Goal: Information Seeking & Learning: Learn about a topic

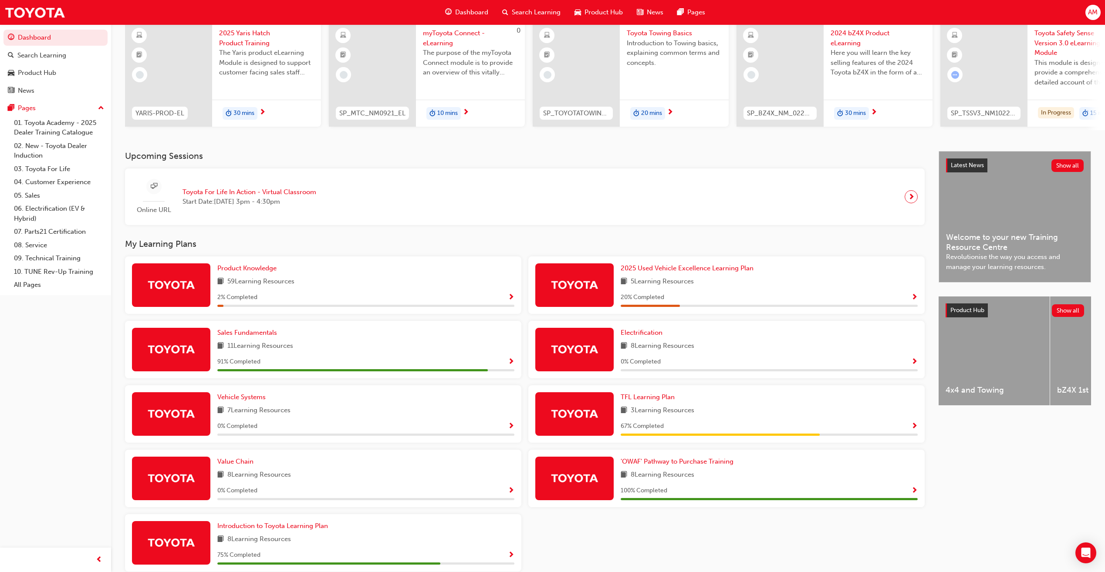
scroll to position [116, 0]
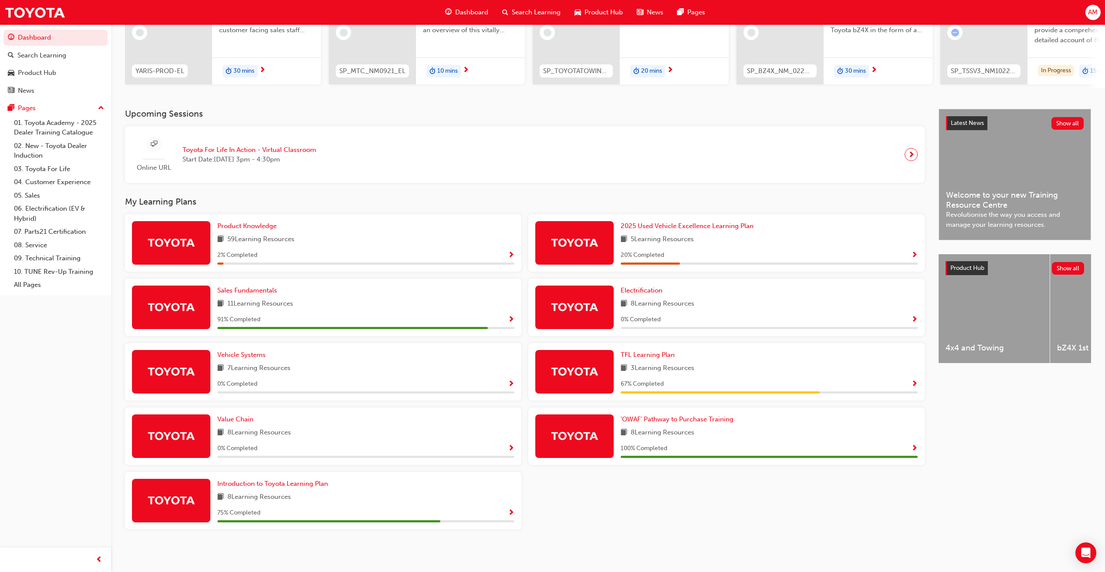
click at [302, 302] on div "11 Learning Resources" at bounding box center [365, 304] width 297 height 11
click at [511, 317] on span "Show Progress" at bounding box center [511, 320] width 7 height 8
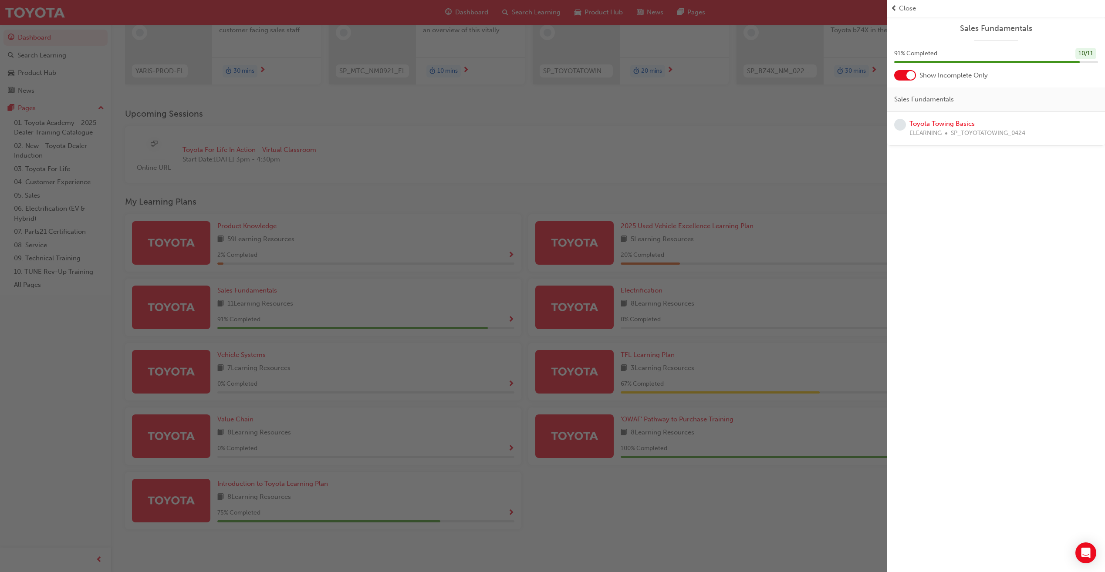
click at [903, 127] on span "learningRecordVerb_NONE-icon" at bounding box center [900, 125] width 12 height 12
click at [676, 131] on div "button" at bounding box center [443, 286] width 887 height 572
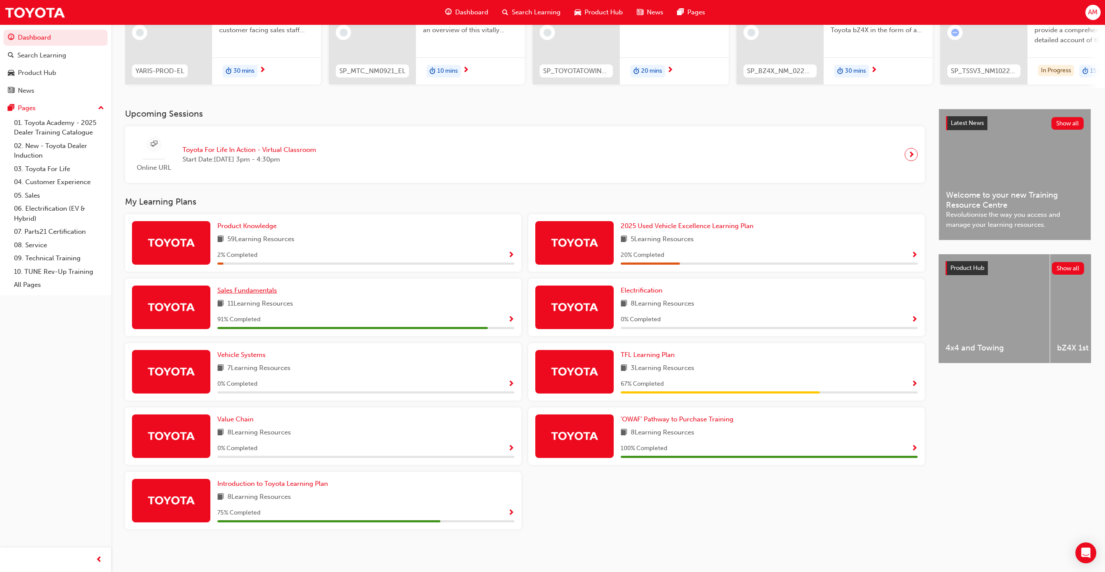
click at [264, 291] on span "Sales Fundamentals" at bounding box center [247, 291] width 60 height 8
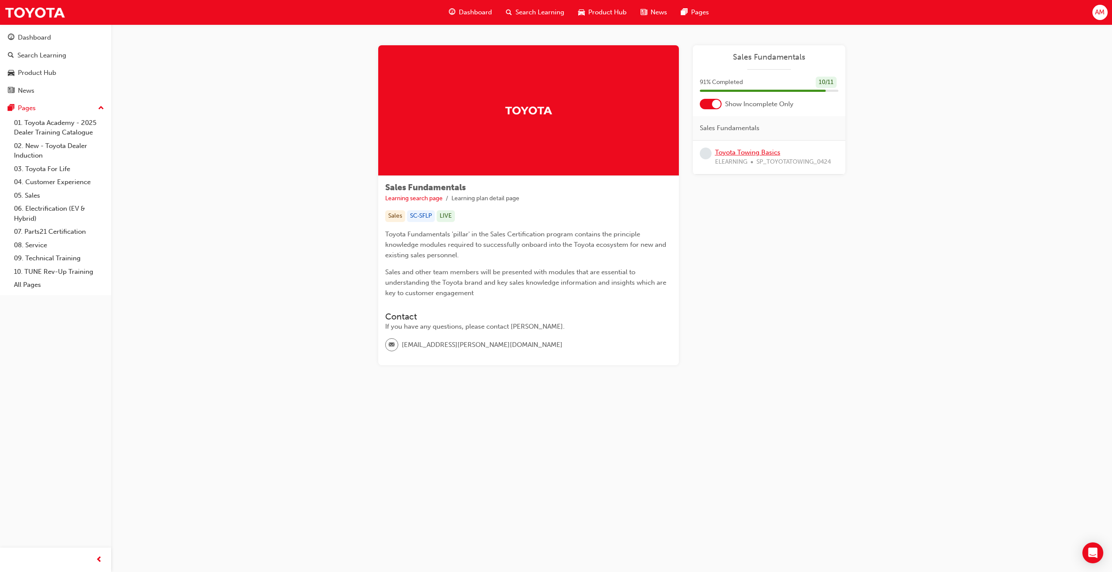
click at [742, 152] on link "Toyota Towing Basics" at bounding box center [747, 153] width 65 height 8
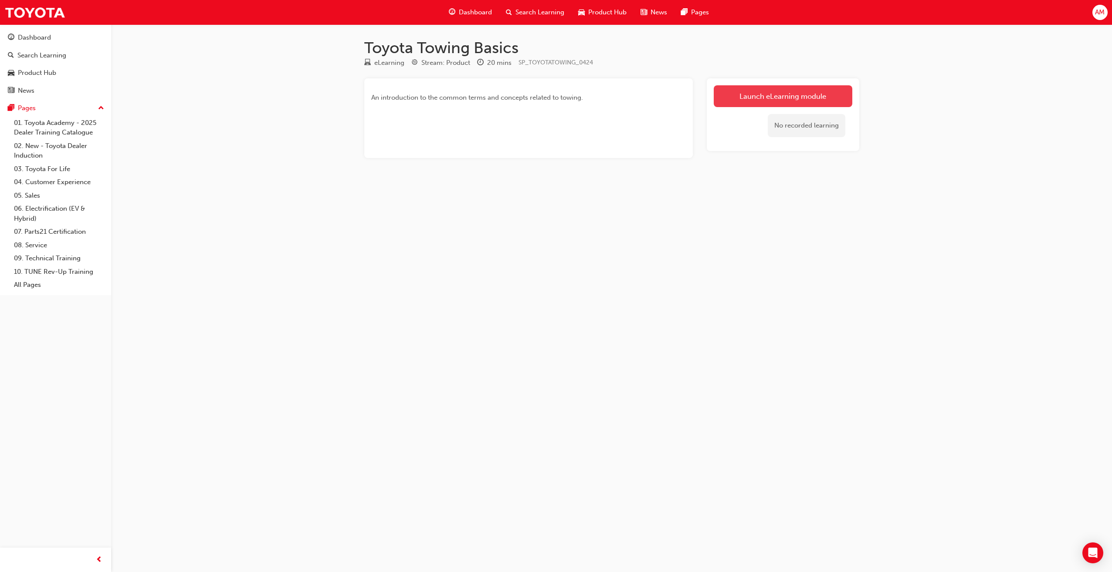
click at [760, 95] on link "Launch eLearning module" at bounding box center [782, 96] width 139 height 22
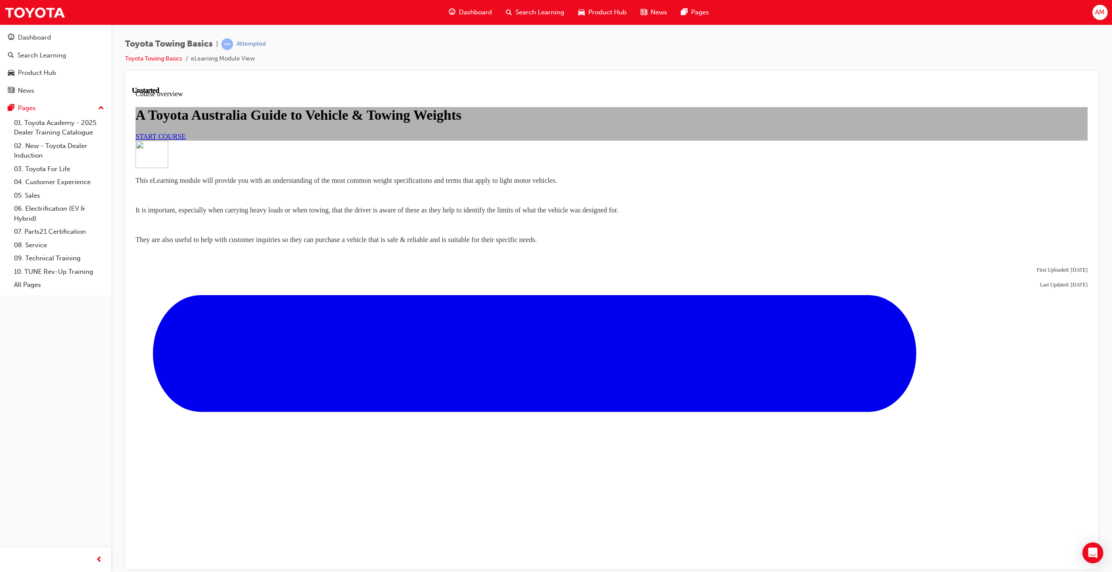
scroll to position [44, 0]
click at [186, 140] on link "START COURSE" at bounding box center [160, 135] width 50 height 7
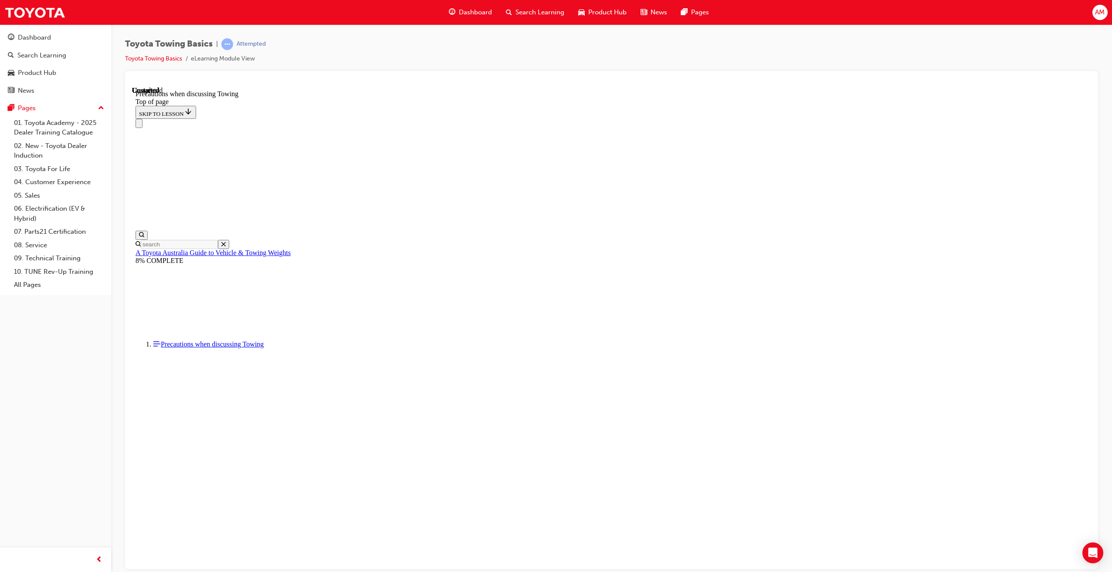
scroll to position [550, 0]
drag, startPoint x: 515, startPoint y: 194, endPoint x: 511, endPoint y: 204, distance: 11.5
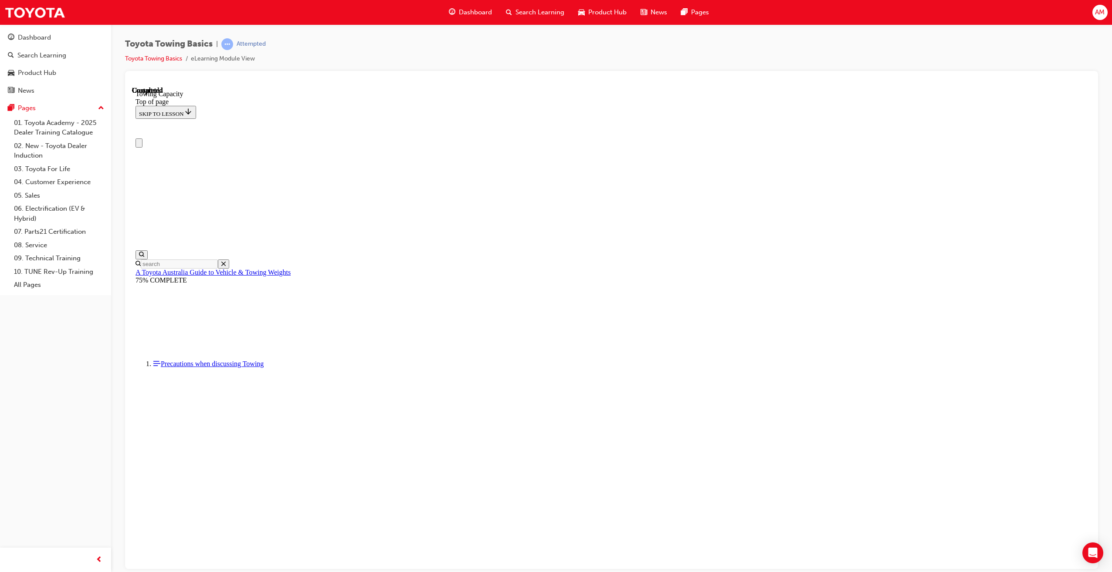
scroll to position [171, 0]
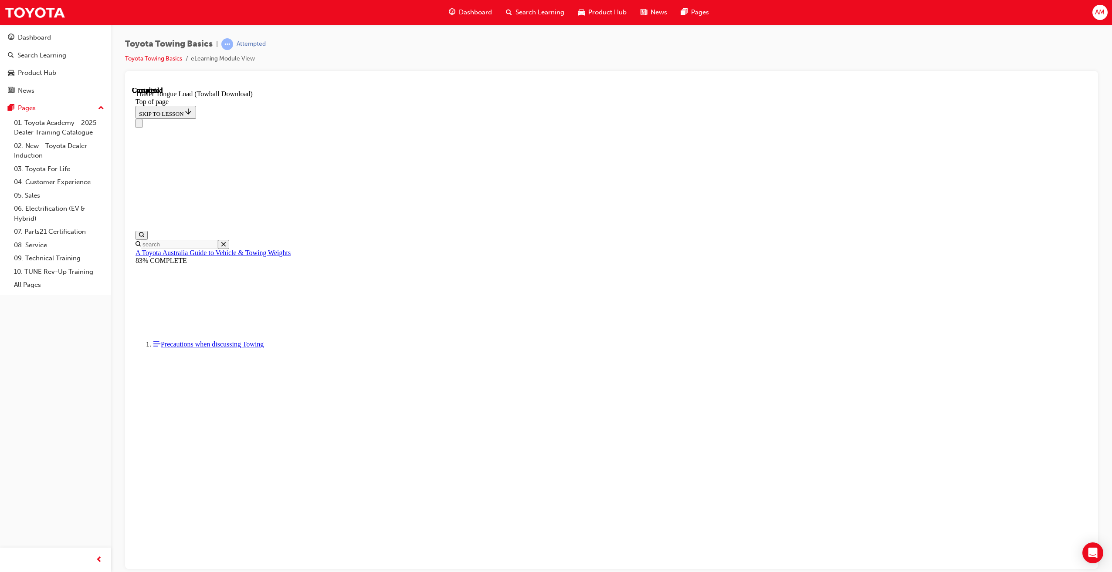
scroll to position [1217, 0]
drag, startPoint x: 417, startPoint y: 12965, endPoint x: 397, endPoint y: 12974, distance: 21.8
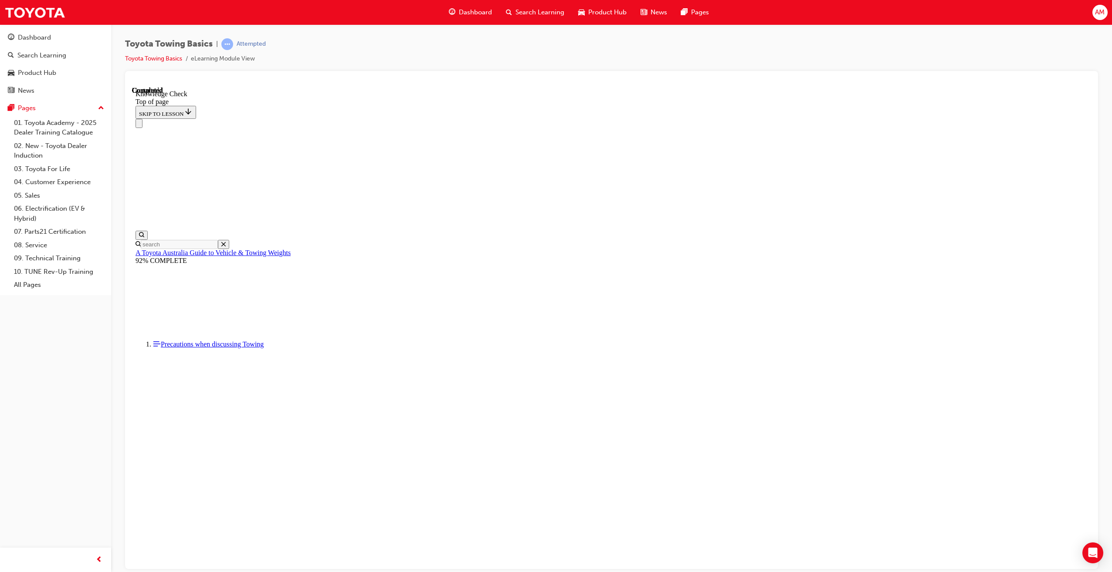
drag, startPoint x: 361, startPoint y: 13023, endPoint x: 461, endPoint y: 12977, distance: 110.5
drag, startPoint x: 255, startPoint y: 13025, endPoint x: 469, endPoint y: 12980, distance: 218.0
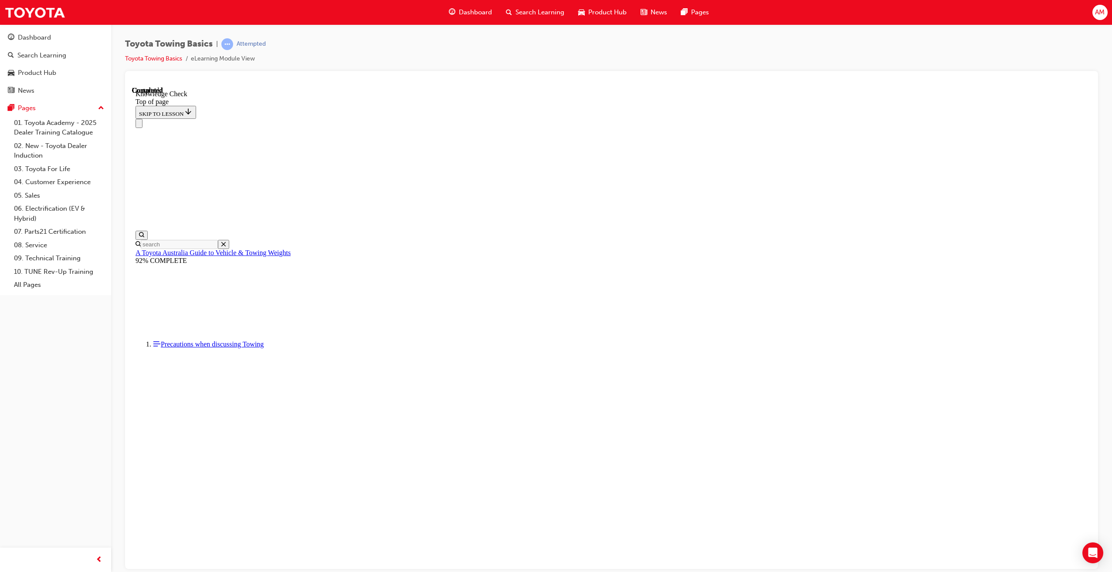
drag, startPoint x: 256, startPoint y: 13022, endPoint x: 470, endPoint y: 12972, distance: 220.1
drag, startPoint x: 468, startPoint y: 12975, endPoint x: 248, endPoint y: 13028, distance: 226.2
drag, startPoint x: 260, startPoint y: 13023, endPoint x: 265, endPoint y: 13014, distance: 10.5
drag, startPoint x: 261, startPoint y: 13019, endPoint x: 239, endPoint y: 12977, distance: 47.7
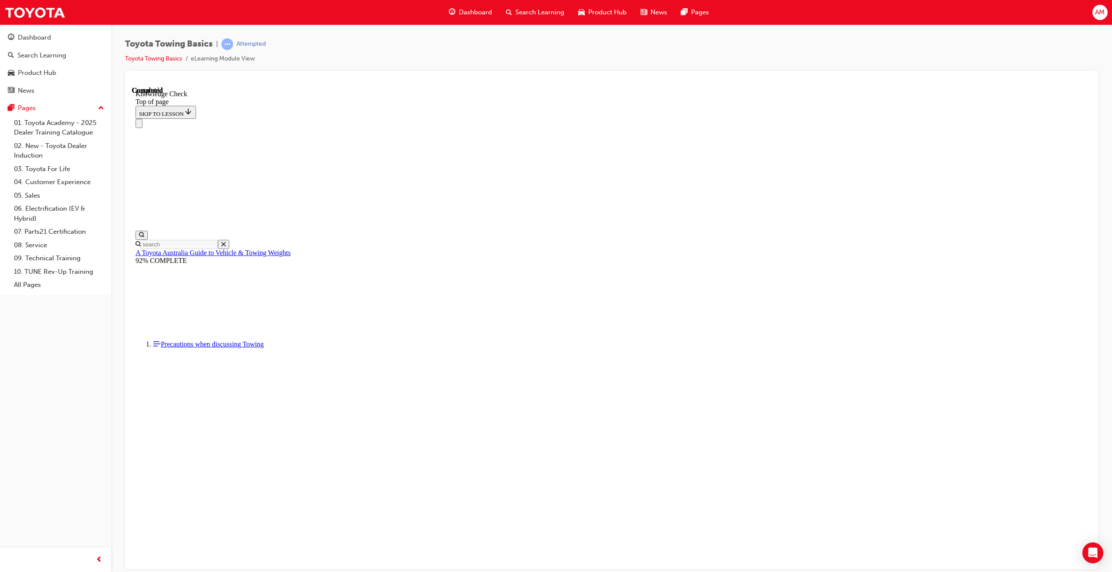
drag, startPoint x: 259, startPoint y: 13022, endPoint x: 439, endPoint y: 12811, distance: 277.5
drag, startPoint x: 255, startPoint y: 13025, endPoint x: 473, endPoint y: 12976, distance: 224.1
drag, startPoint x: 261, startPoint y: 13025, endPoint x: 246, endPoint y: 12984, distance: 44.0
drag, startPoint x: 250, startPoint y: 13031, endPoint x: 318, endPoint y: 12798, distance: 242.9
drag, startPoint x: 254, startPoint y: 13021, endPoint x: 320, endPoint y: 12869, distance: 165.2
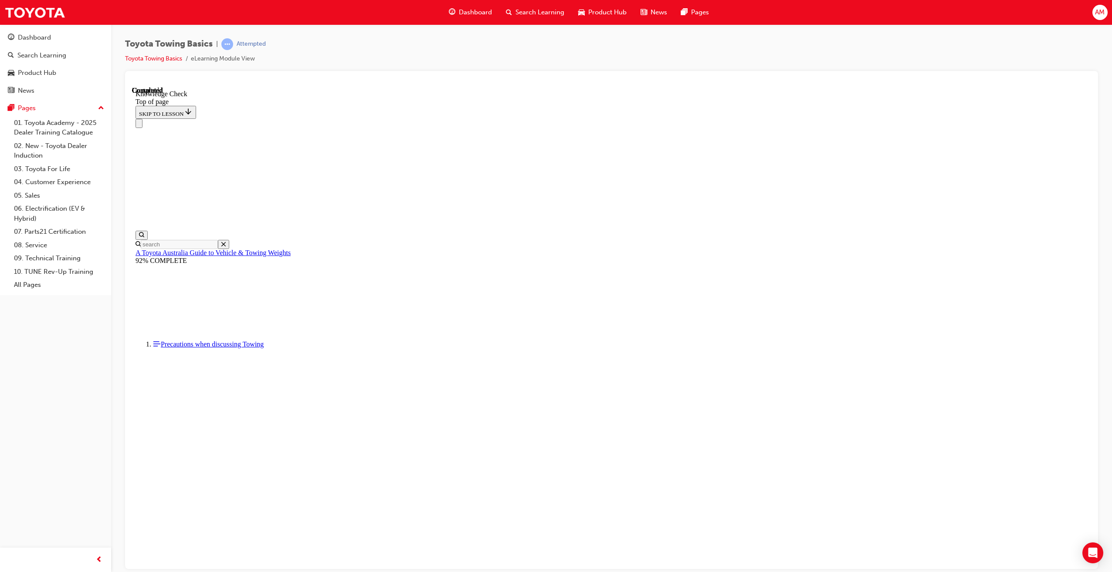
drag, startPoint x: 255, startPoint y: 13024, endPoint x: 467, endPoint y: 12978, distance: 217.0
drag, startPoint x: 259, startPoint y: 13022, endPoint x: 236, endPoint y: 12975, distance: 52.8
drag, startPoint x: 266, startPoint y: 13031, endPoint x: 558, endPoint y: 12971, distance: 298.1
drag, startPoint x: 254, startPoint y: 13030, endPoint x: 479, endPoint y: 12984, distance: 229.4
drag, startPoint x: 260, startPoint y: 13027, endPoint x: 242, endPoint y: 12991, distance: 40.5
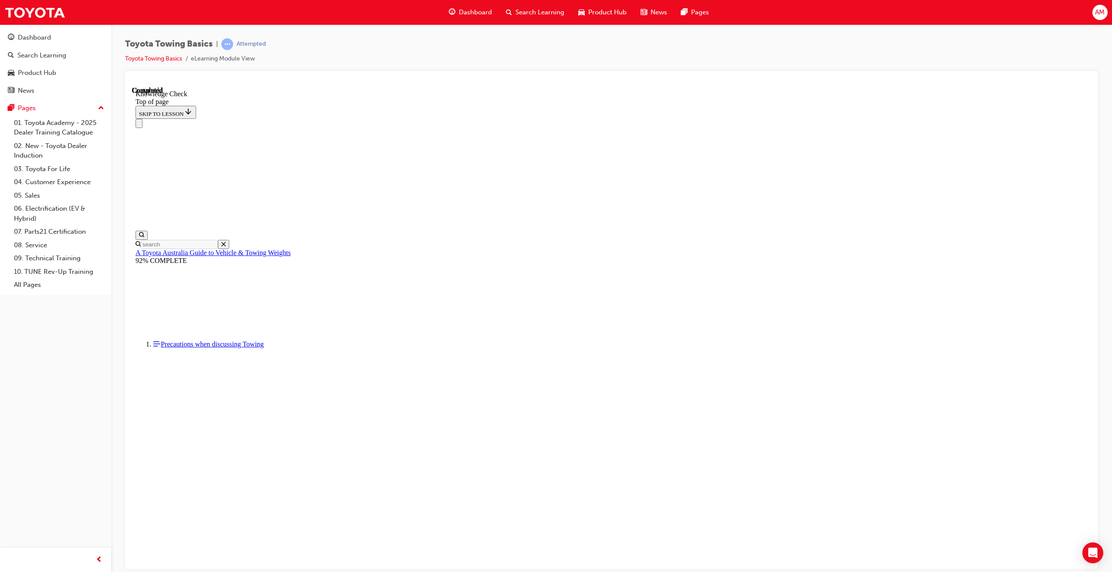
drag, startPoint x: 260, startPoint y: 13005, endPoint x: 247, endPoint y: 12991, distance: 18.8
drag, startPoint x: 256, startPoint y: 13020, endPoint x: 379, endPoint y: 12921, distance: 157.7
drag, startPoint x: 275, startPoint y: 13025, endPoint x: 256, endPoint y: 12985, distance: 44.6
drag, startPoint x: 254, startPoint y: 13028, endPoint x: 315, endPoint y: 12796, distance: 239.5
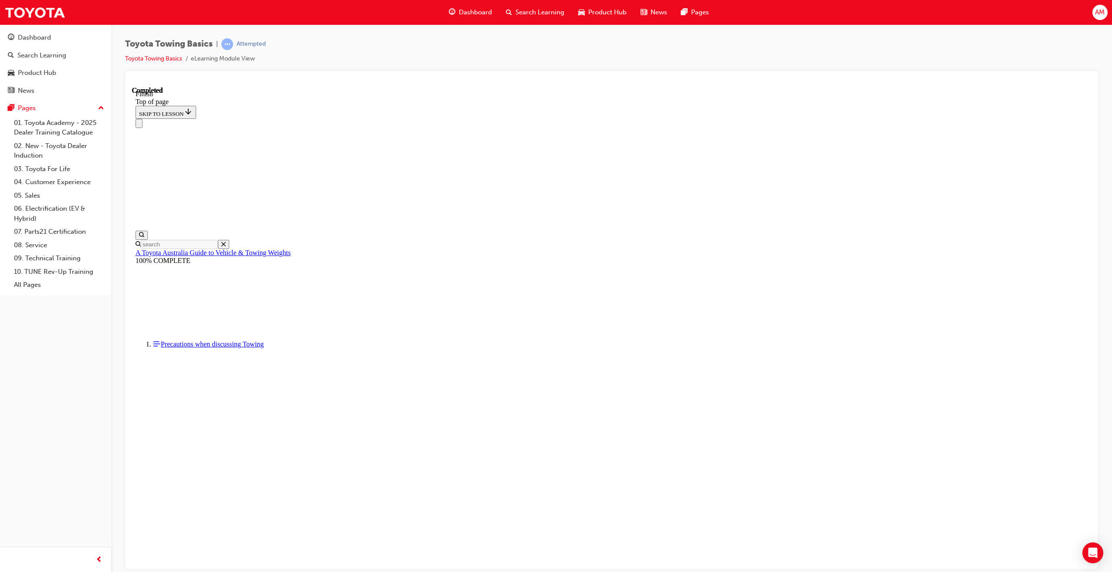
scroll to position [27, 0]
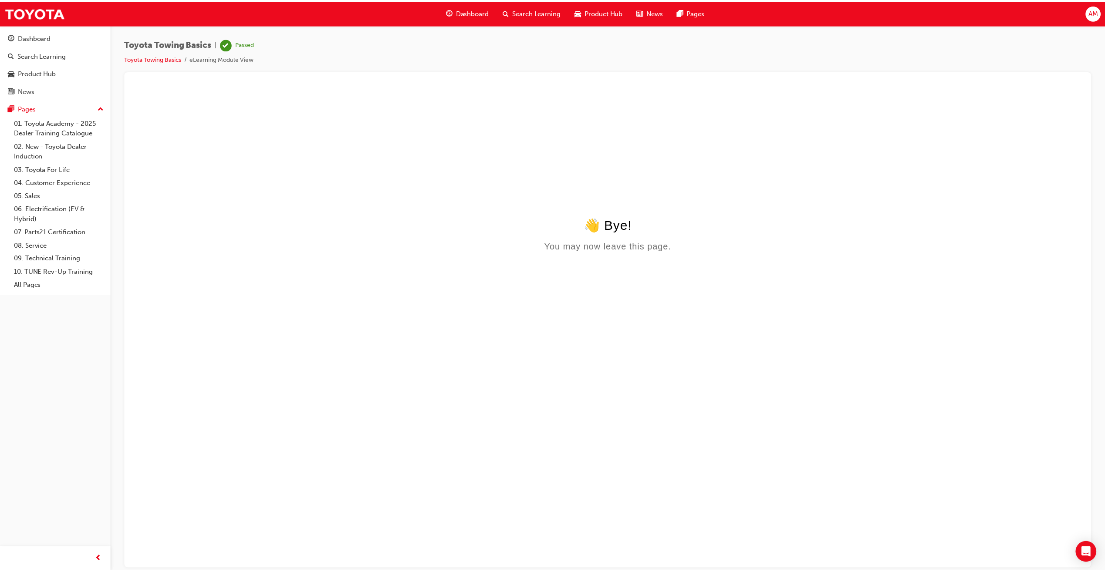
scroll to position [0, 0]
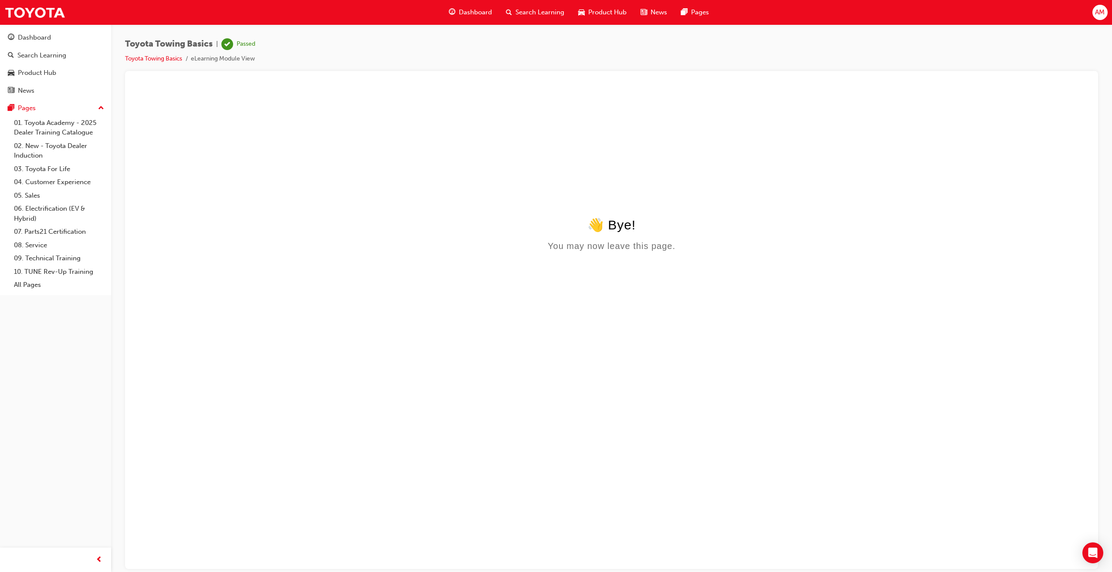
click at [460, 13] on span "Dashboard" at bounding box center [475, 12] width 33 height 10
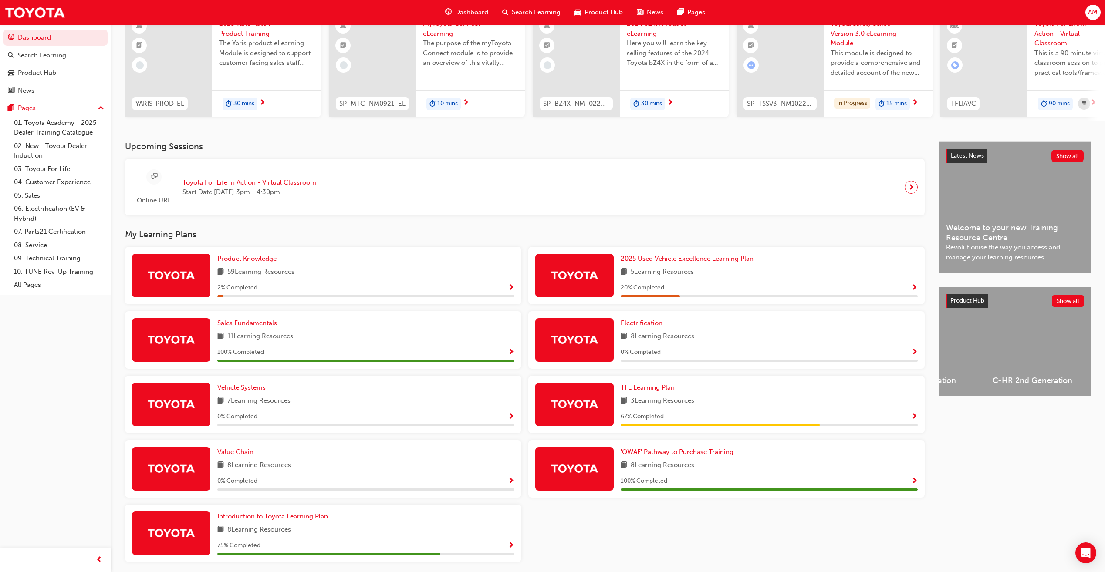
scroll to position [116, 0]
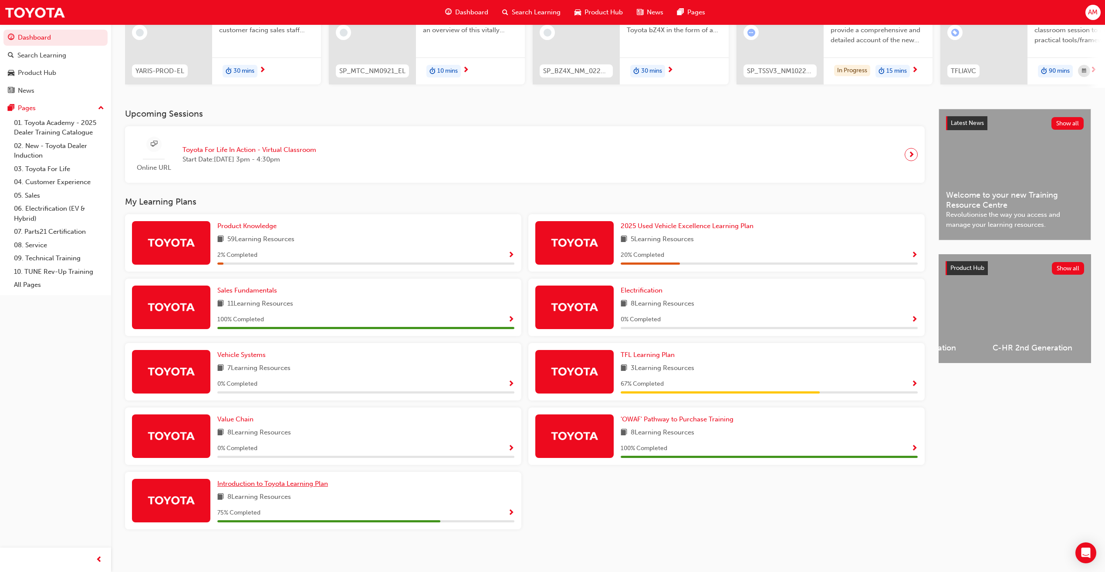
click at [276, 483] on span "Introduction to Toyota Learning Plan" at bounding box center [272, 484] width 111 height 8
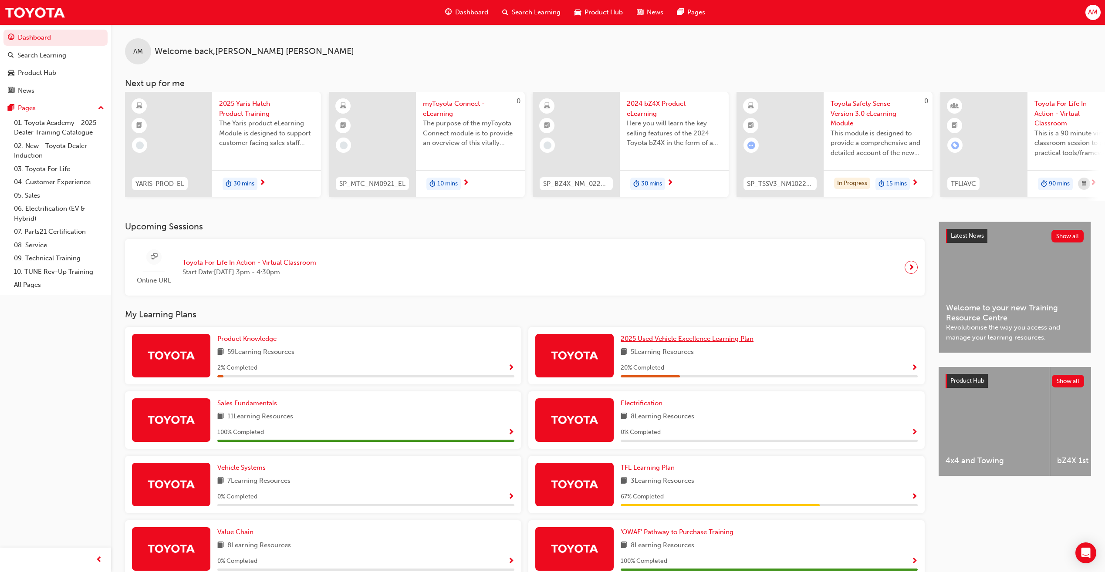
click at [705, 342] on span "2025 Used Vehicle Excellence Learning Plan" at bounding box center [687, 339] width 133 height 8
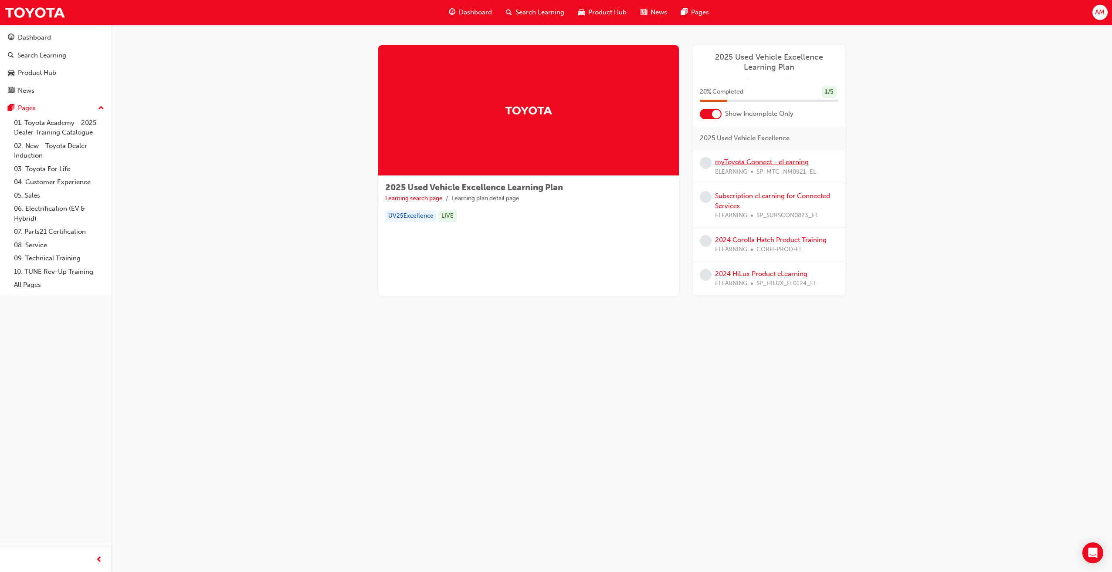
click at [763, 164] on link "myToyota Connect - eLearning" at bounding box center [762, 162] width 94 height 8
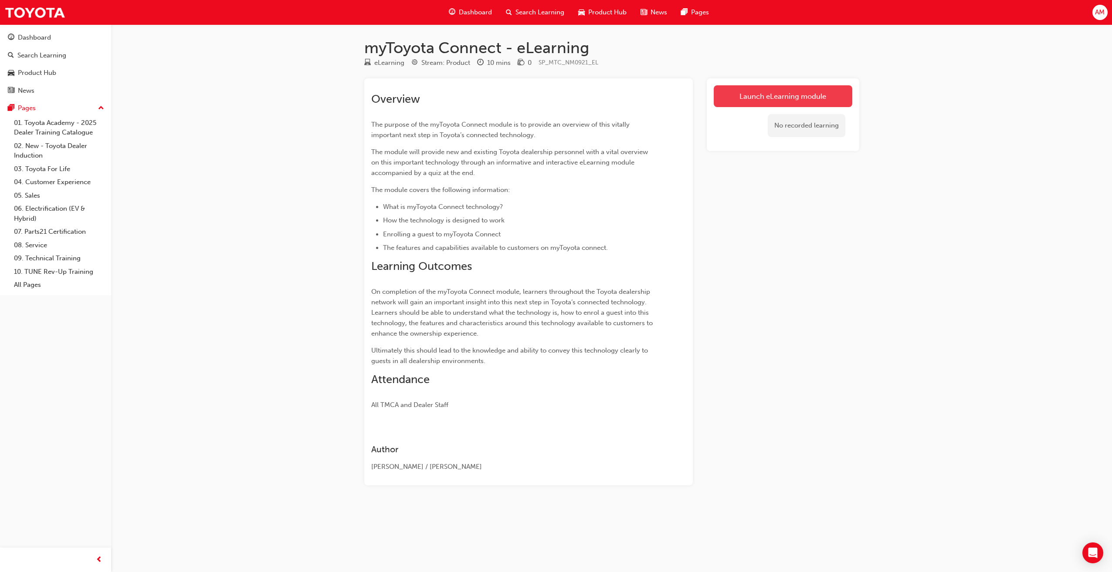
click at [774, 101] on link "Launch eLearning module" at bounding box center [782, 96] width 139 height 22
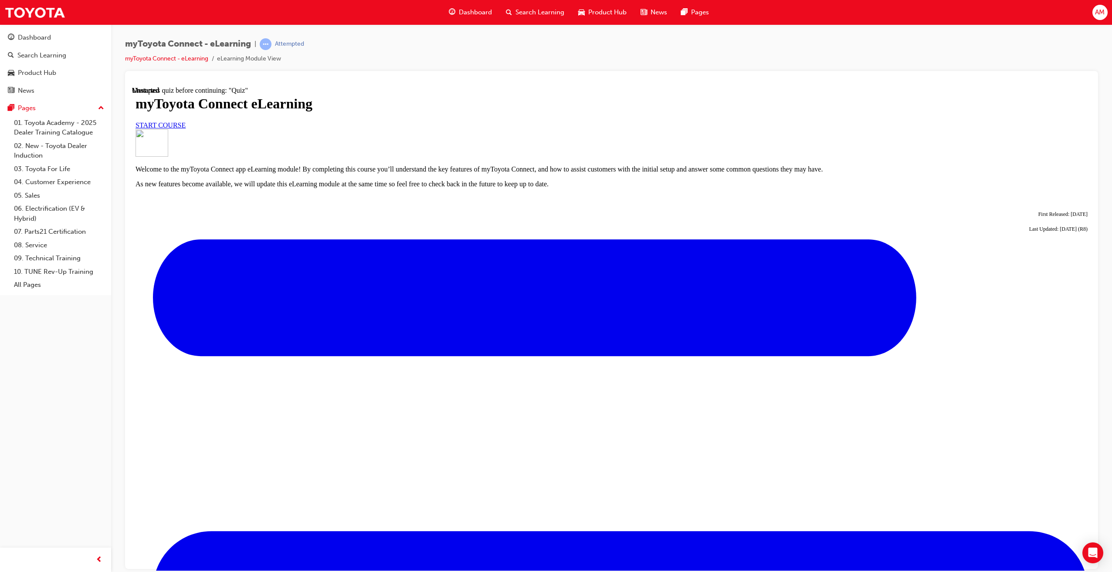
scroll to position [44, 0]
click at [186, 128] on link "START COURSE" at bounding box center [160, 124] width 50 height 7
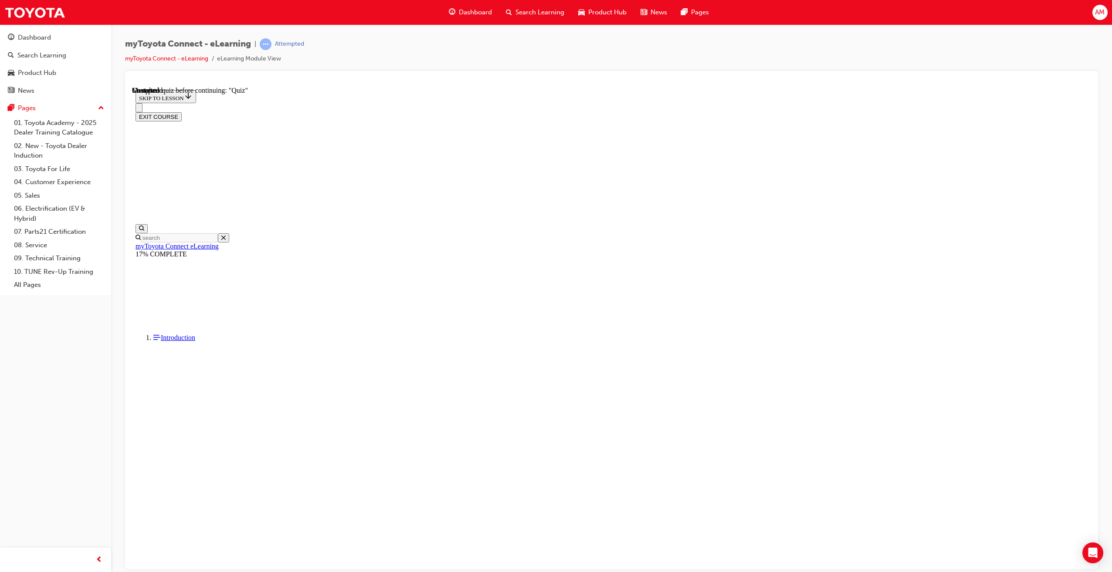
scroll to position [588, 0]
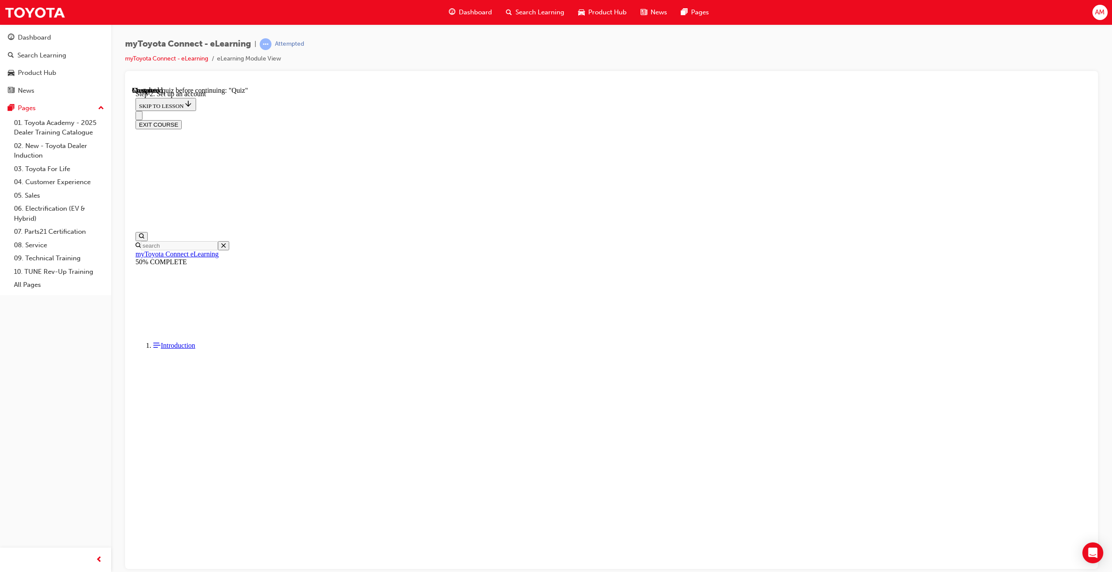
scroll to position [137, 0]
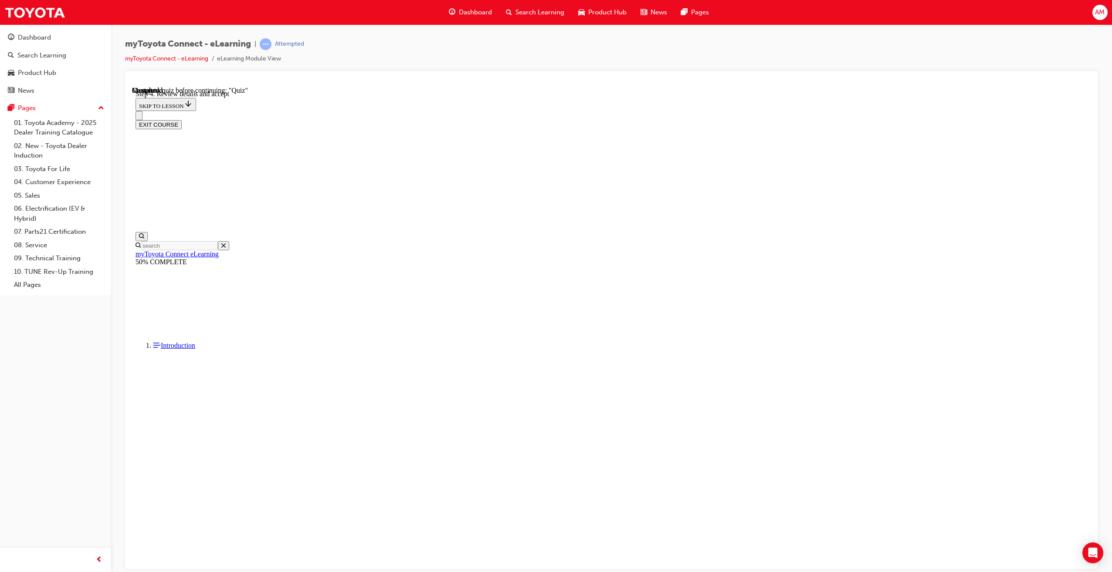
scroll to position [107, 0]
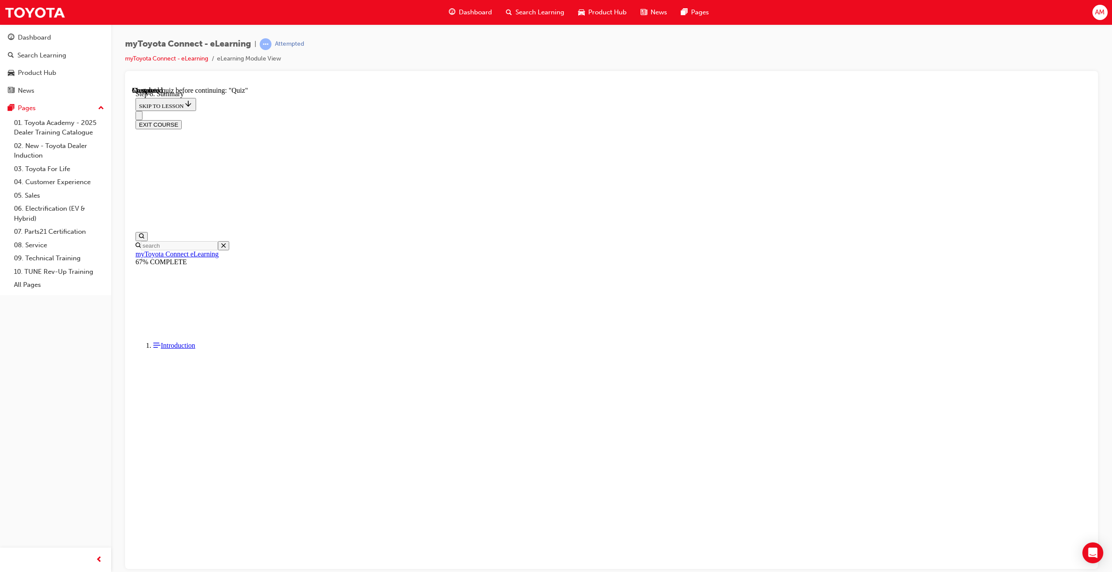
drag, startPoint x: 704, startPoint y: 417, endPoint x: 720, endPoint y: 433, distance: 22.5
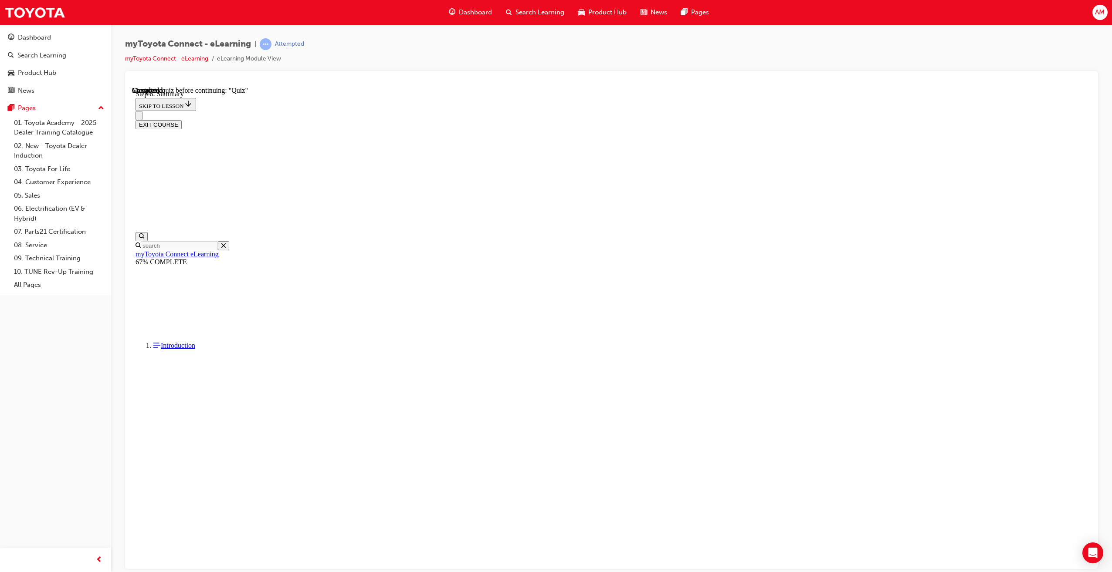
drag, startPoint x: 720, startPoint y: 540, endPoint x: 715, endPoint y: 540, distance: 5.2
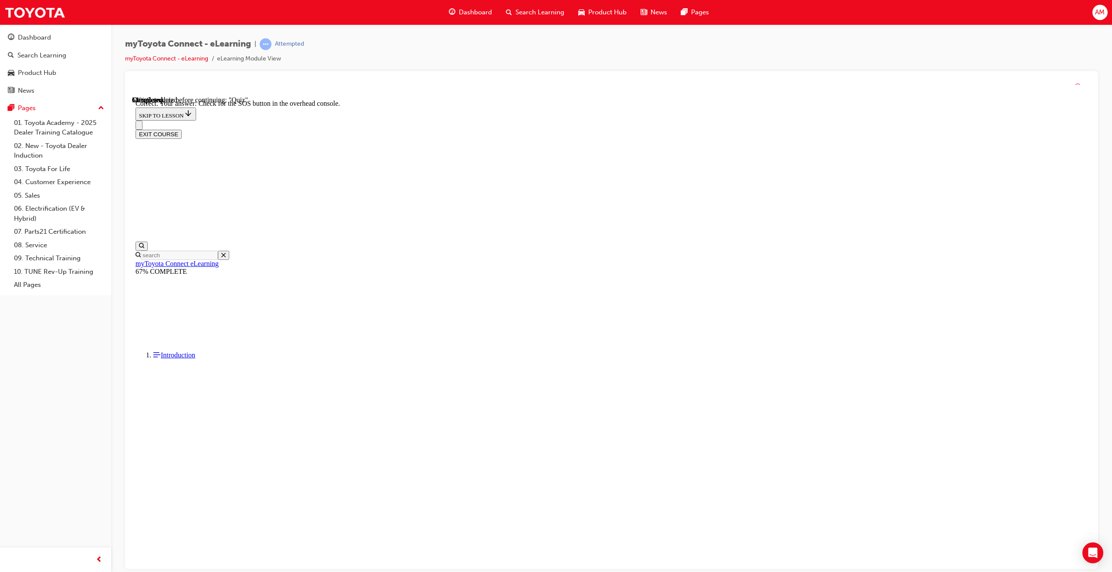
scroll to position [27, 0]
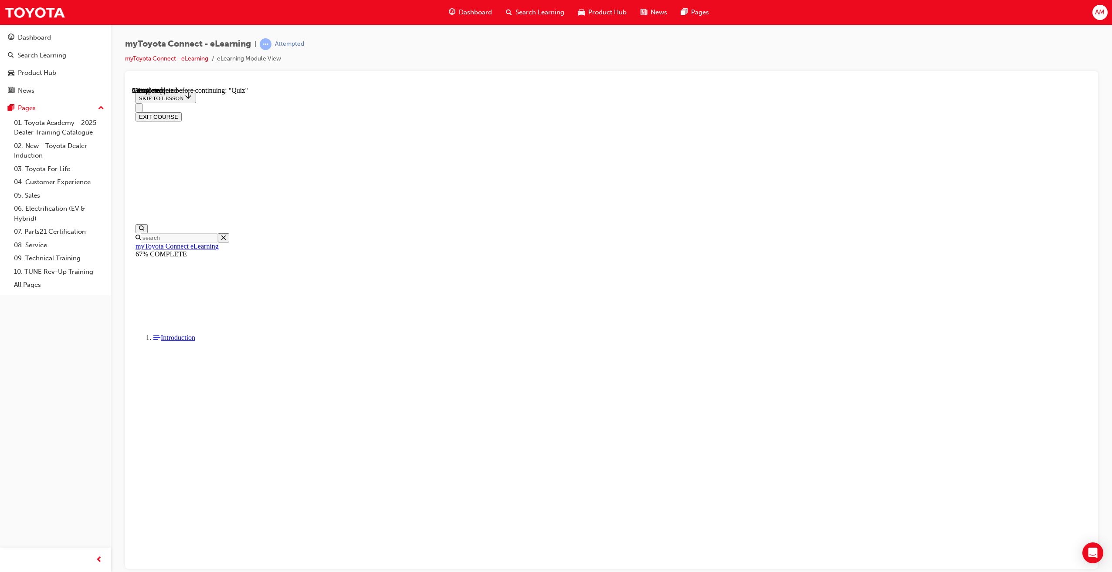
drag, startPoint x: 550, startPoint y: 336, endPoint x: 549, endPoint y: 366, distance: 30.1
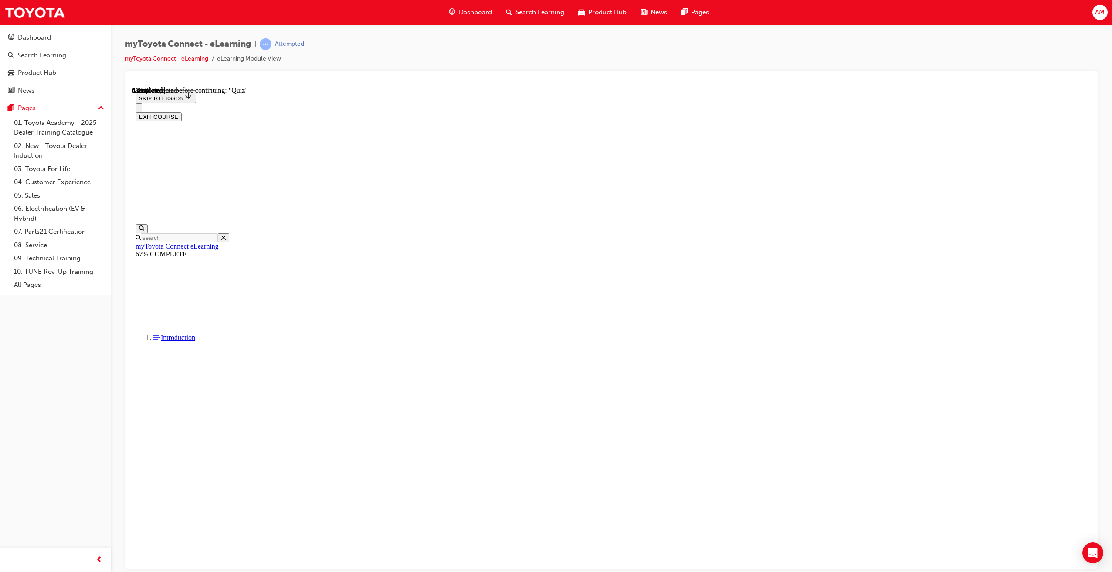
drag, startPoint x: 604, startPoint y: 328, endPoint x: 634, endPoint y: 377, distance: 57.1
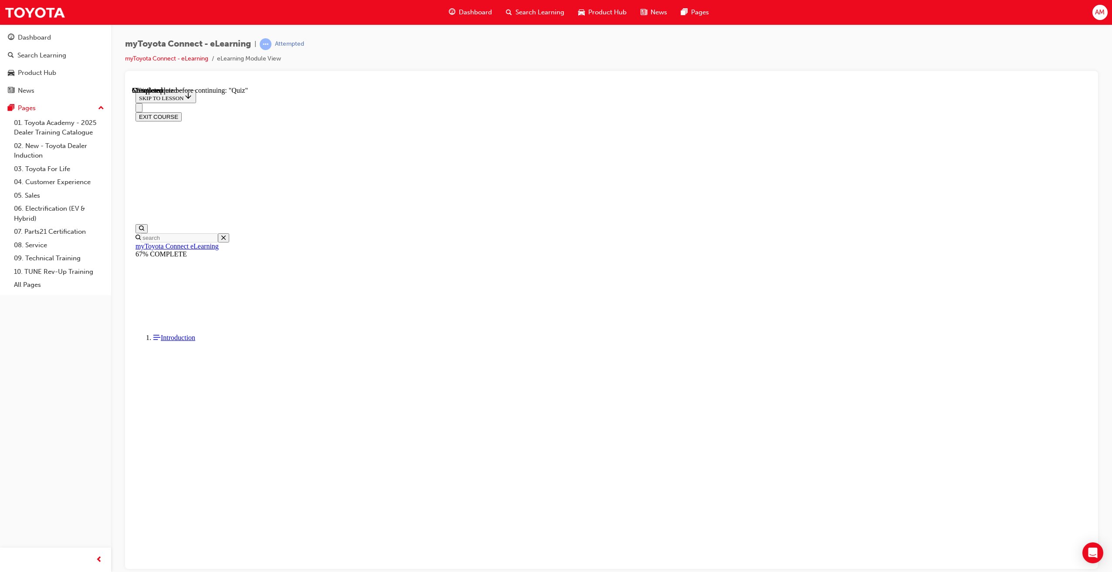
drag, startPoint x: 666, startPoint y: 347, endPoint x: 673, endPoint y: 402, distance: 55.8
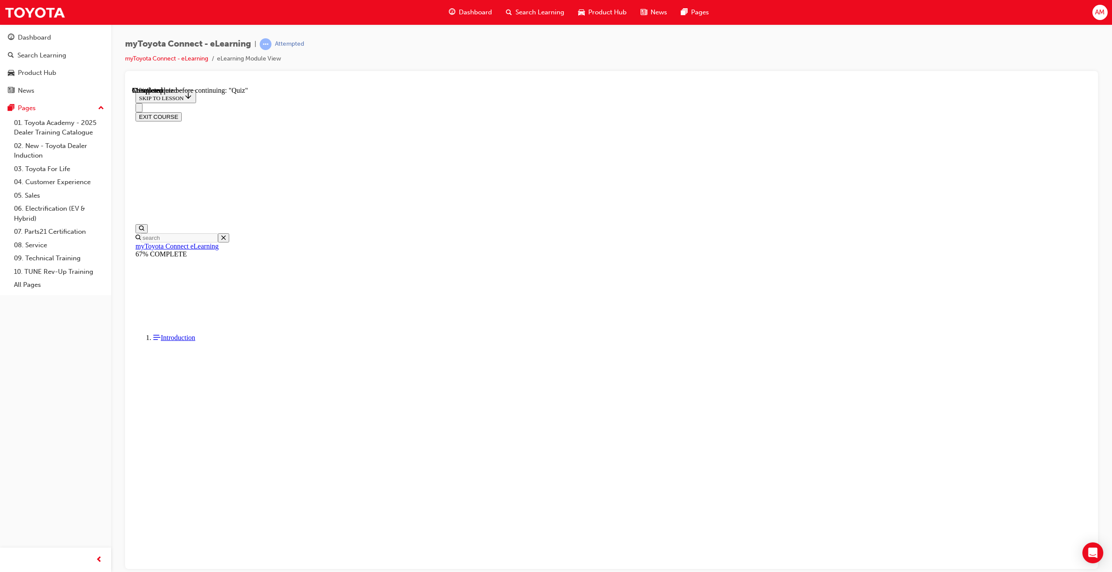
drag, startPoint x: 668, startPoint y: 378, endPoint x: 668, endPoint y: 369, distance: 9.1
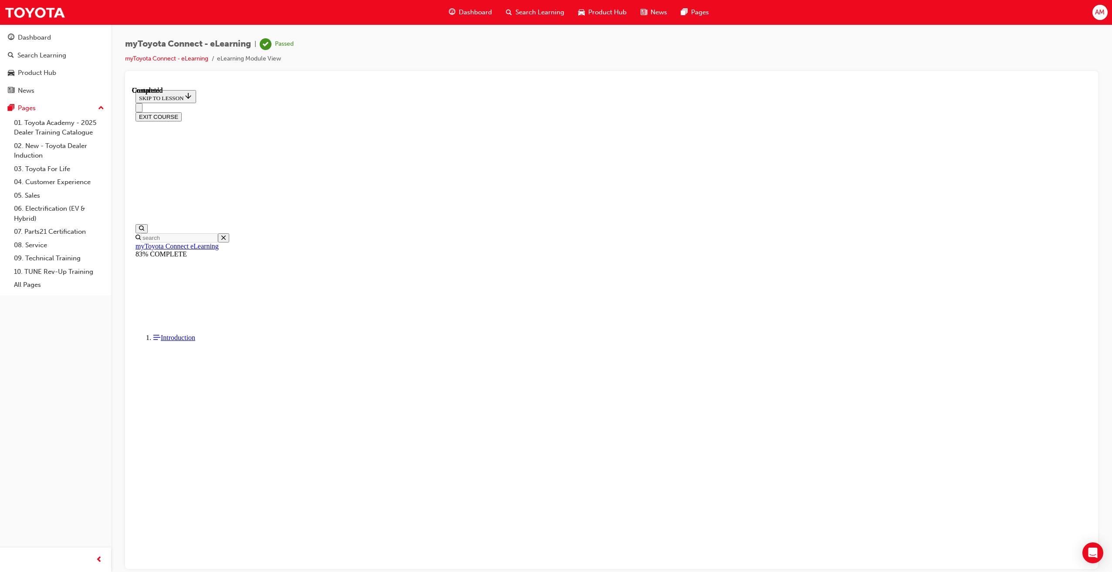
scroll to position [54, 0]
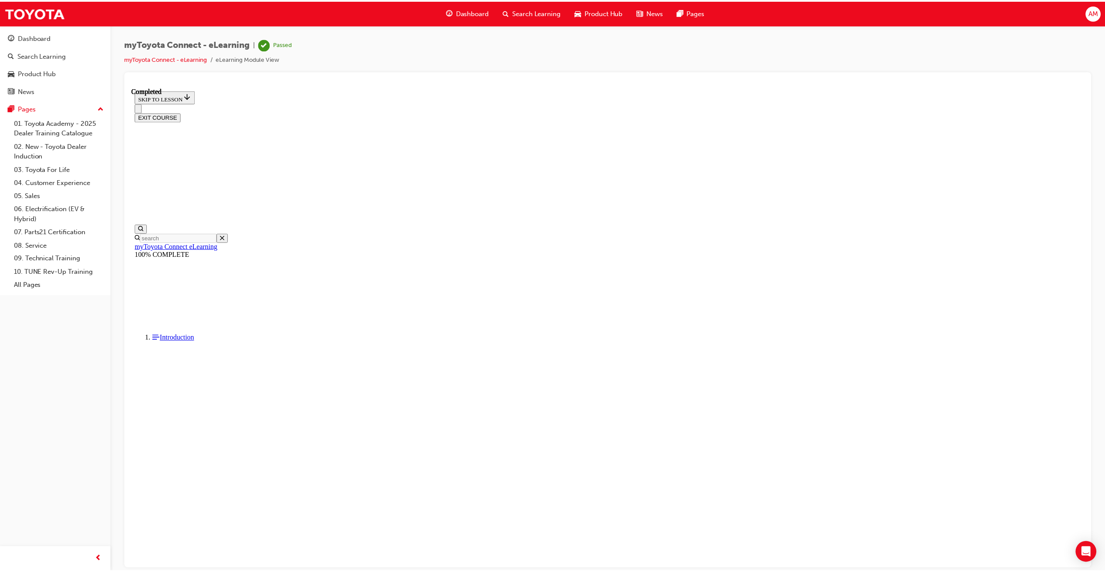
scroll to position [0, 0]
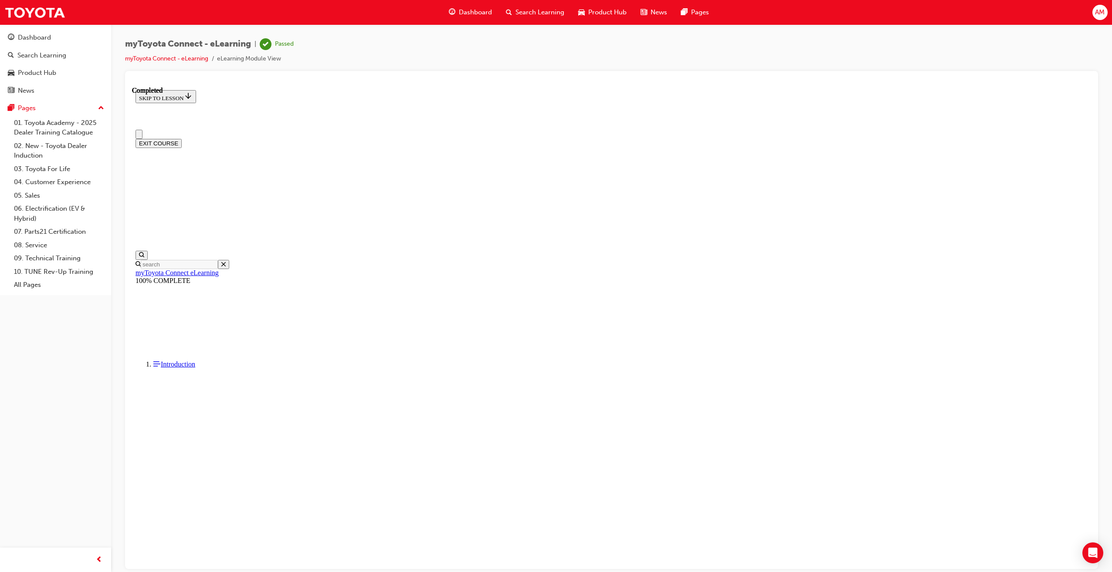
click at [468, 15] on span "Dashboard" at bounding box center [475, 12] width 33 height 10
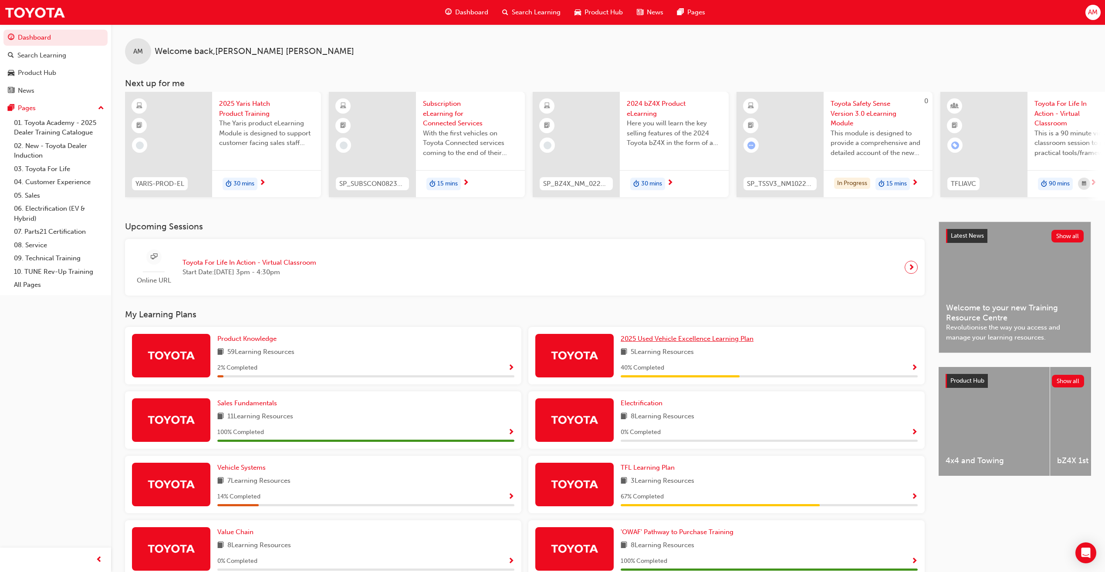
click at [694, 339] on span "2025 Used Vehicle Excellence Learning Plan" at bounding box center [687, 339] width 133 height 8
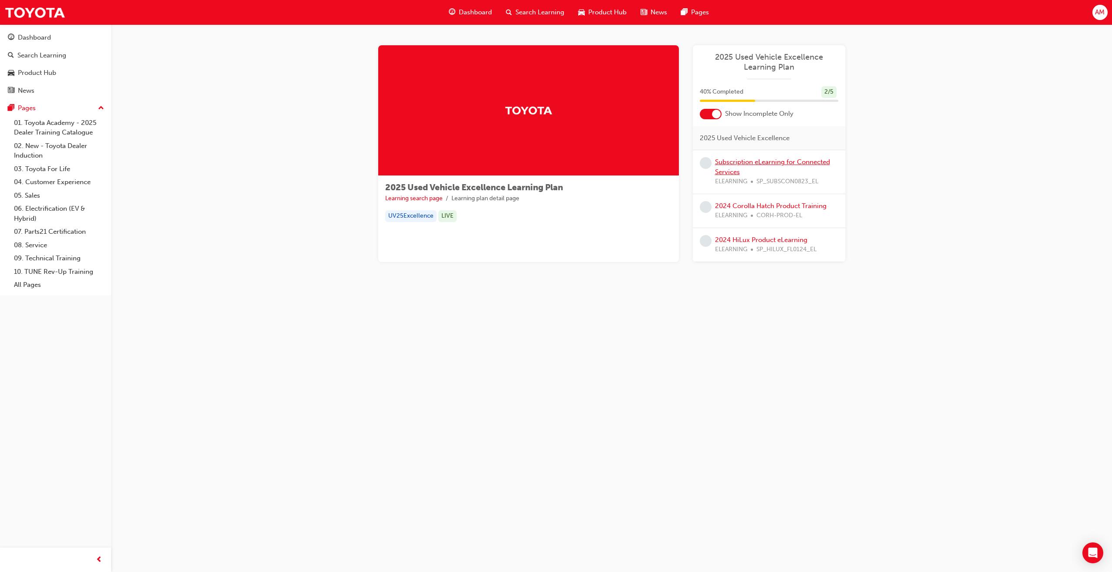
click at [736, 161] on link "Subscription eLearning for Connected Services" at bounding box center [772, 167] width 115 height 18
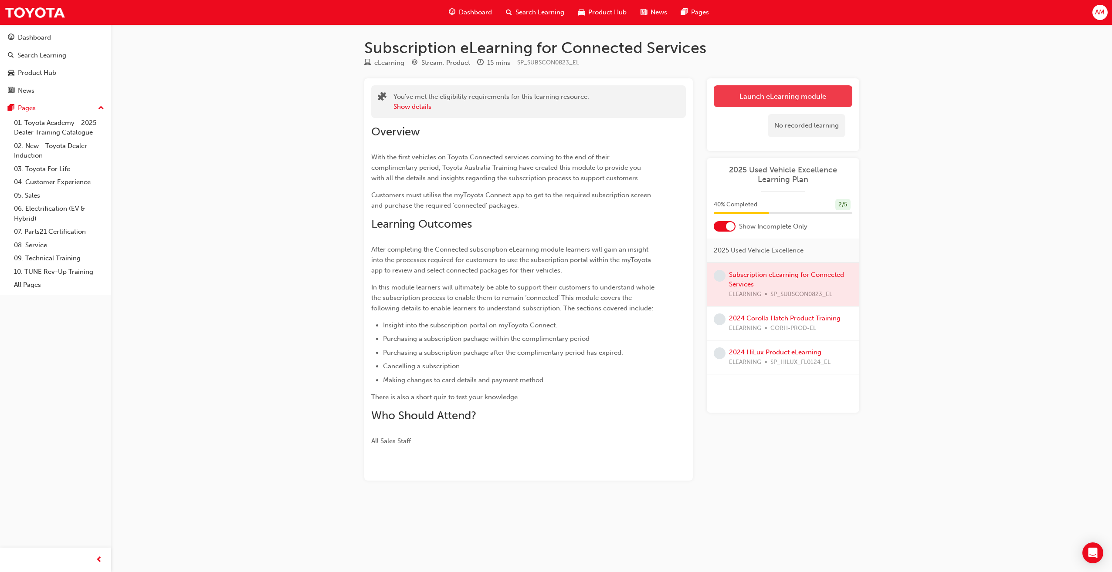
click at [744, 95] on link "Launch eLearning module" at bounding box center [782, 96] width 139 height 22
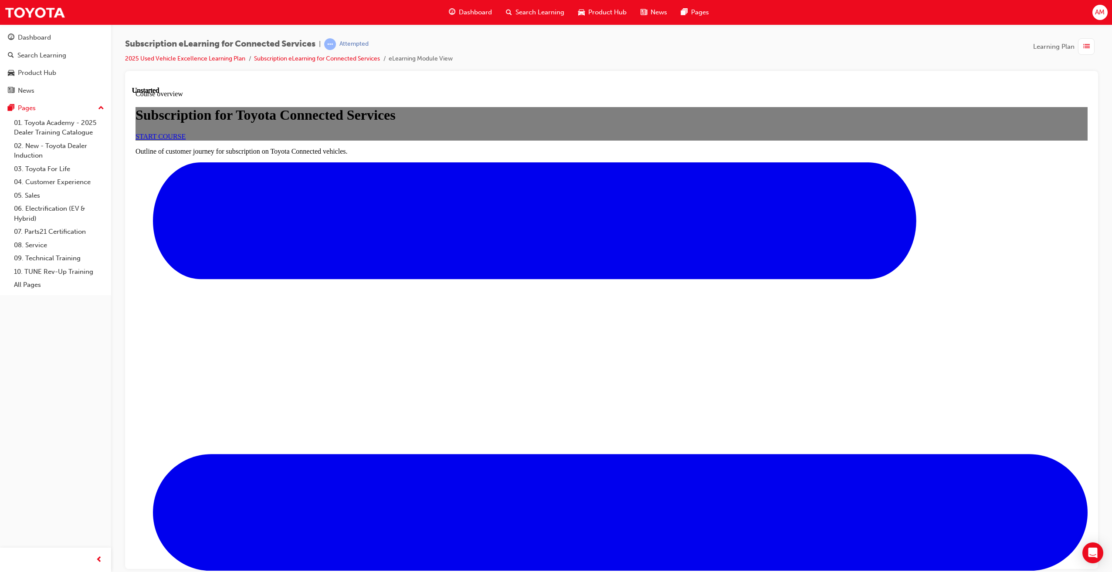
scroll to position [44, 0]
click at [610, 140] on div "Subscription for Toyota Connected Services START COURSE" at bounding box center [611, 123] width 952 height 33
click at [186, 140] on span "START COURSE" at bounding box center [160, 135] width 50 height 7
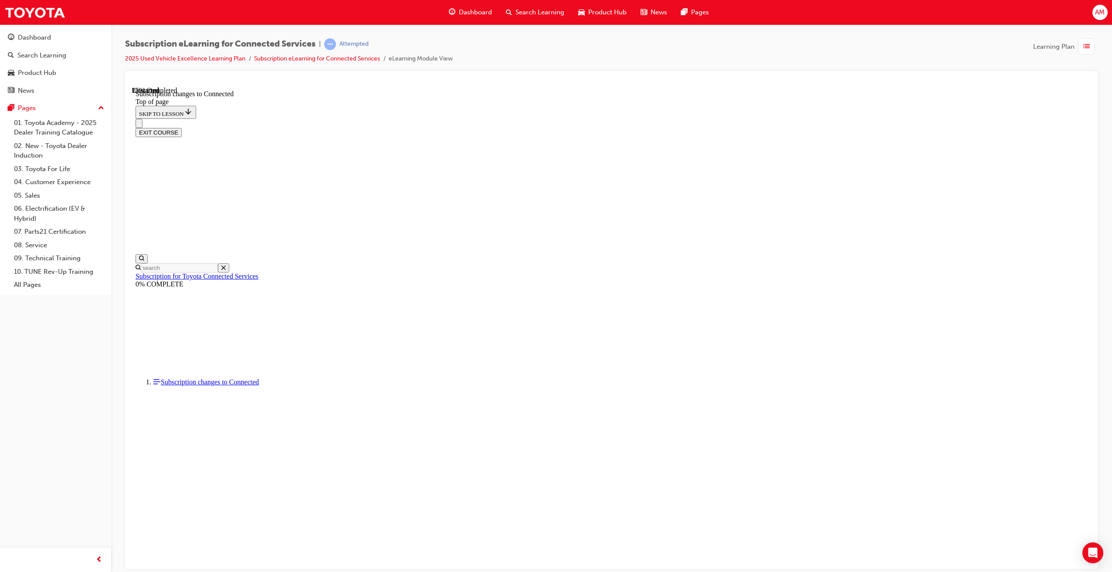
scroll to position [300, 0]
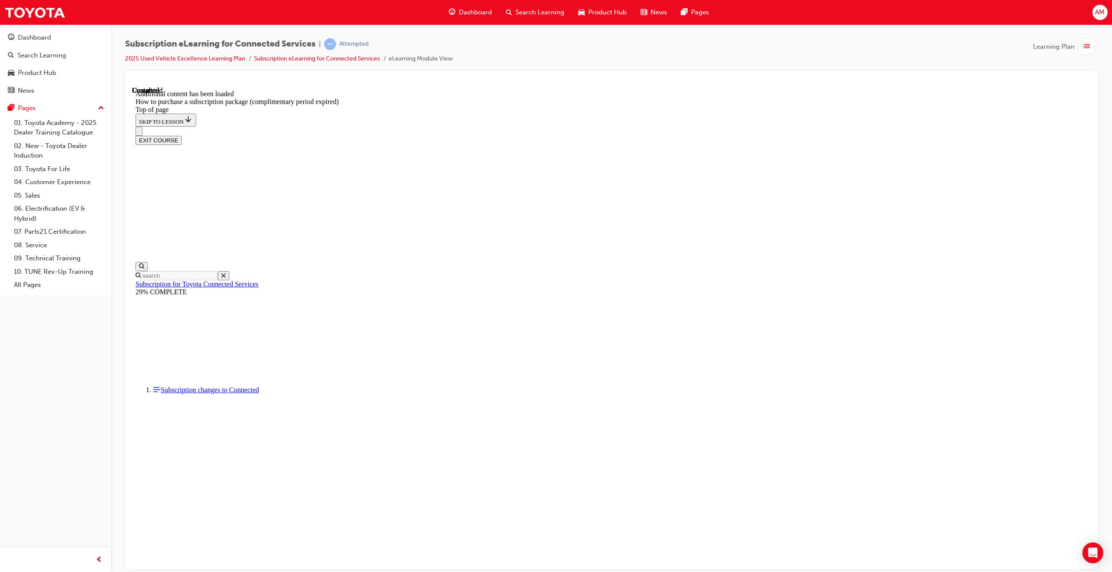
scroll to position [27, 0]
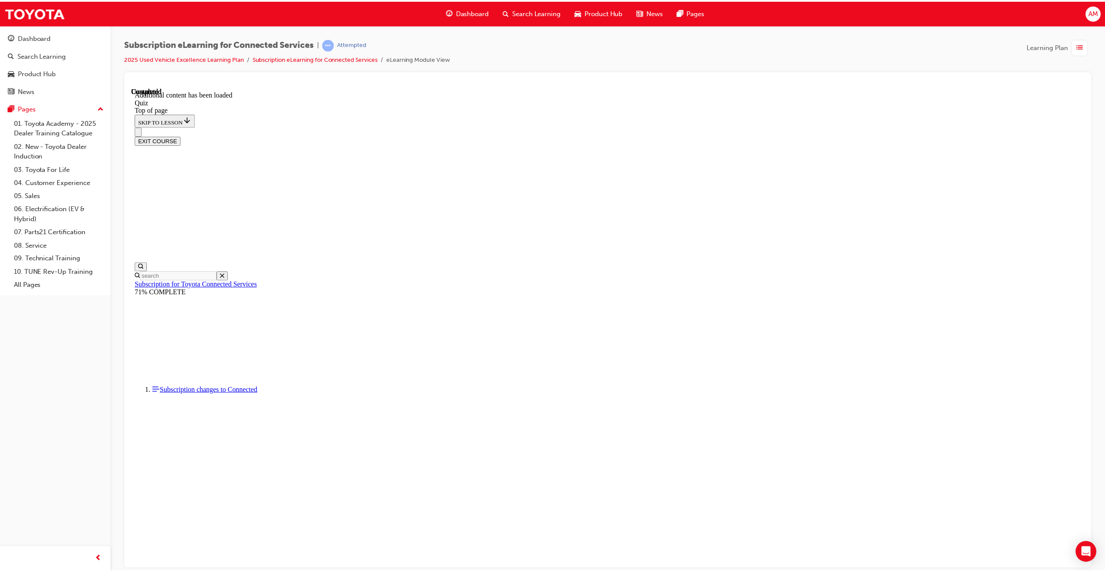
scroll to position [27, 0]
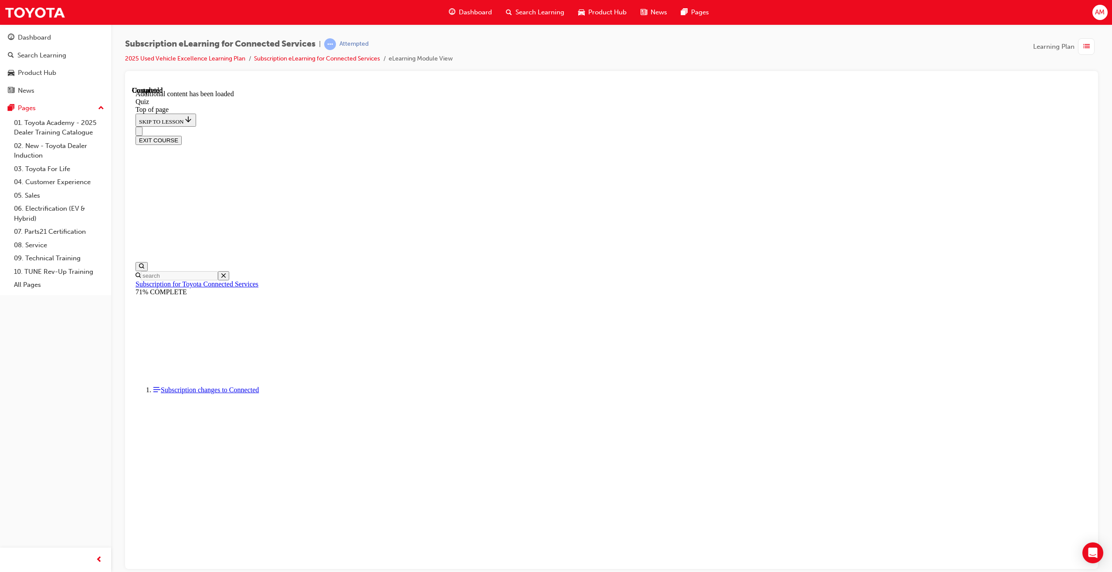
drag, startPoint x: 665, startPoint y: 380, endPoint x: 669, endPoint y: 388, distance: 9.4
drag, startPoint x: 669, startPoint y: 388, endPoint x: 671, endPoint y: 394, distance: 5.9
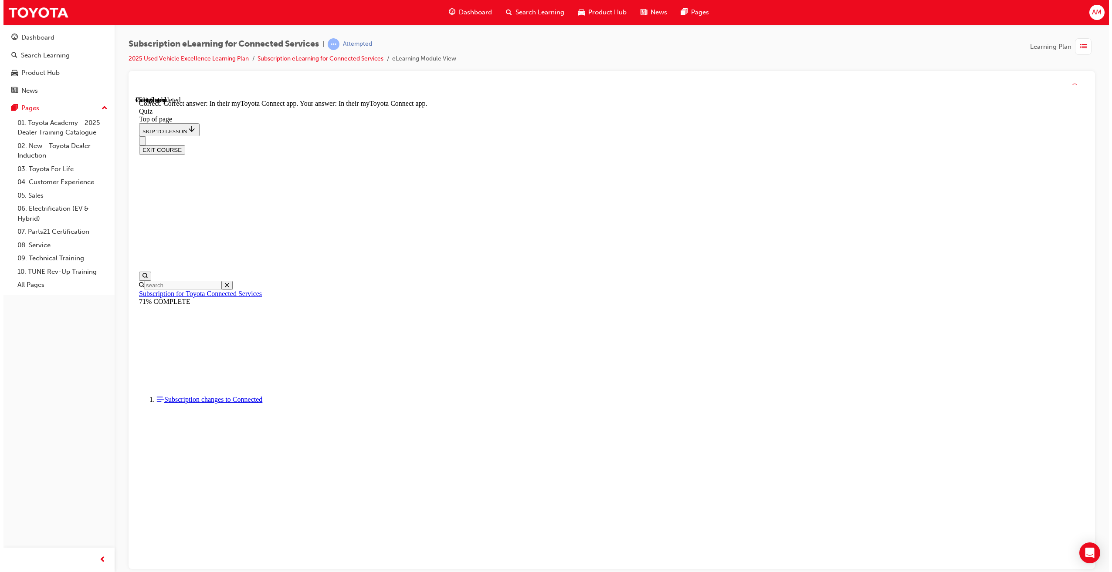
scroll to position [27, 0]
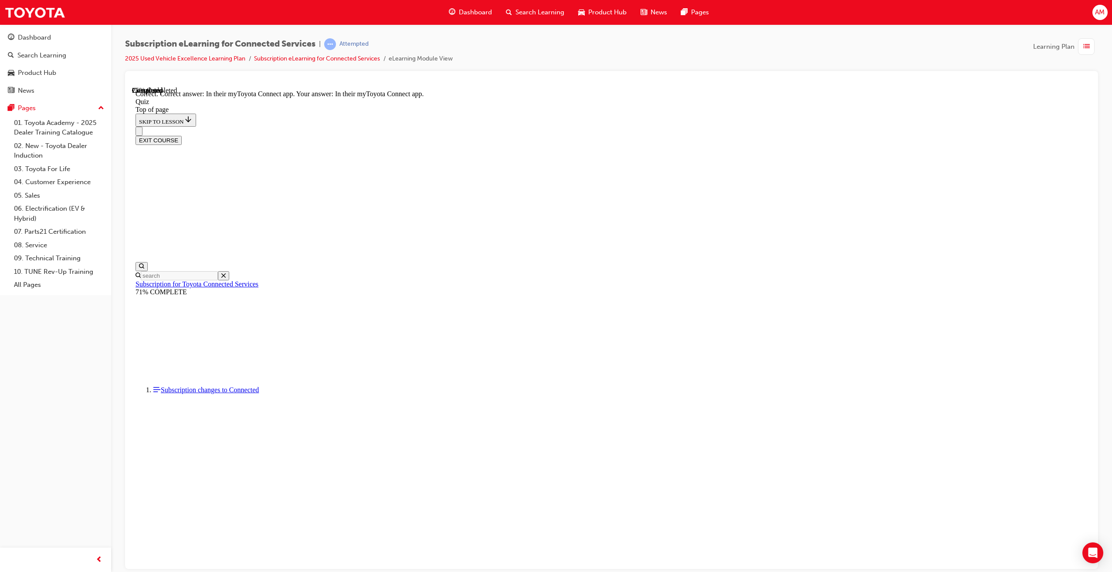
drag, startPoint x: 592, startPoint y: 308, endPoint x: 615, endPoint y: 331, distance: 33.3
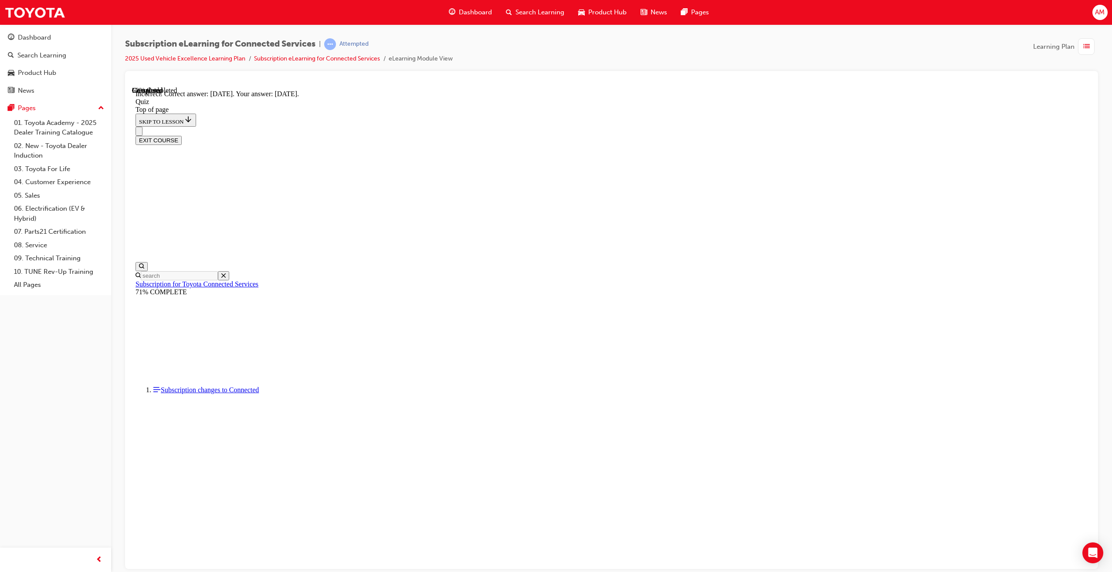
scroll to position [27, 0]
drag, startPoint x: 668, startPoint y: 402, endPoint x: 670, endPoint y: 418, distance: 15.8
drag, startPoint x: 670, startPoint y: 418, endPoint x: 673, endPoint y: 459, distance: 41.1
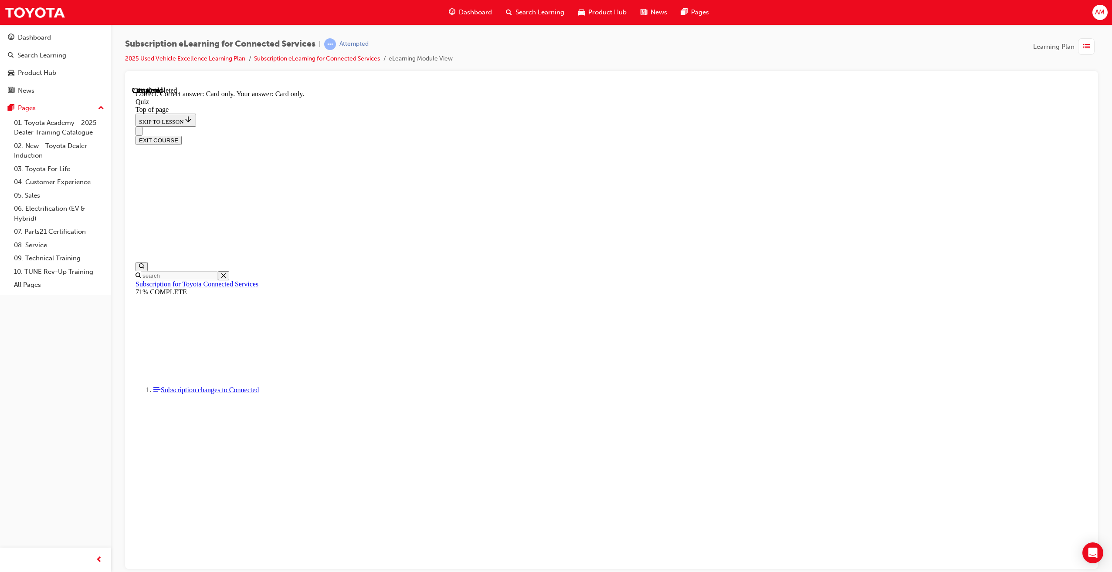
scroll to position [27, 0]
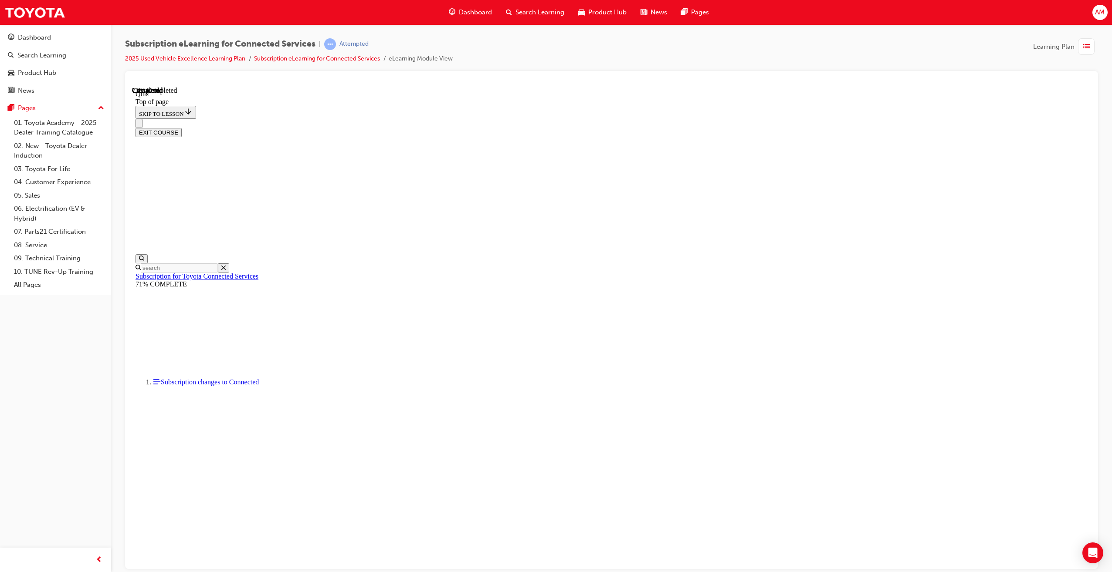
drag, startPoint x: 663, startPoint y: 252, endPoint x: 679, endPoint y: 322, distance: 71.5
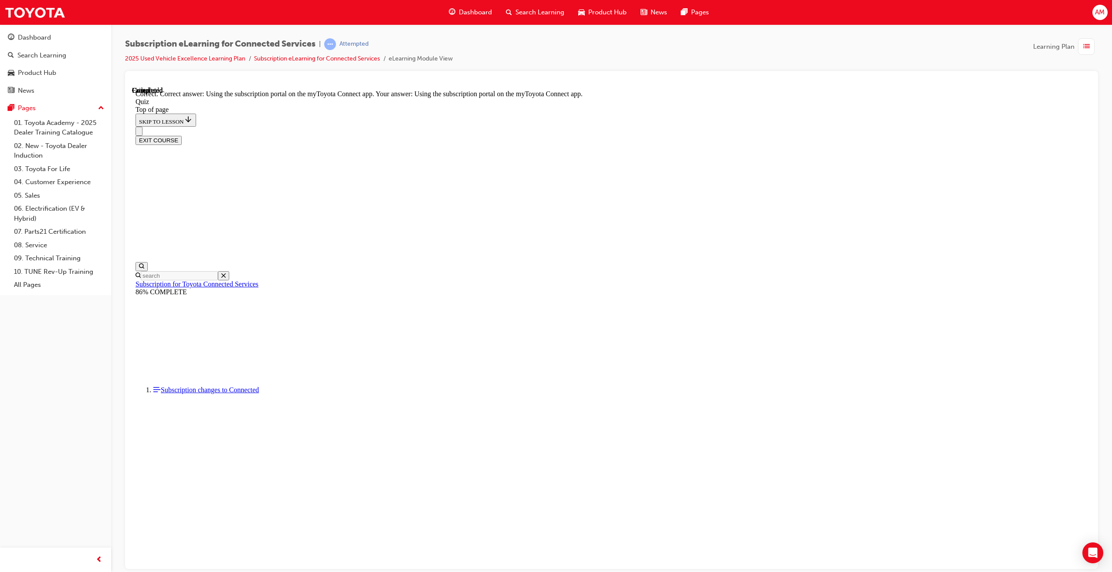
scroll to position [27, 0]
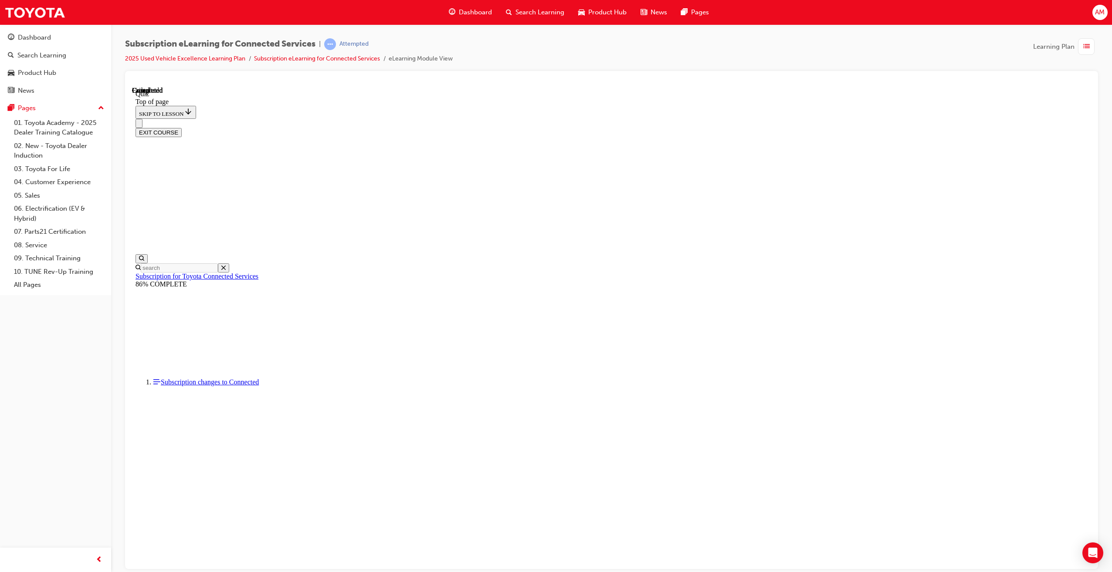
scroll to position [54, 0]
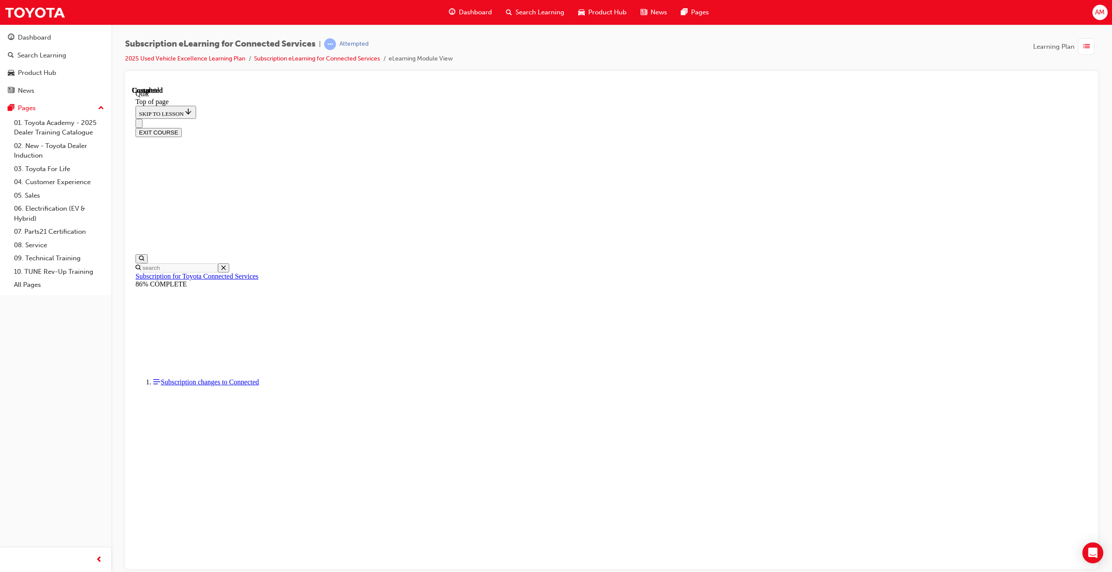
drag, startPoint x: 590, startPoint y: 271, endPoint x: 594, endPoint y: 280, distance: 9.0
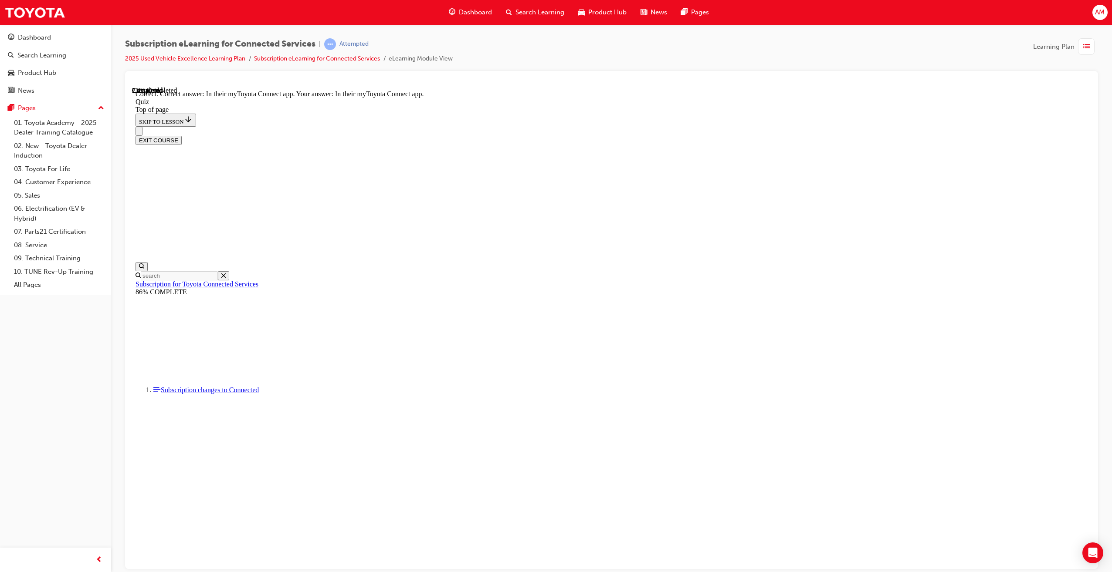
scroll to position [27, 0]
drag, startPoint x: 582, startPoint y: 265, endPoint x: 662, endPoint y: 343, distance: 111.5
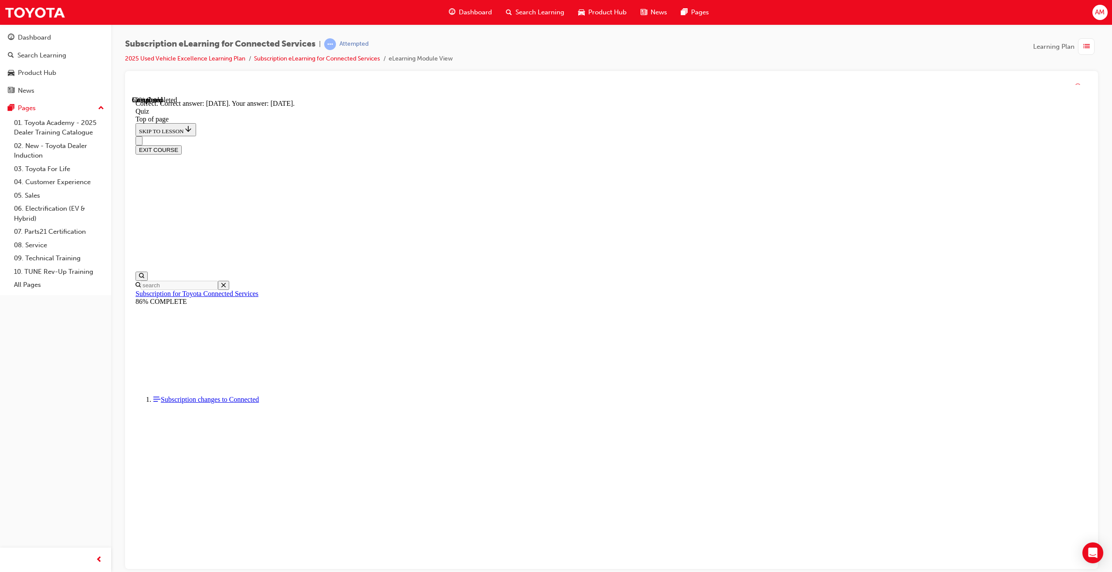
scroll to position [27, 0]
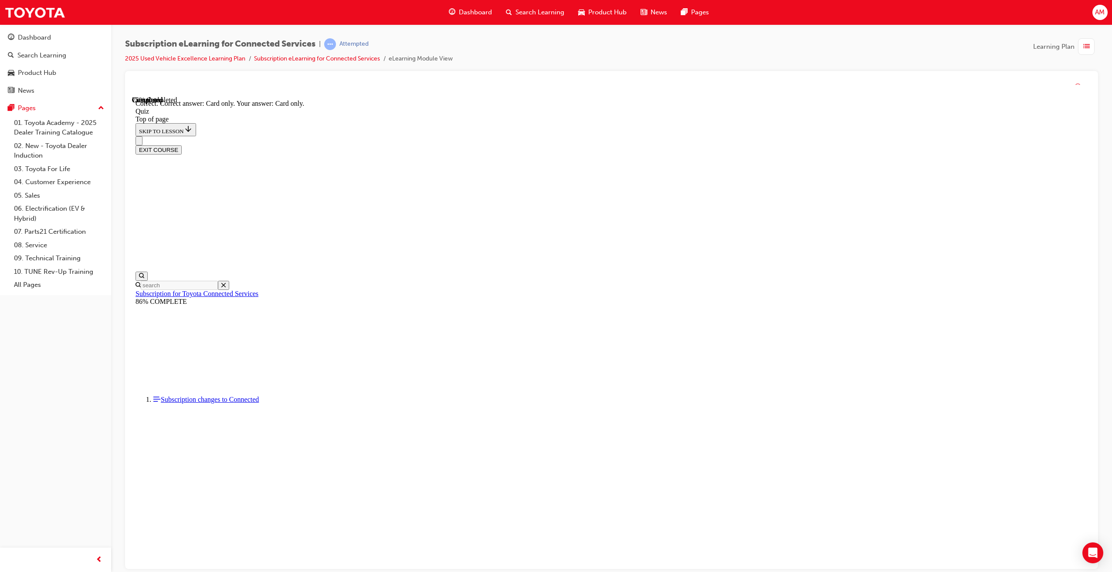
scroll to position [27, 0]
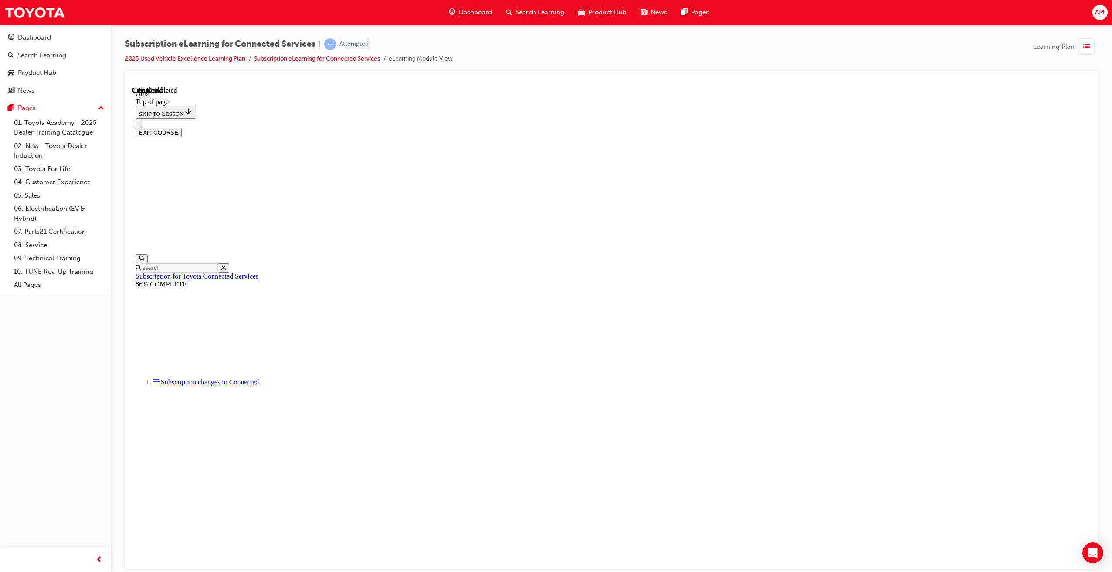
scroll to position [27, 0]
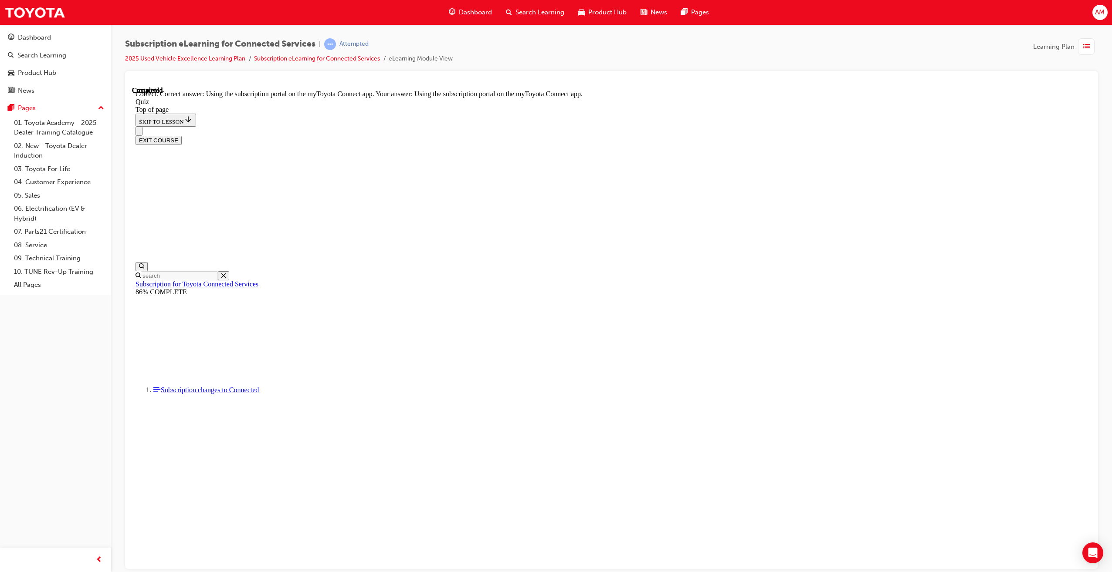
scroll to position [27, 0]
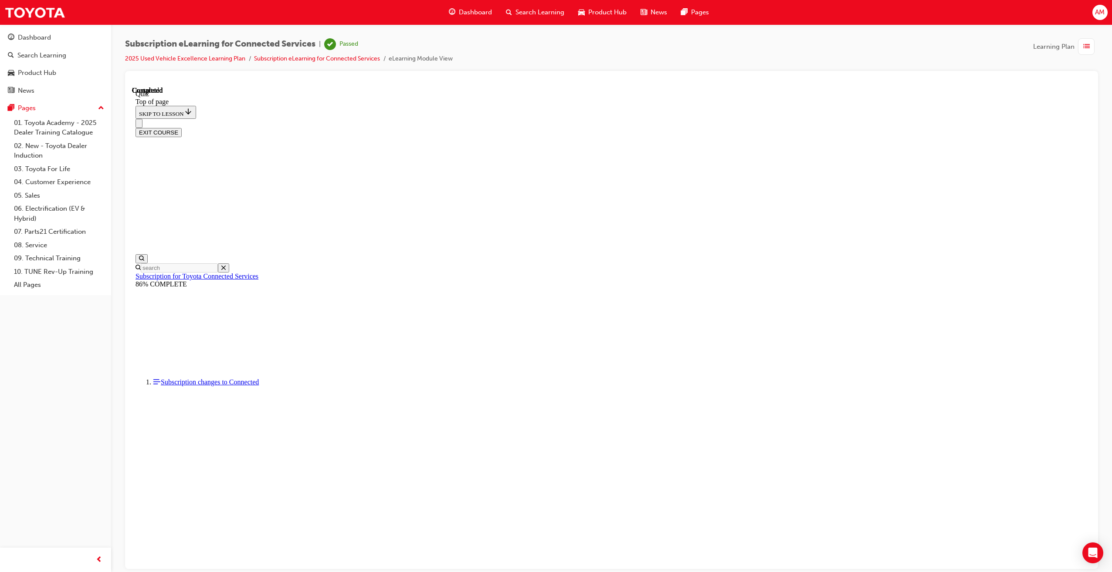
scroll to position [54, 0]
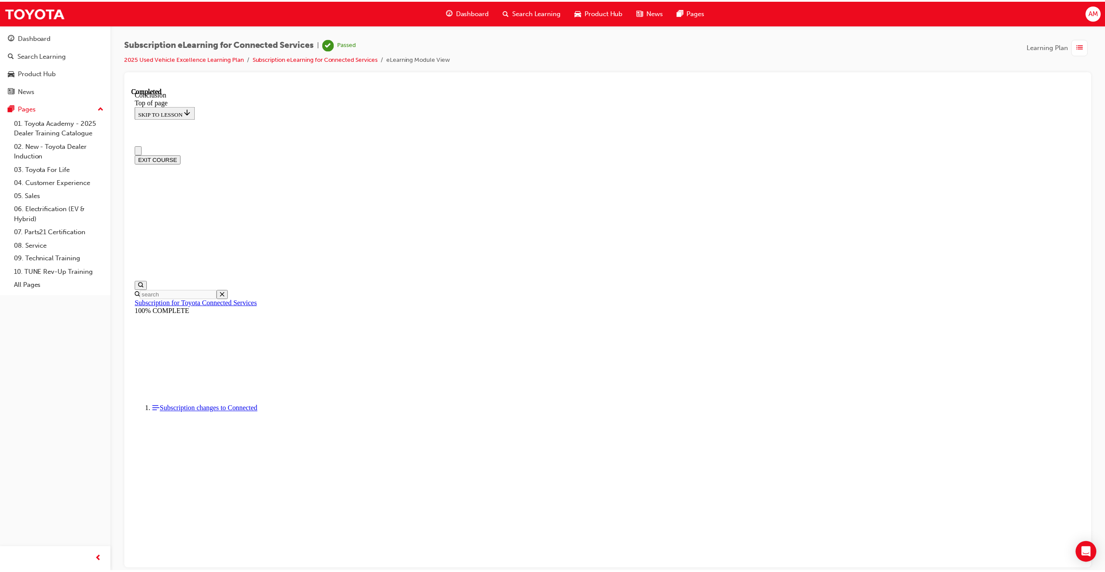
scroll to position [0, 0]
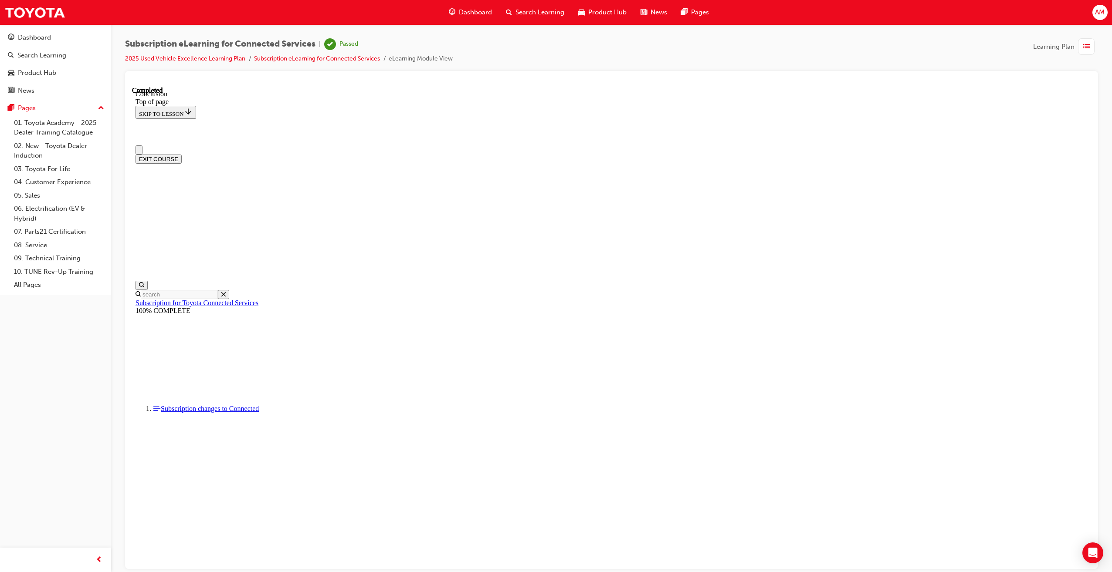
click at [475, 8] on span "Dashboard" at bounding box center [475, 12] width 33 height 10
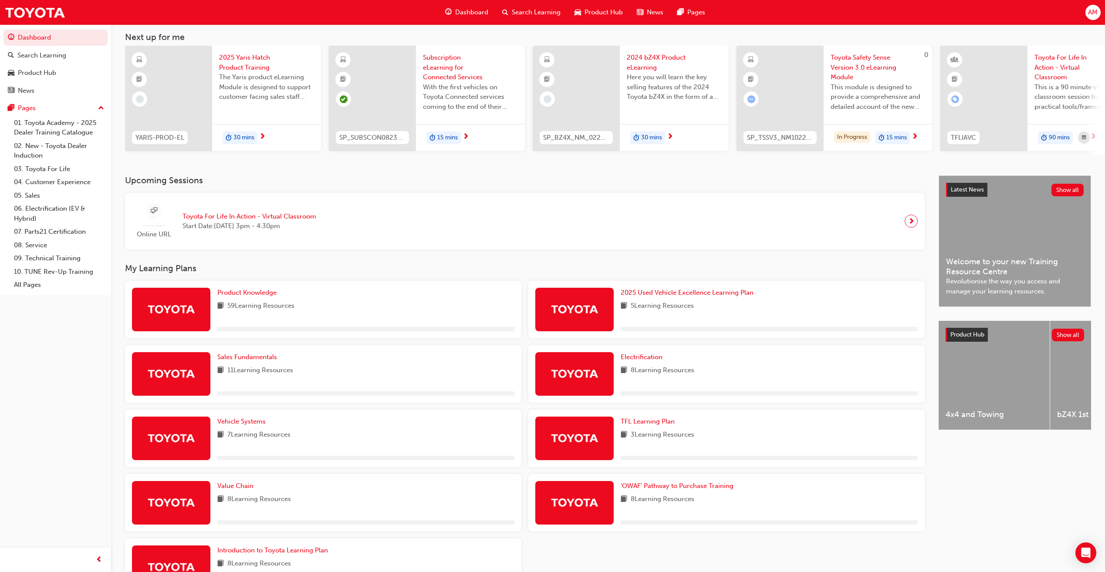
scroll to position [116, 0]
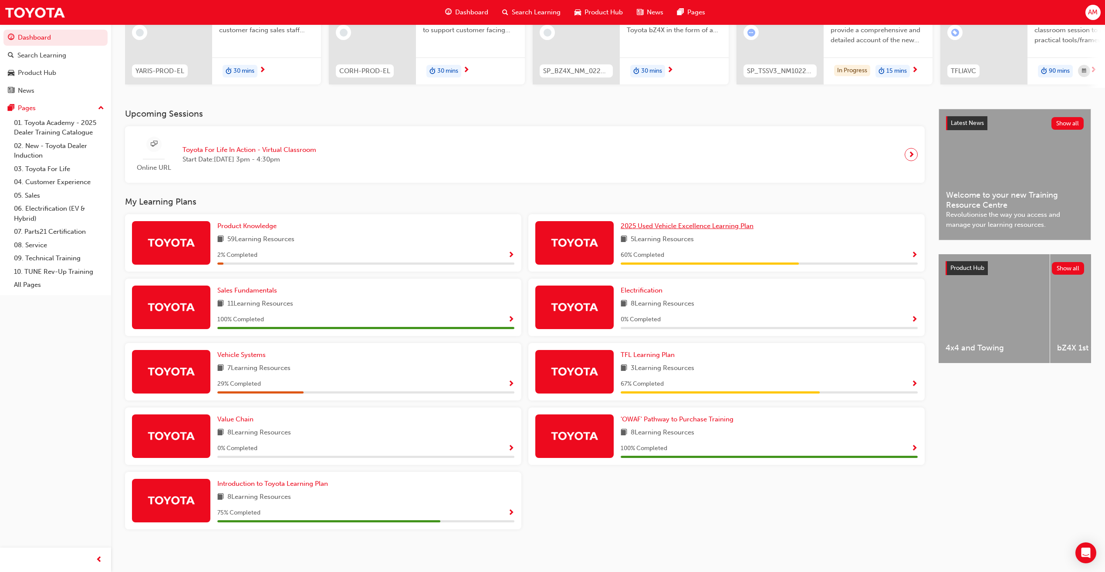
click at [688, 225] on span "2025 Used Vehicle Excellence Learning Plan" at bounding box center [687, 226] width 133 height 8
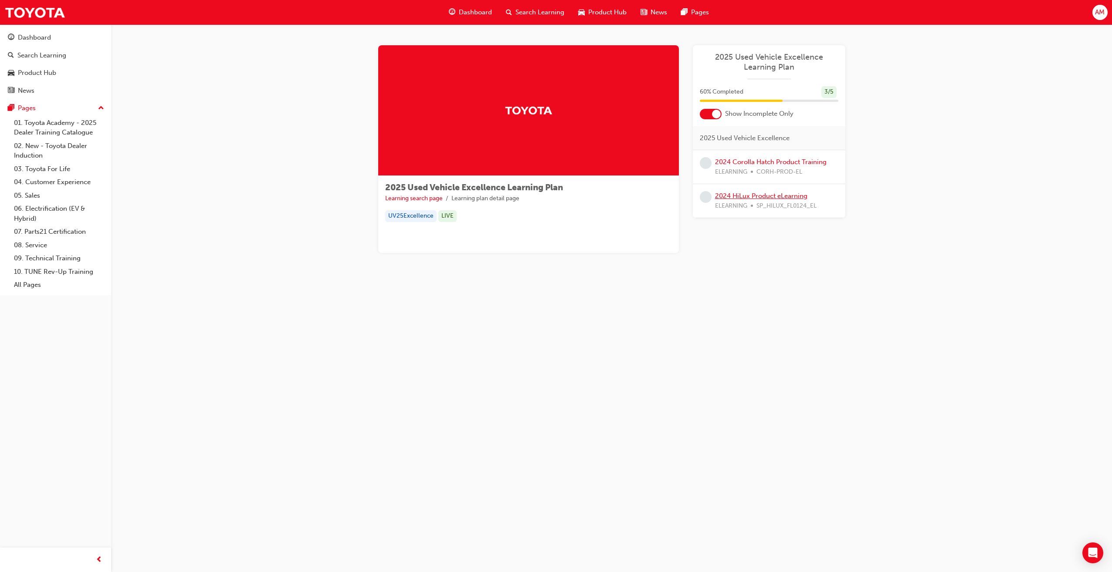
click at [763, 195] on link "2024 HiLux Product eLearning" at bounding box center [761, 196] width 92 height 8
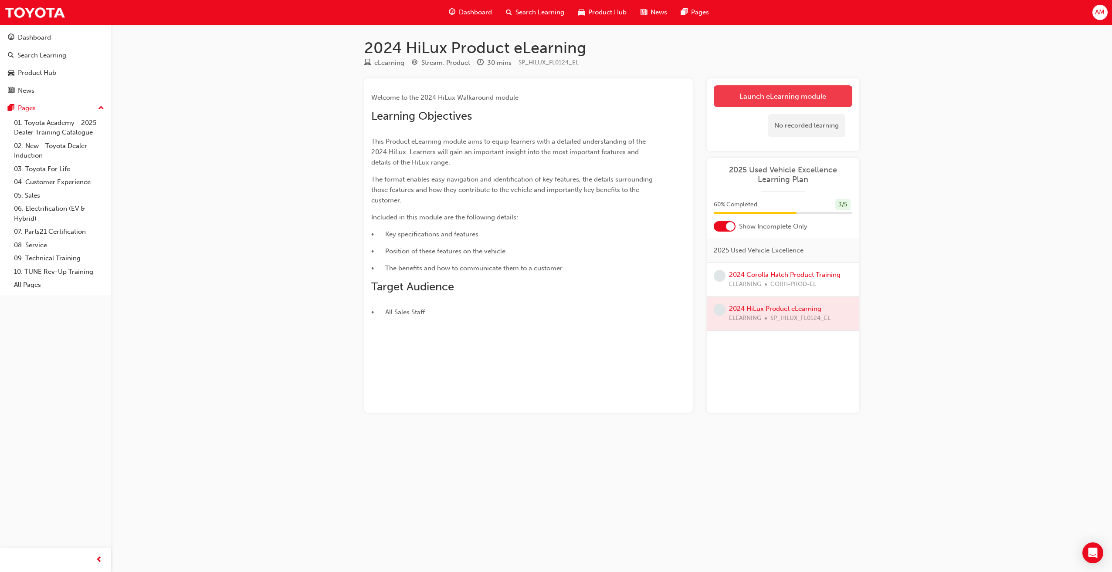
click at [772, 99] on link "Launch eLearning module" at bounding box center [782, 96] width 139 height 22
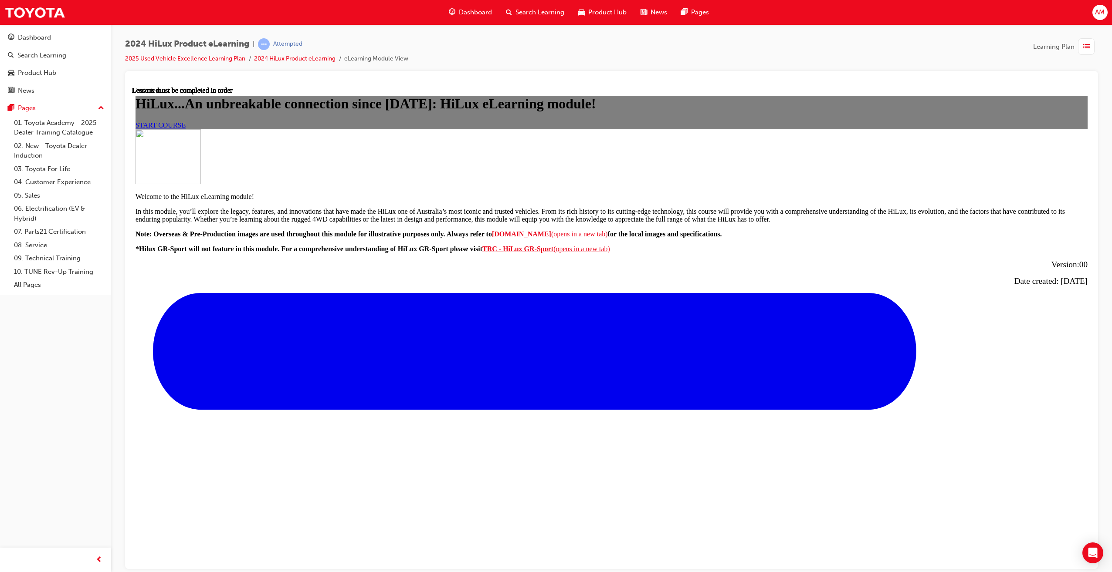
scroll to position [131, 0]
click at [186, 128] on span "START COURSE" at bounding box center [160, 124] width 50 height 7
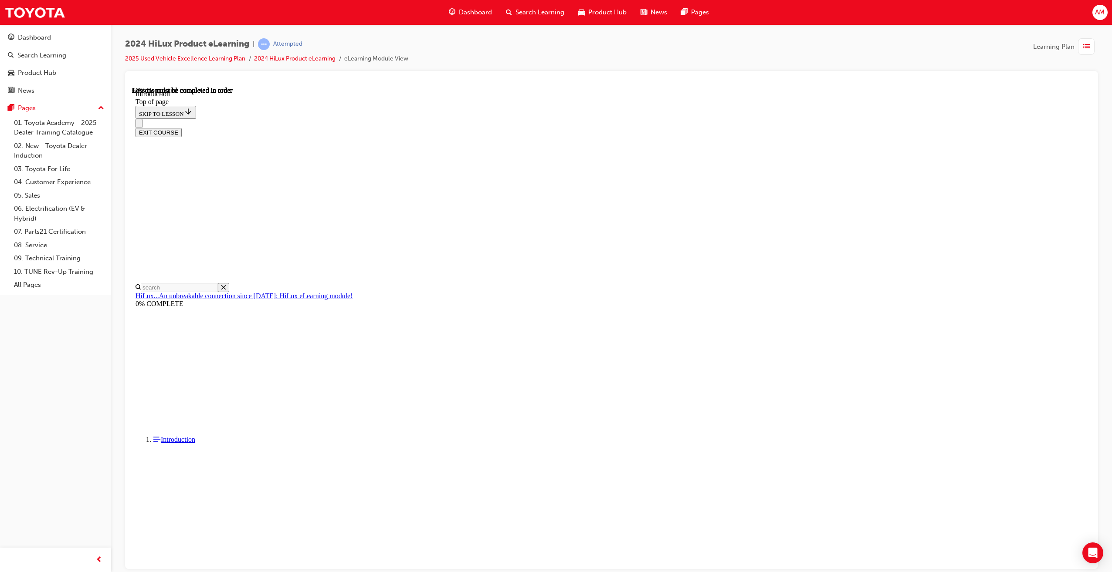
scroll to position [291, 0]
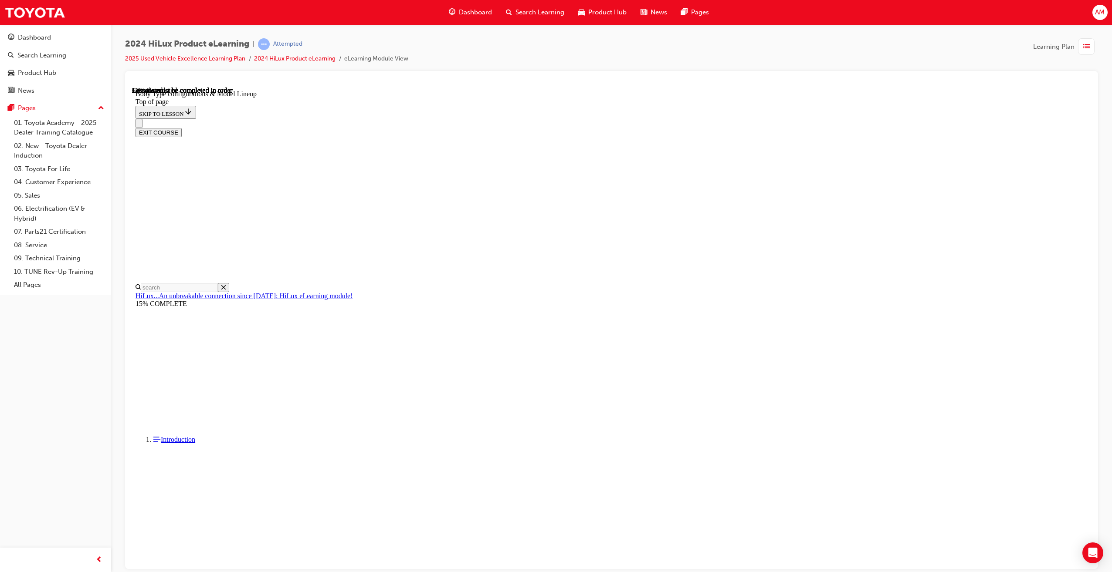
scroll to position [274, 0]
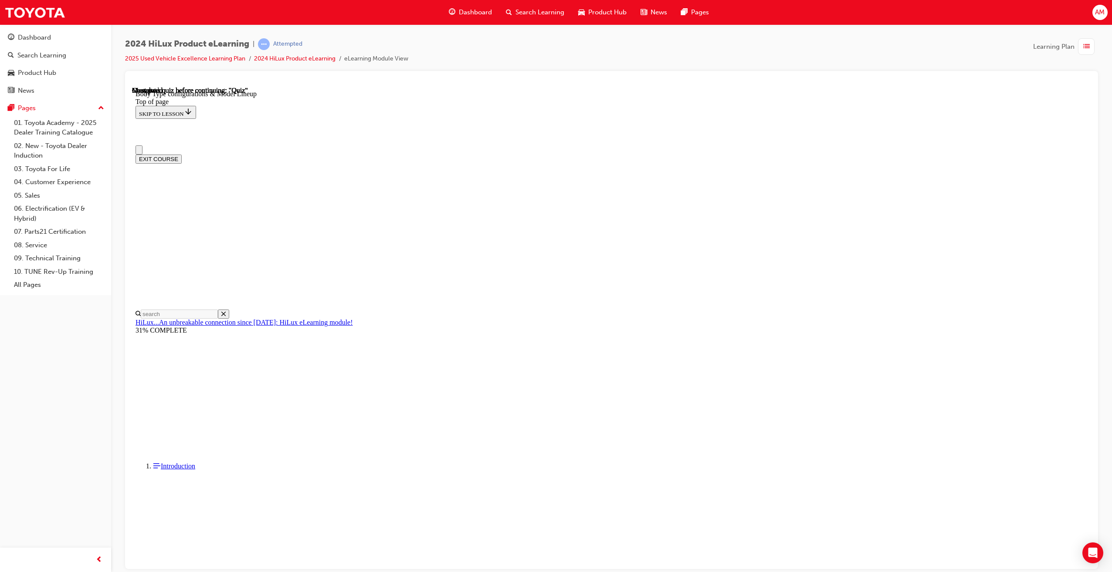
scroll to position [0, 0]
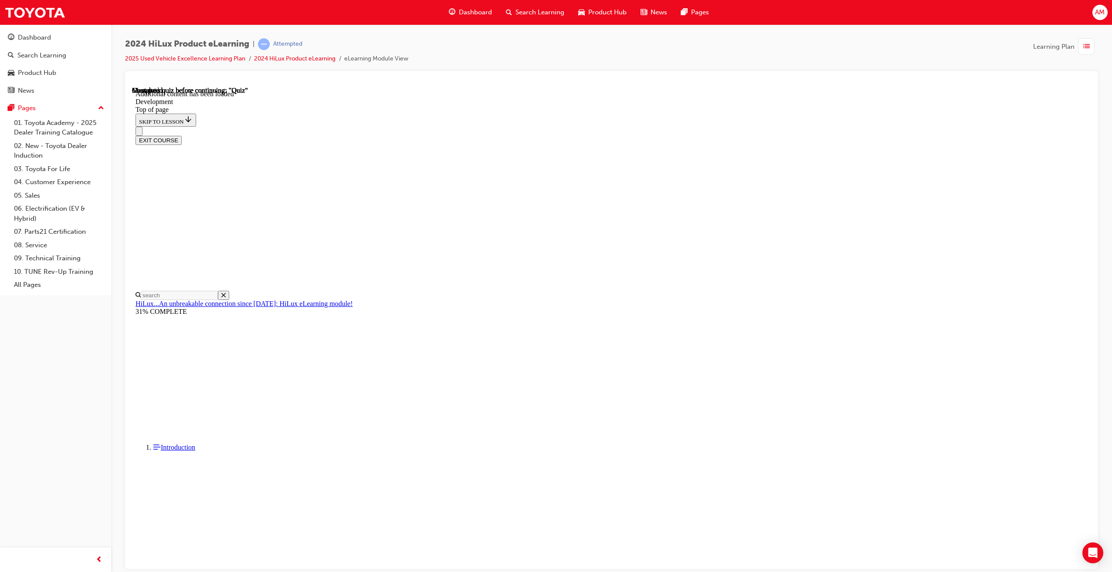
scroll to position [424, 0]
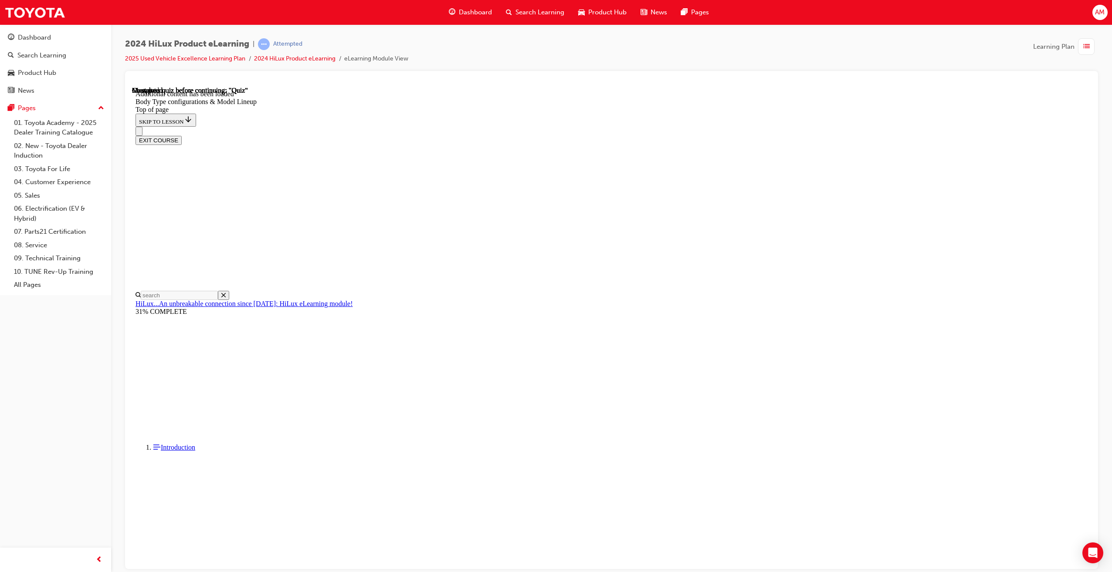
scroll to position [27, 0]
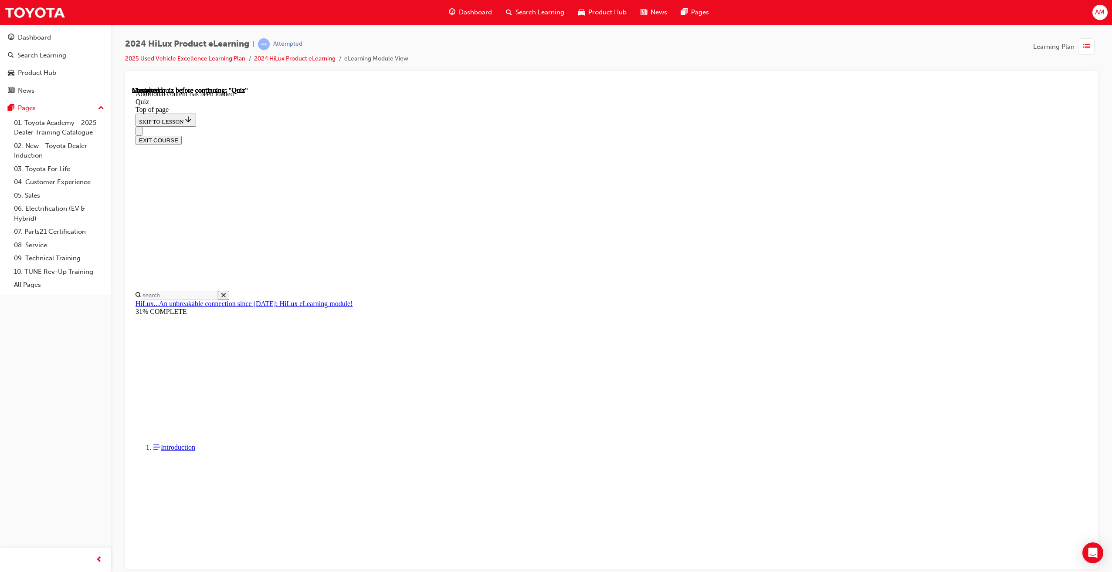
drag, startPoint x: 570, startPoint y: 393, endPoint x: 569, endPoint y: 402, distance: 9.2
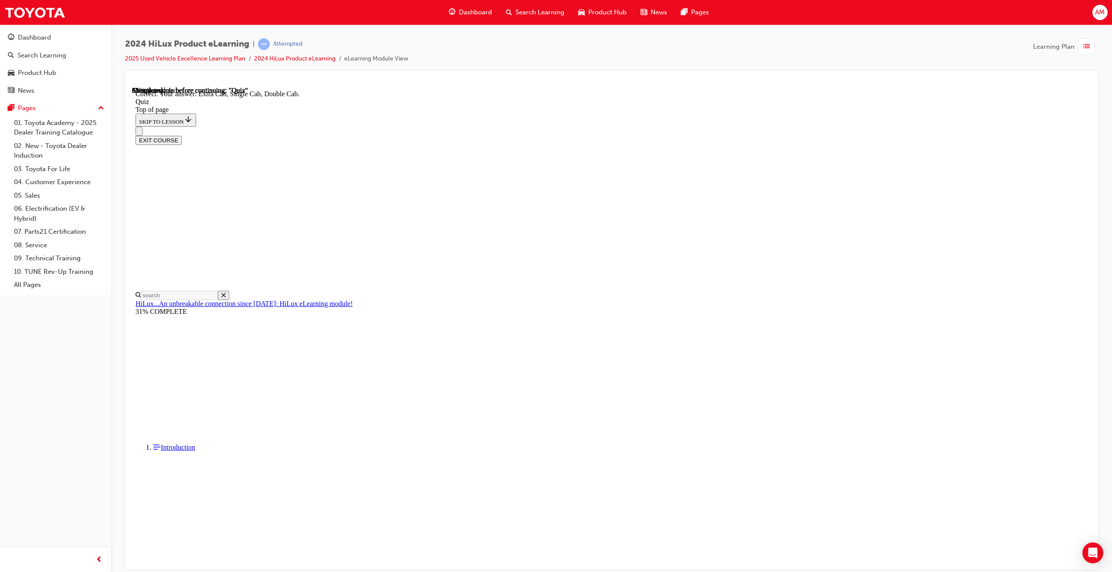
scroll to position [50, 0]
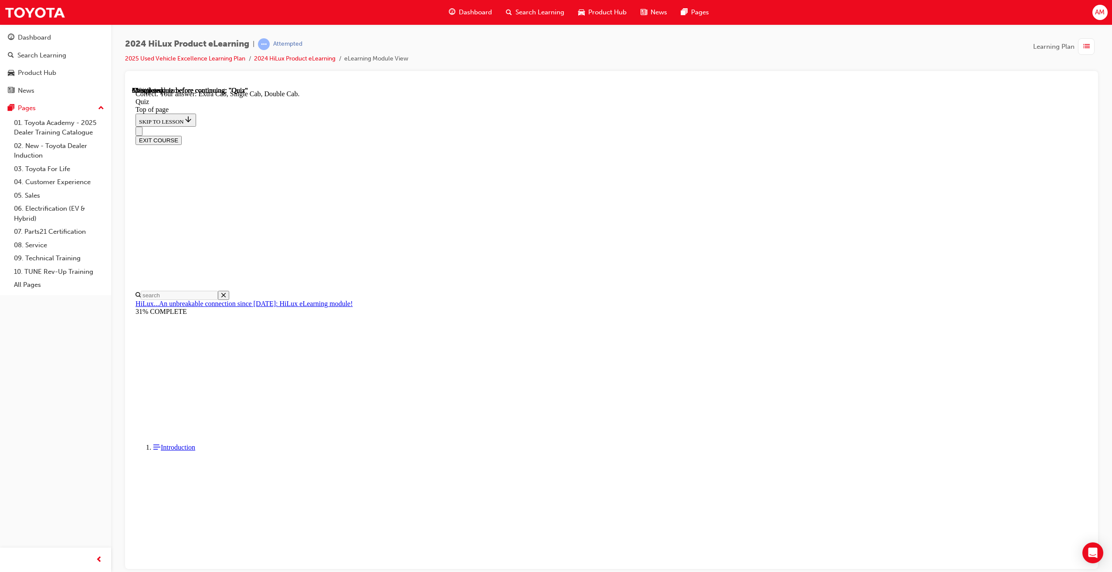
drag, startPoint x: 623, startPoint y: 396, endPoint x: 631, endPoint y: 408, distance: 14.1
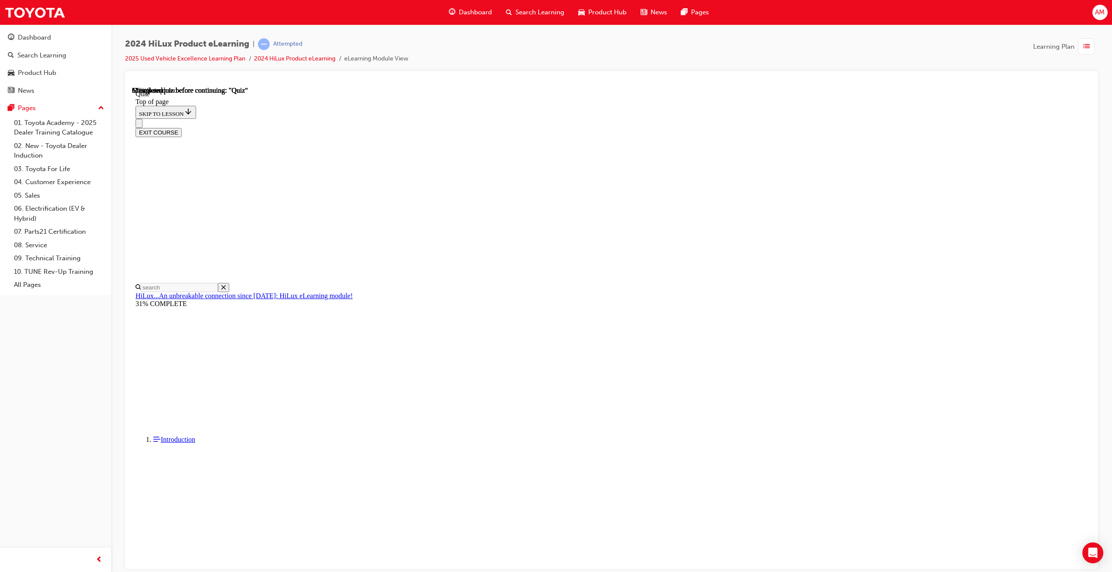
drag, startPoint x: 564, startPoint y: 267, endPoint x: 566, endPoint y: 293, distance: 26.7
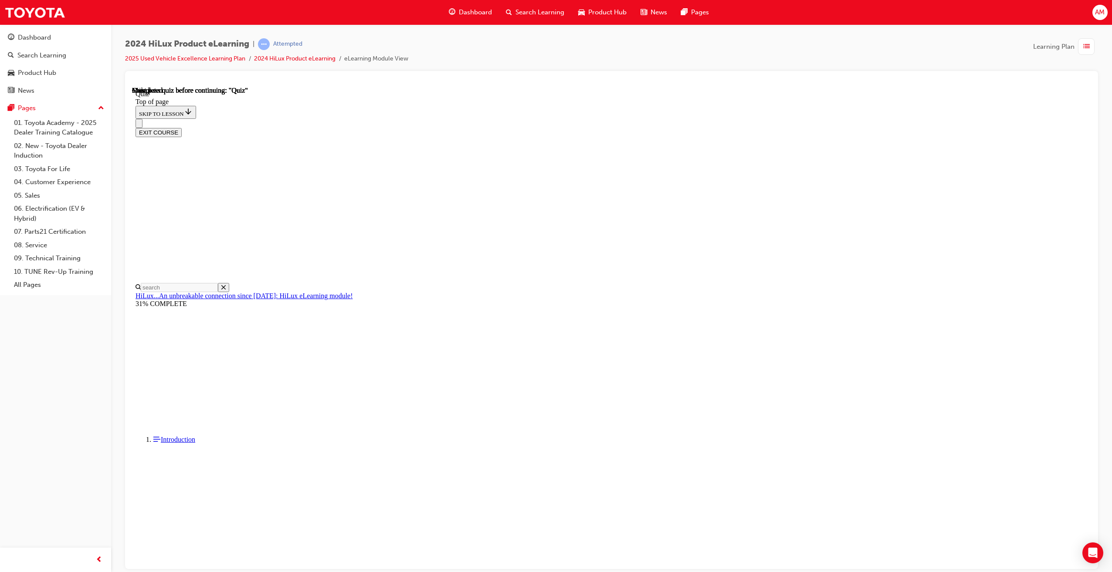
scroll to position [54, 0]
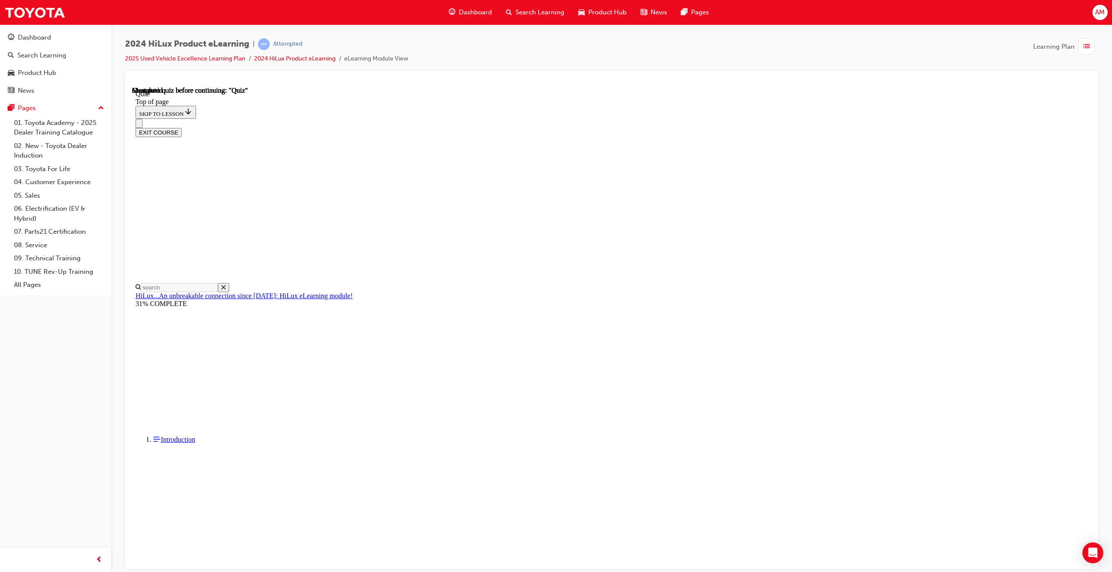
drag, startPoint x: 592, startPoint y: 282, endPoint x: 568, endPoint y: 357, distance: 78.1
drag, startPoint x: 571, startPoint y: 345, endPoint x: 571, endPoint y: 375, distance: 29.6
drag, startPoint x: 572, startPoint y: 389, endPoint x: 574, endPoint y: 393, distance: 4.9
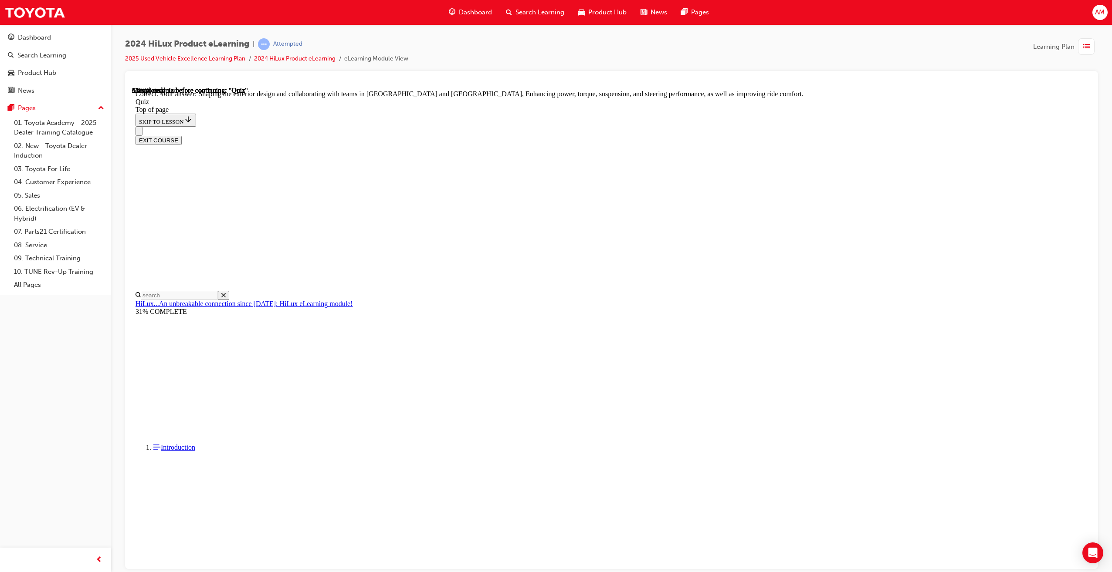
drag, startPoint x: 571, startPoint y: 291, endPoint x: 569, endPoint y: 322, distance: 31.0
drag, startPoint x: 574, startPoint y: 365, endPoint x: 615, endPoint y: 375, distance: 41.9
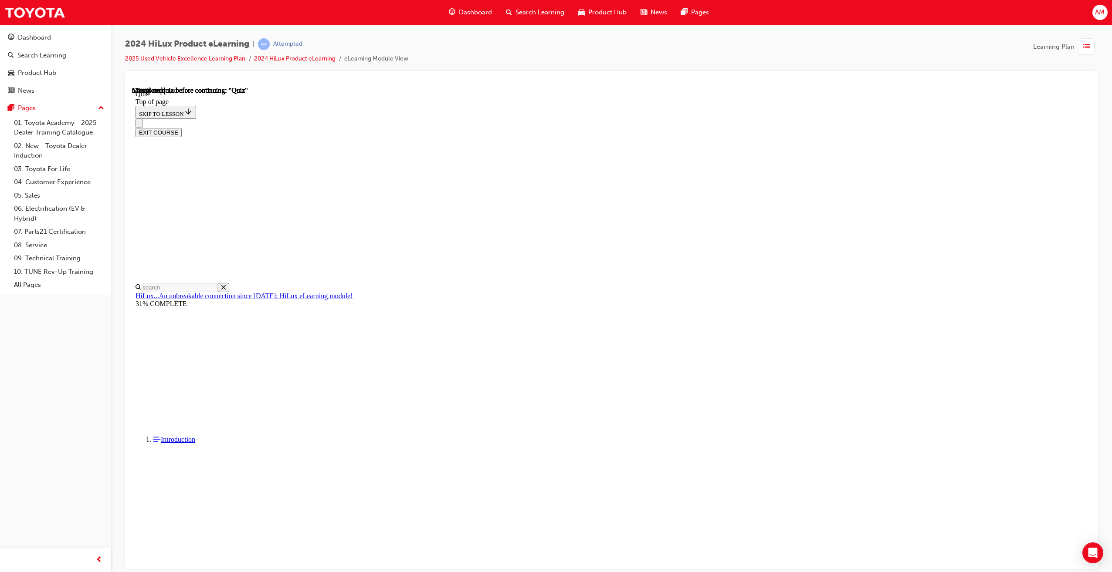
drag, startPoint x: 591, startPoint y: 287, endPoint x: 589, endPoint y: 310, distance: 23.2
drag, startPoint x: 588, startPoint y: 325, endPoint x: 580, endPoint y: 348, distance: 24.0
drag, startPoint x: 580, startPoint y: 350, endPoint x: 581, endPoint y: 361, distance: 10.9
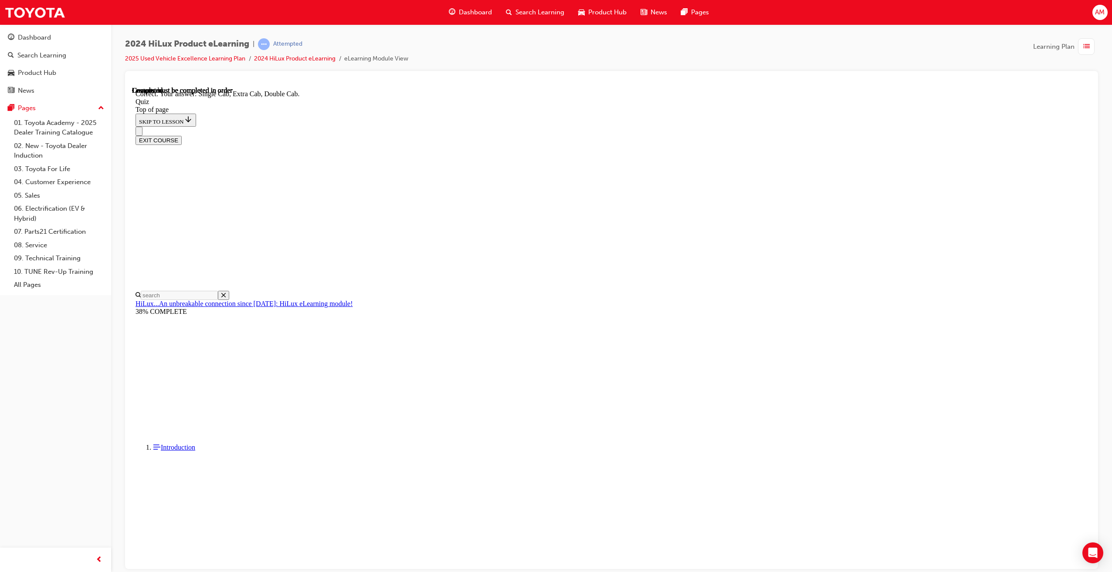
scroll to position [50, 0]
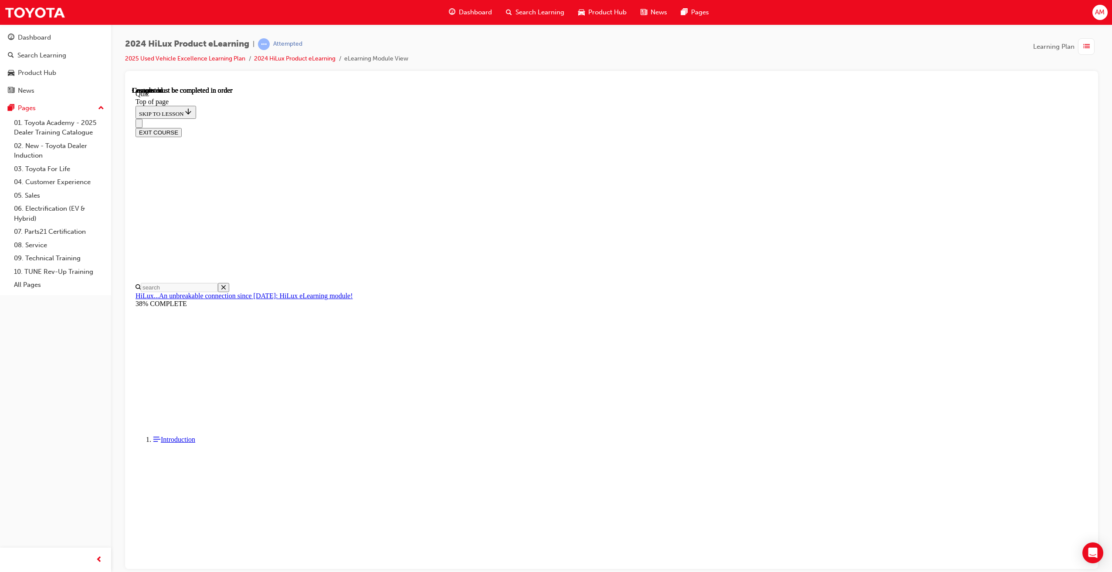
scroll to position [54, 0]
drag, startPoint x: 662, startPoint y: 558, endPoint x: 658, endPoint y: 559, distance: 4.7
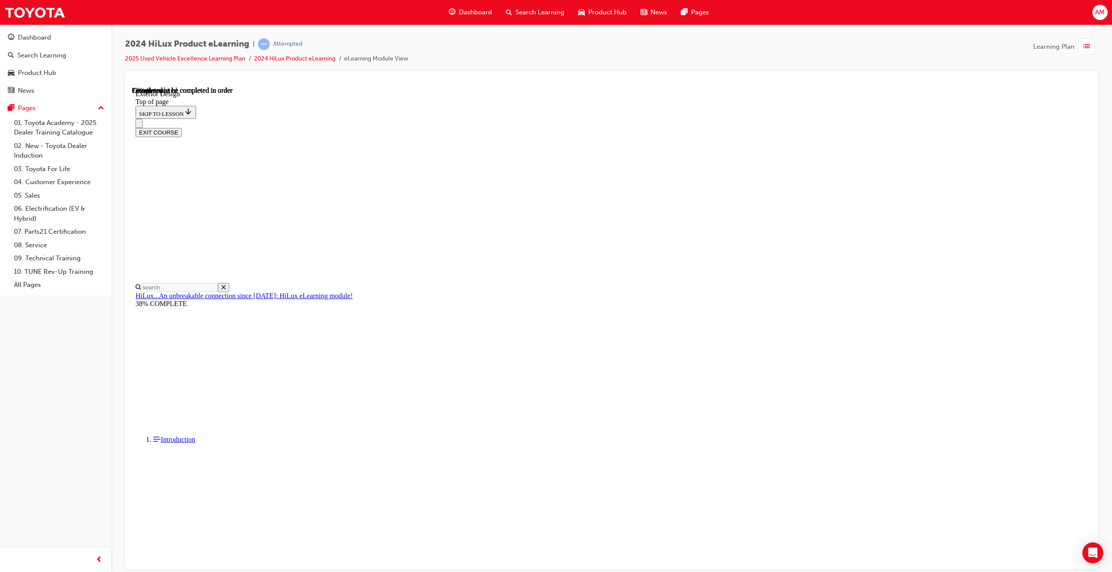
scroll to position [1011, 0]
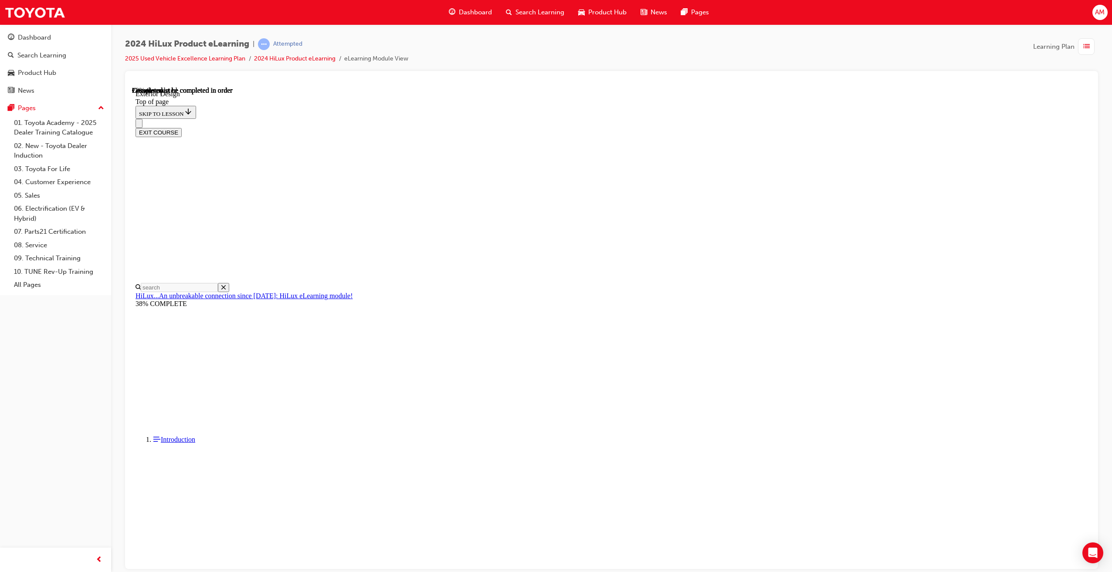
scroll to position [0, 50]
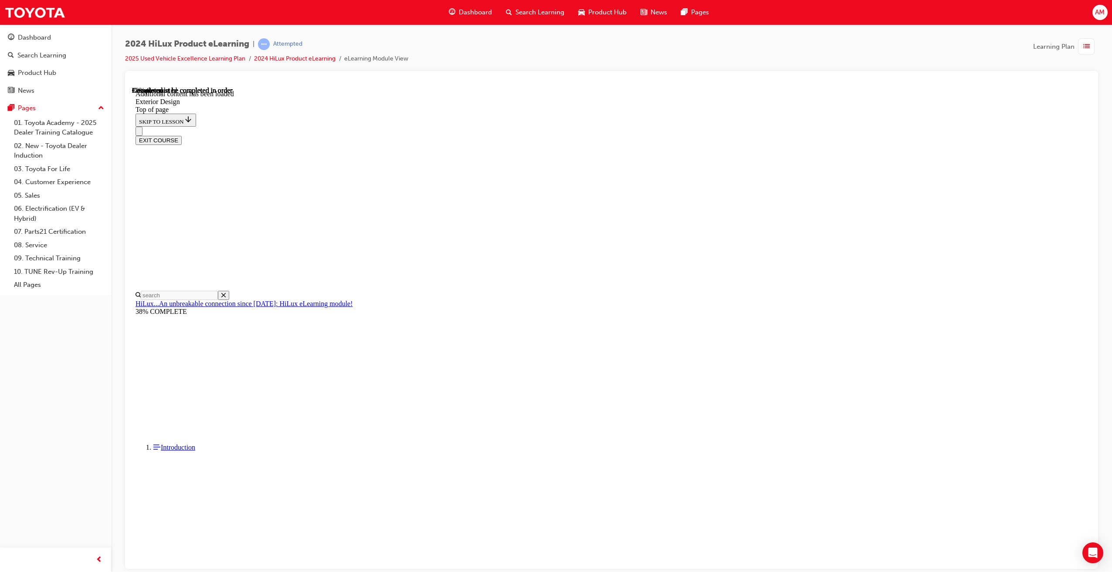
scroll to position [1478, 0]
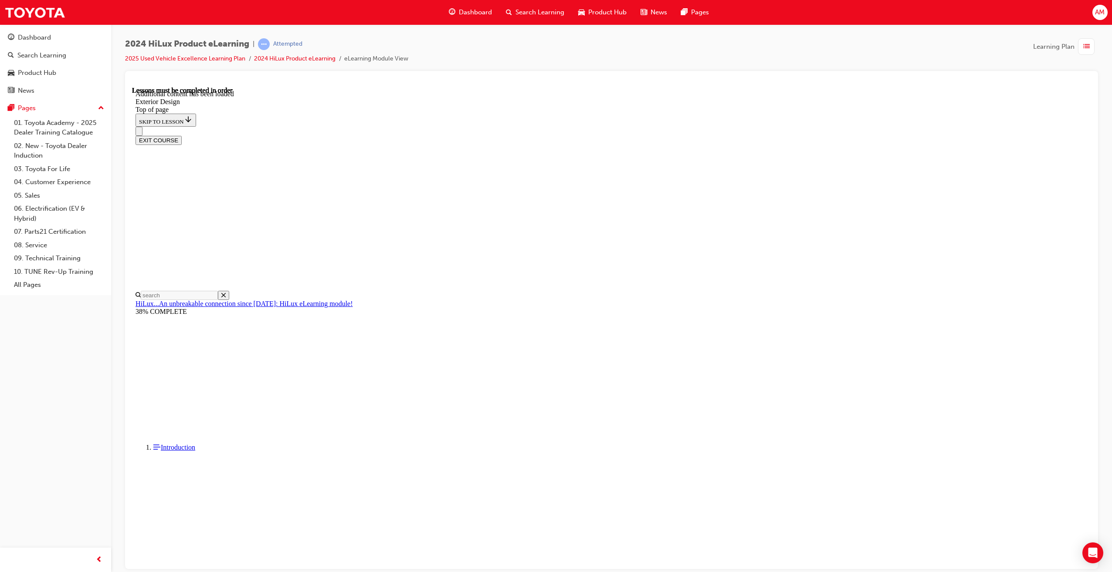
drag, startPoint x: 546, startPoint y: 370, endPoint x: 558, endPoint y: 364, distance: 12.7
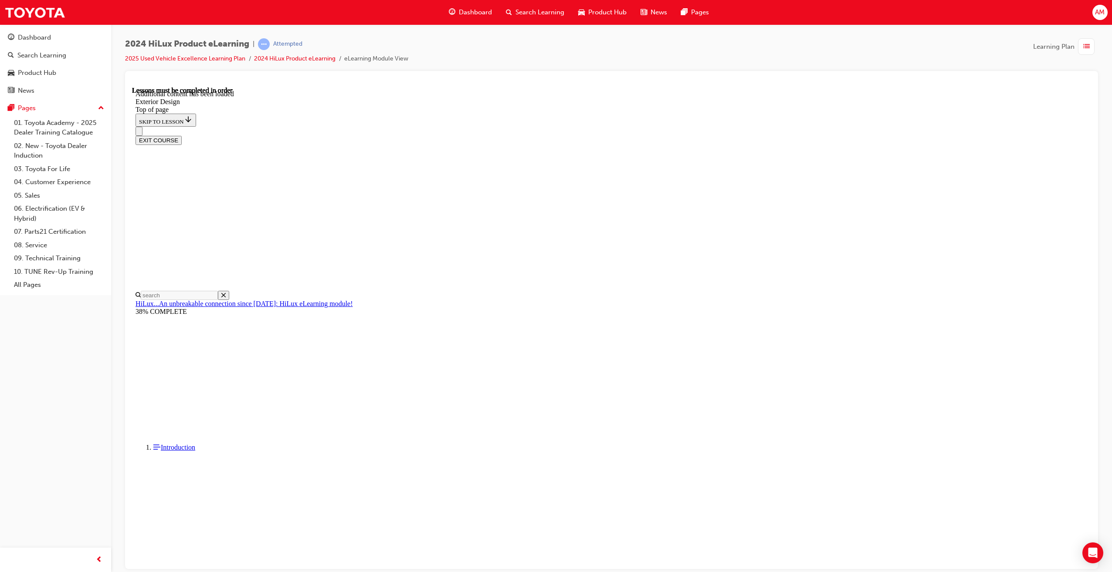
scroll to position [108, 0]
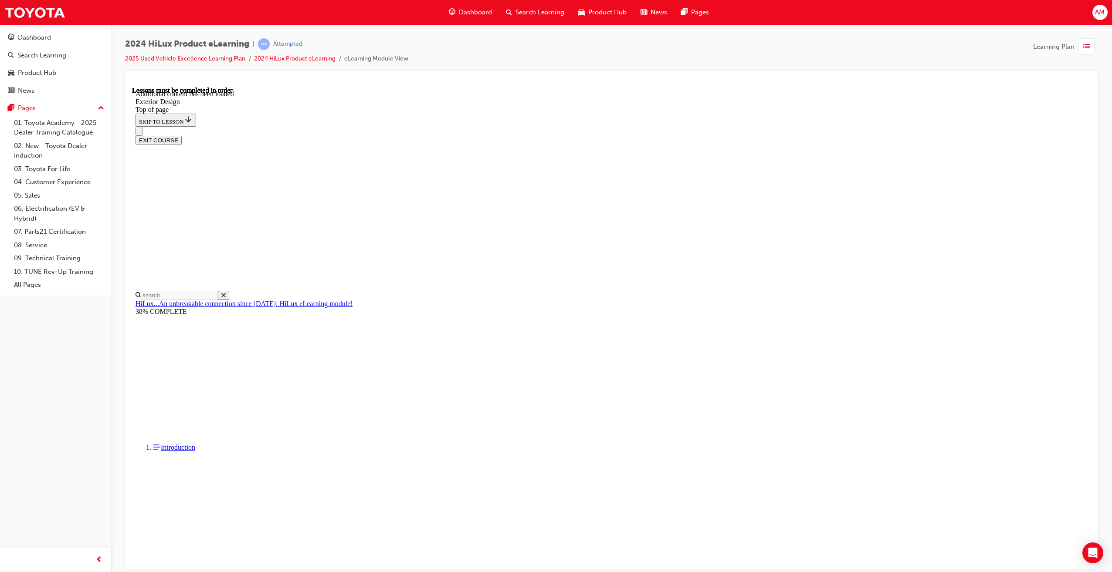
drag, startPoint x: 706, startPoint y: 439, endPoint x: 732, endPoint y: 402, distance: 45.0
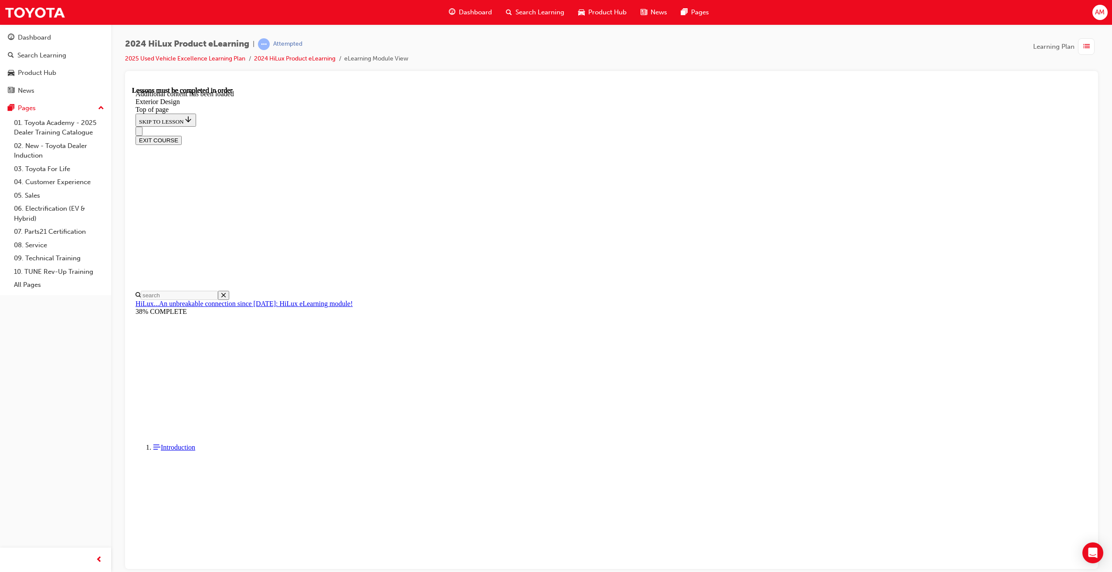
drag, startPoint x: 668, startPoint y: 483, endPoint x: 669, endPoint y: 487, distance: 4.5
drag, startPoint x: 669, startPoint y: 487, endPoint x: 676, endPoint y: 503, distance: 16.8
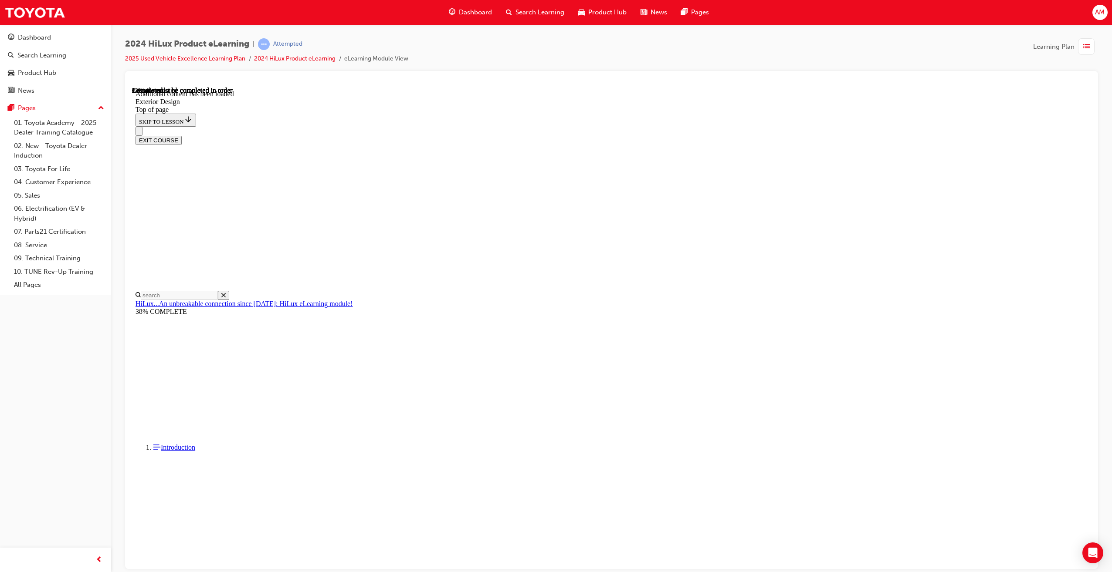
drag, startPoint x: 655, startPoint y: 354, endPoint x: 653, endPoint y: 348, distance: 6.2
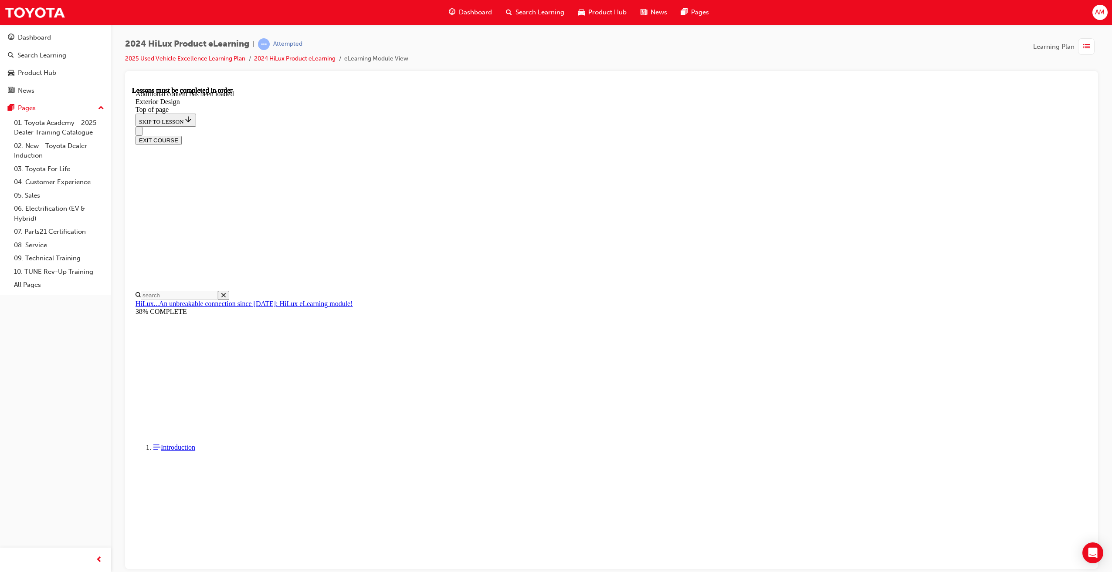
scroll to position [107, 0]
drag, startPoint x: 558, startPoint y: 351, endPoint x: 586, endPoint y: 322, distance: 40.0
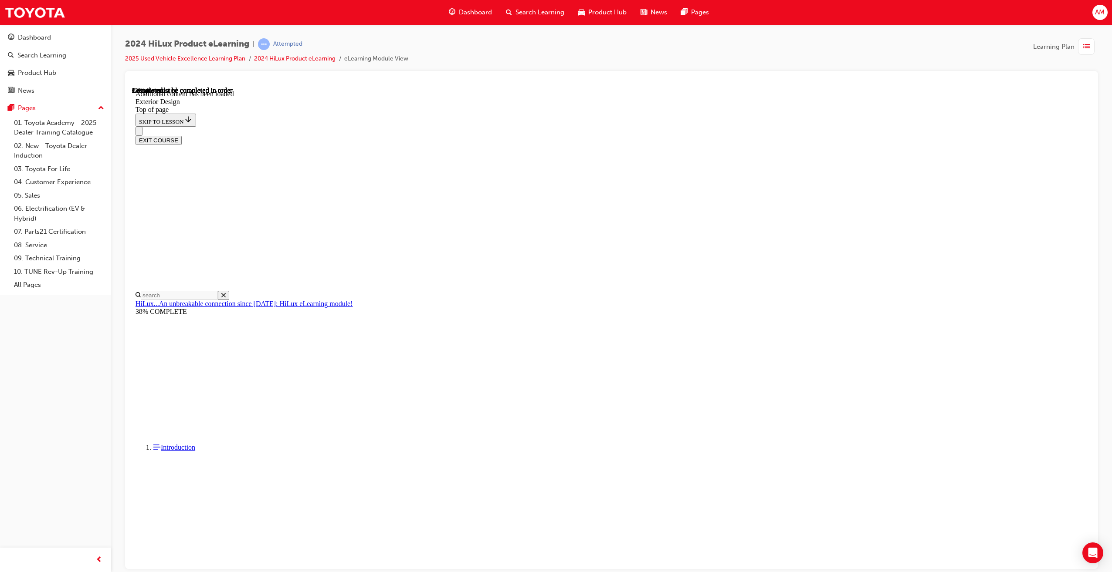
scroll to position [3100, 0]
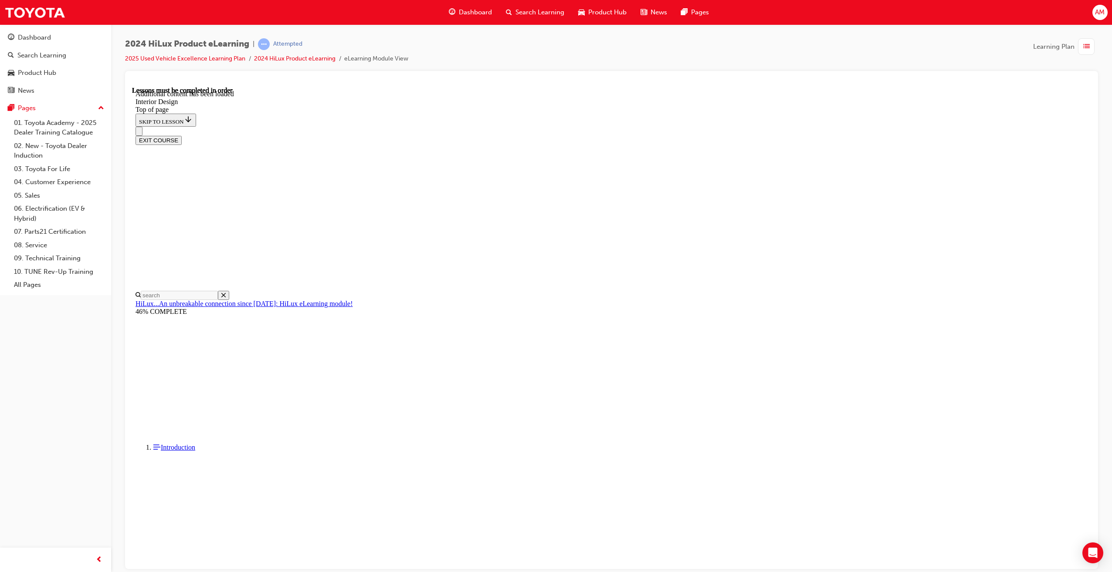
scroll to position [414, 0]
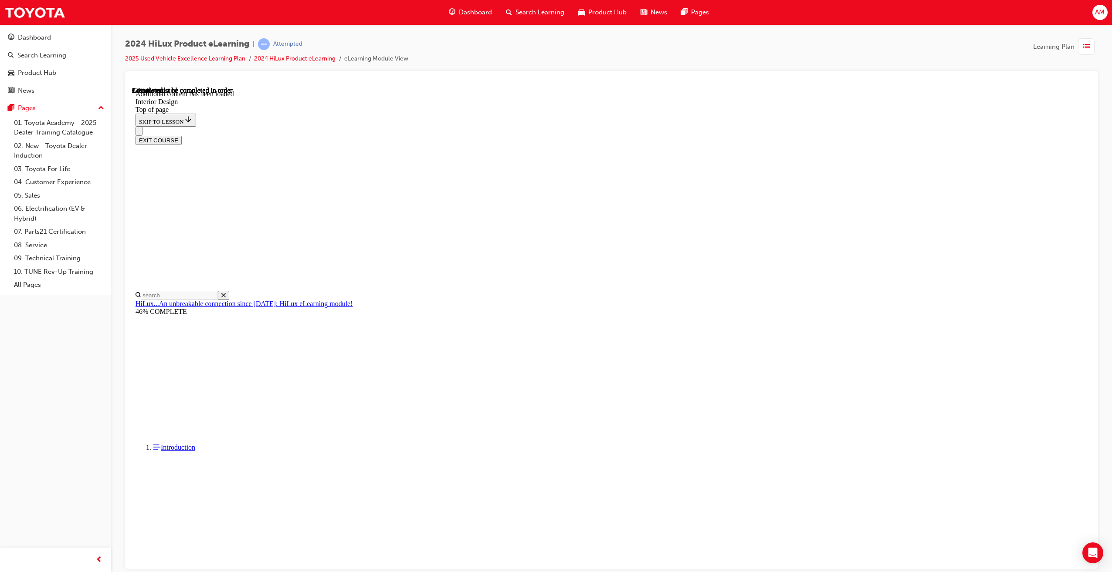
drag, startPoint x: 645, startPoint y: 320, endPoint x: 641, endPoint y: 338, distance: 18.4
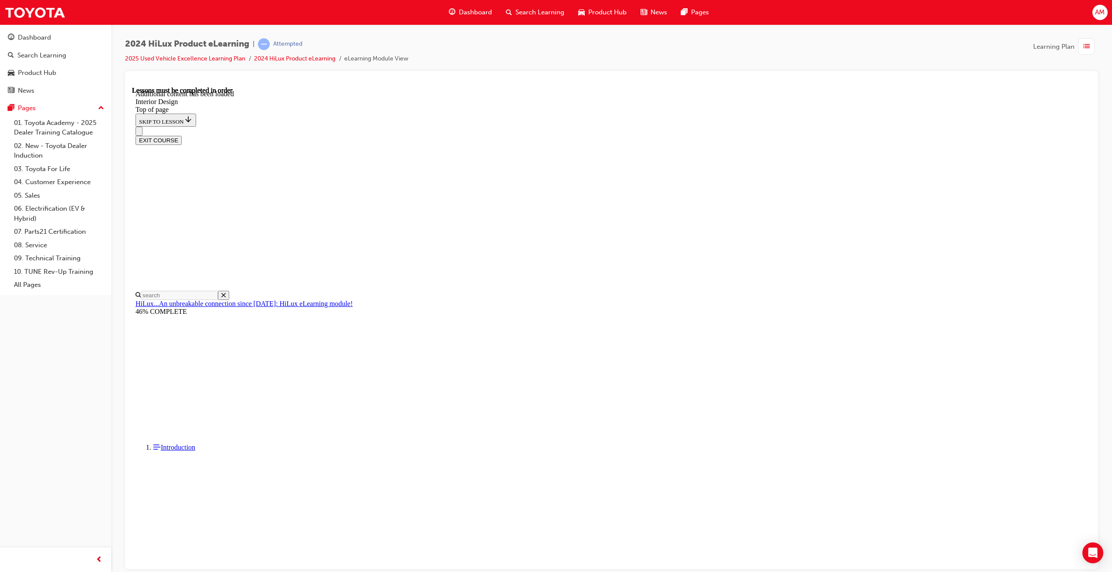
drag, startPoint x: 815, startPoint y: 194, endPoint x: 828, endPoint y: 201, distance: 14.4
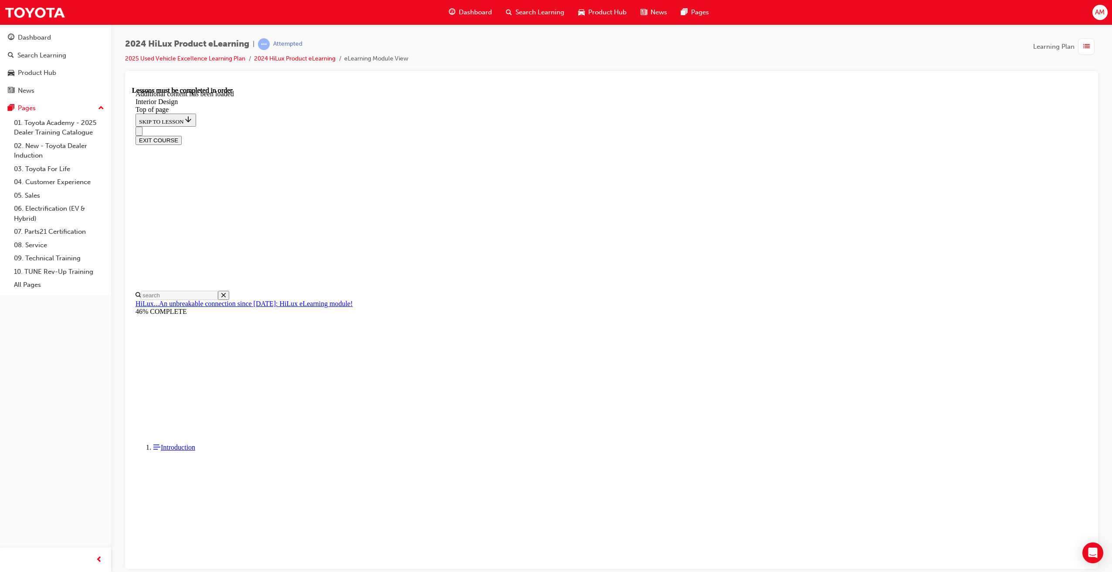
drag, startPoint x: 815, startPoint y: 406, endPoint x: 794, endPoint y: 413, distance: 22.0
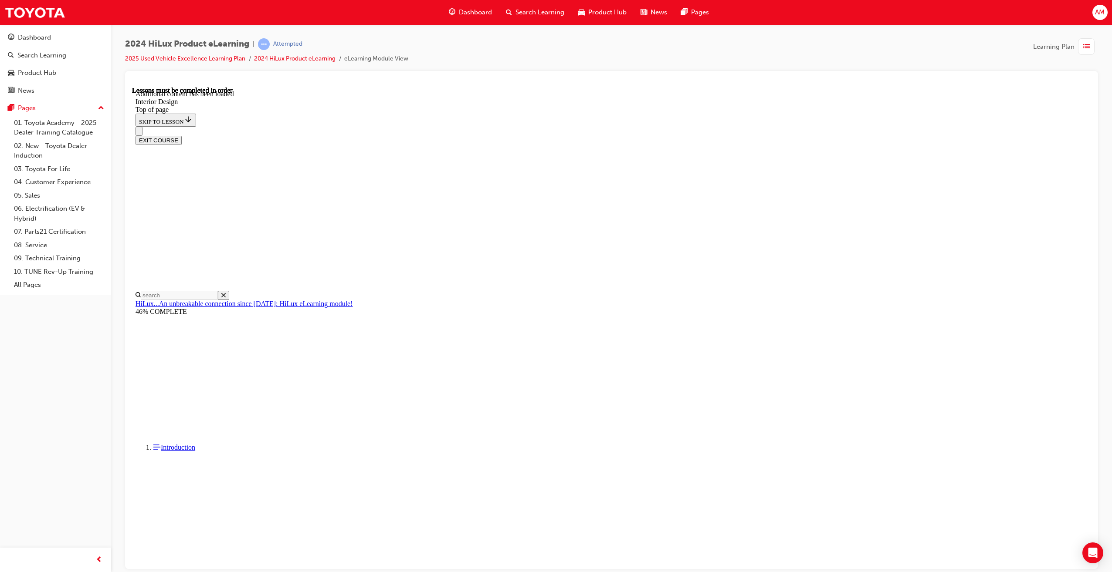
scroll to position [43, 0]
drag, startPoint x: 627, startPoint y: 288, endPoint x: 632, endPoint y: 287, distance: 4.7
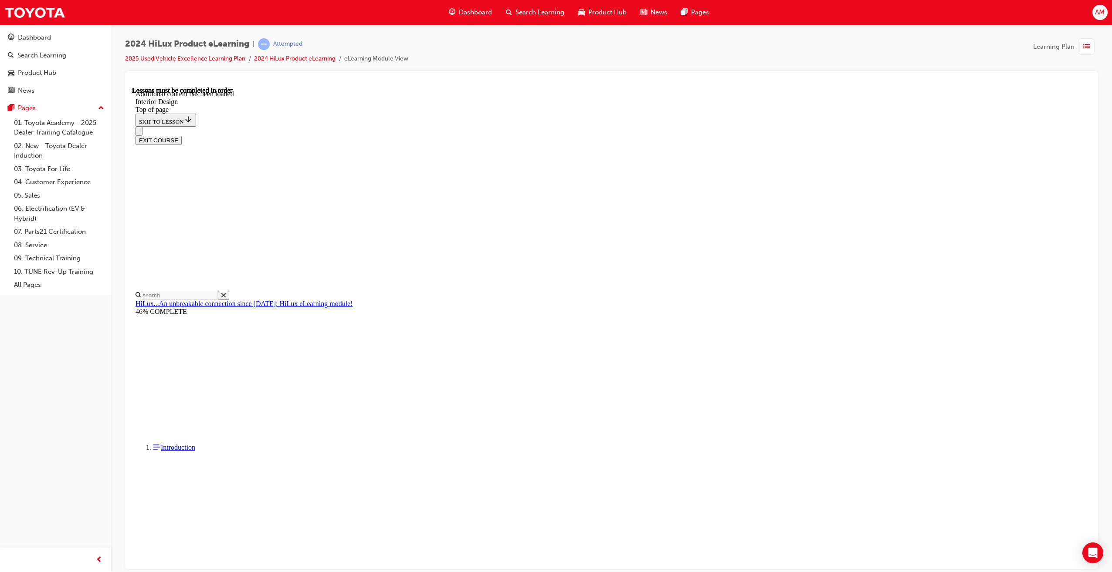
drag, startPoint x: 640, startPoint y: 298, endPoint x: 653, endPoint y: 277, distance: 24.7
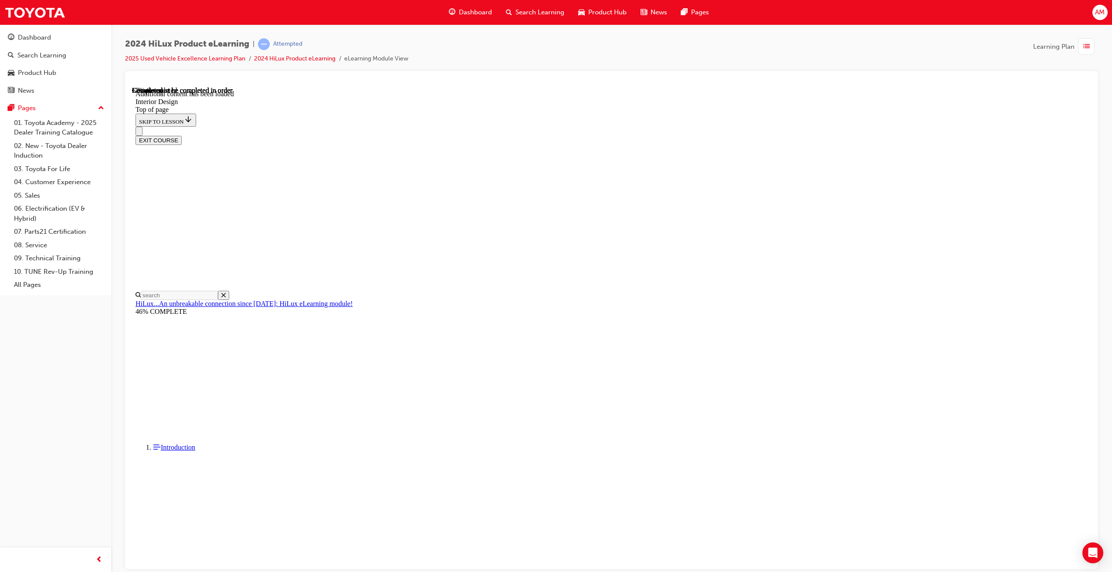
scroll to position [1089, 0]
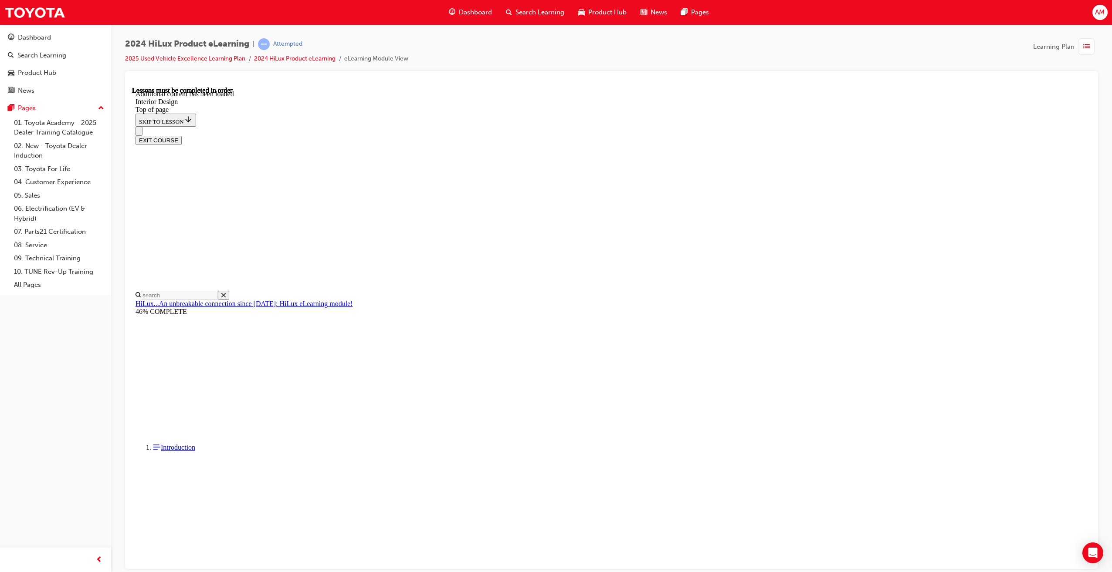
scroll to position [42, 0]
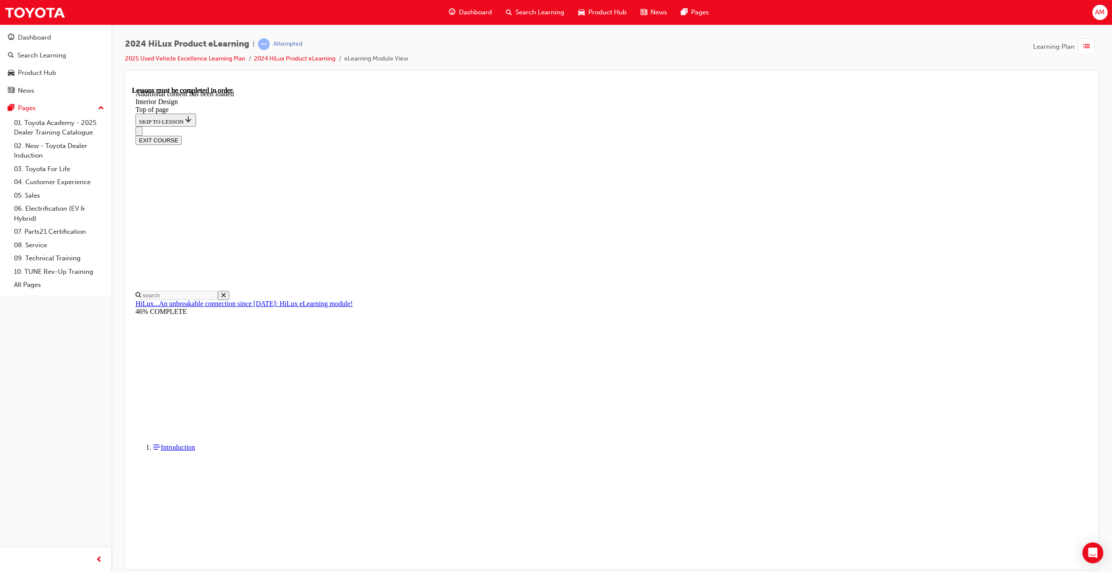
drag, startPoint x: 788, startPoint y: 427, endPoint x: 793, endPoint y: 423, distance: 6.6
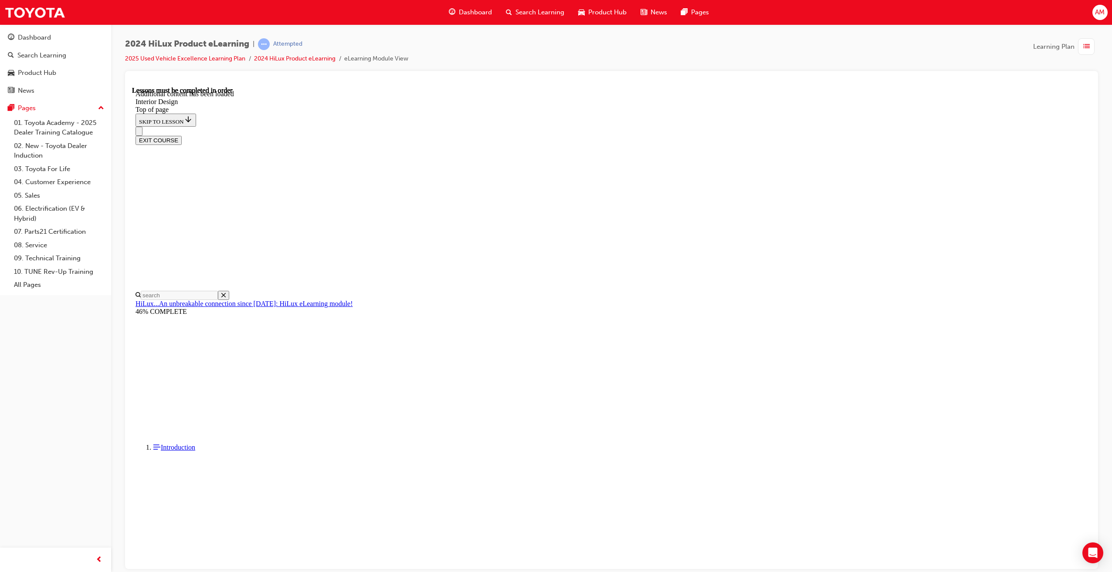
drag, startPoint x: 933, startPoint y: 414, endPoint x: 860, endPoint y: 438, distance: 76.2
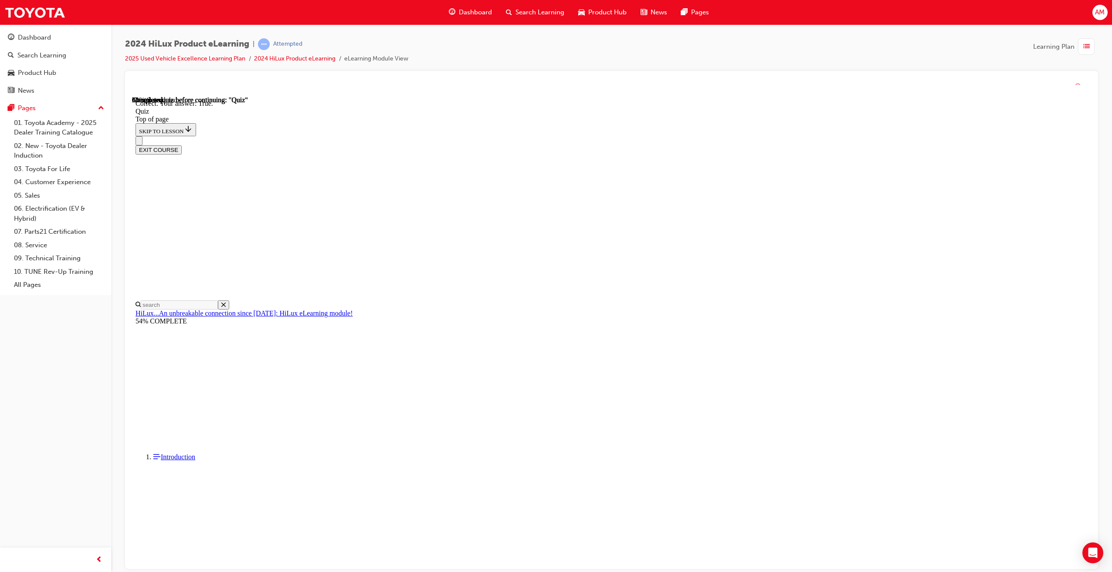
scroll to position [27, 0]
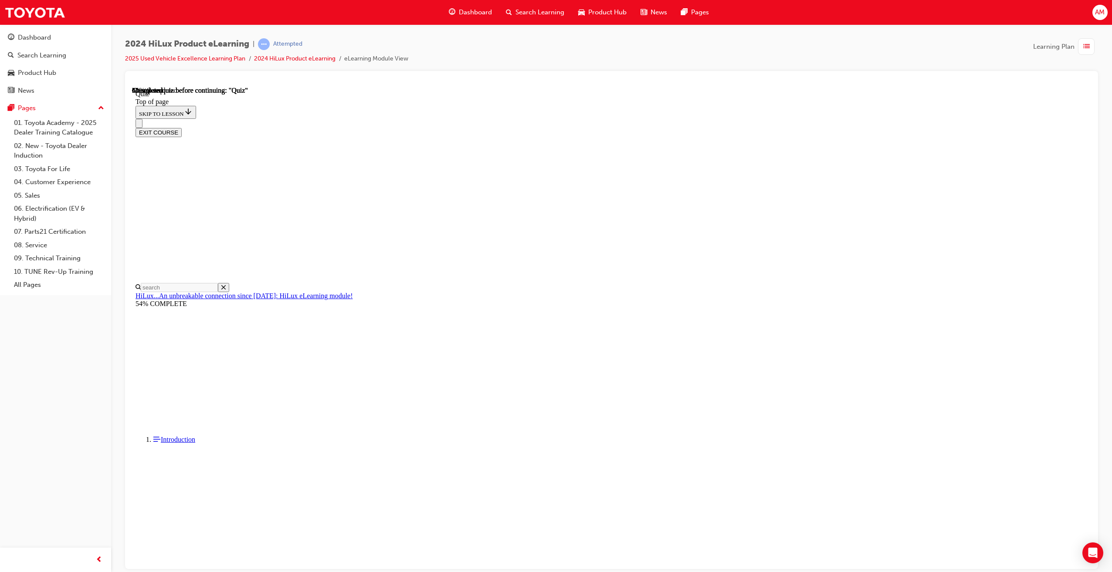
drag, startPoint x: 613, startPoint y: 255, endPoint x: 615, endPoint y: 270, distance: 14.5
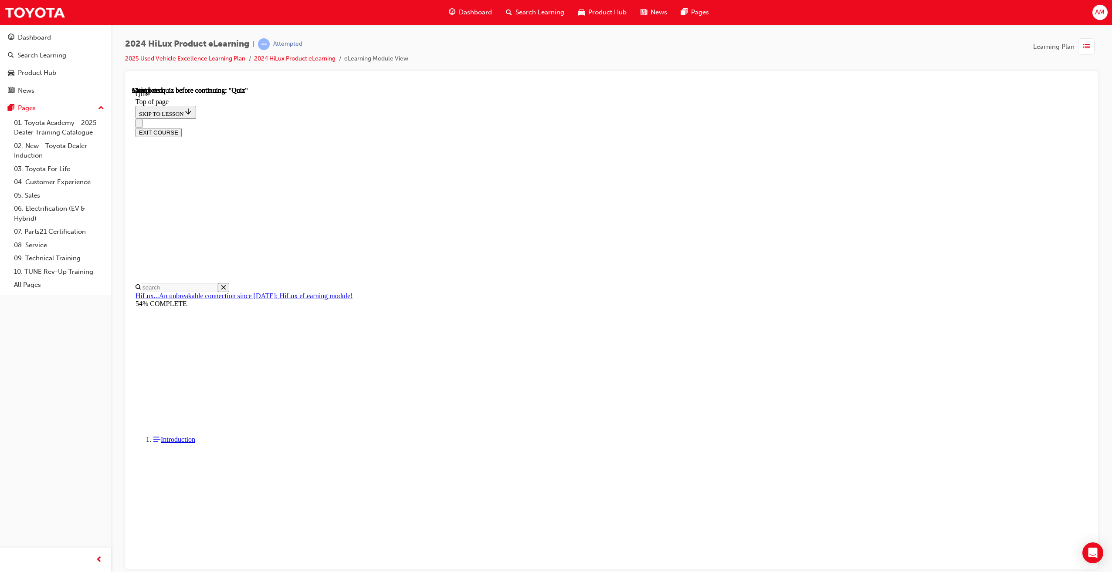
scroll to position [54, 0]
drag, startPoint x: 603, startPoint y: 311, endPoint x: 643, endPoint y: 360, distance: 63.5
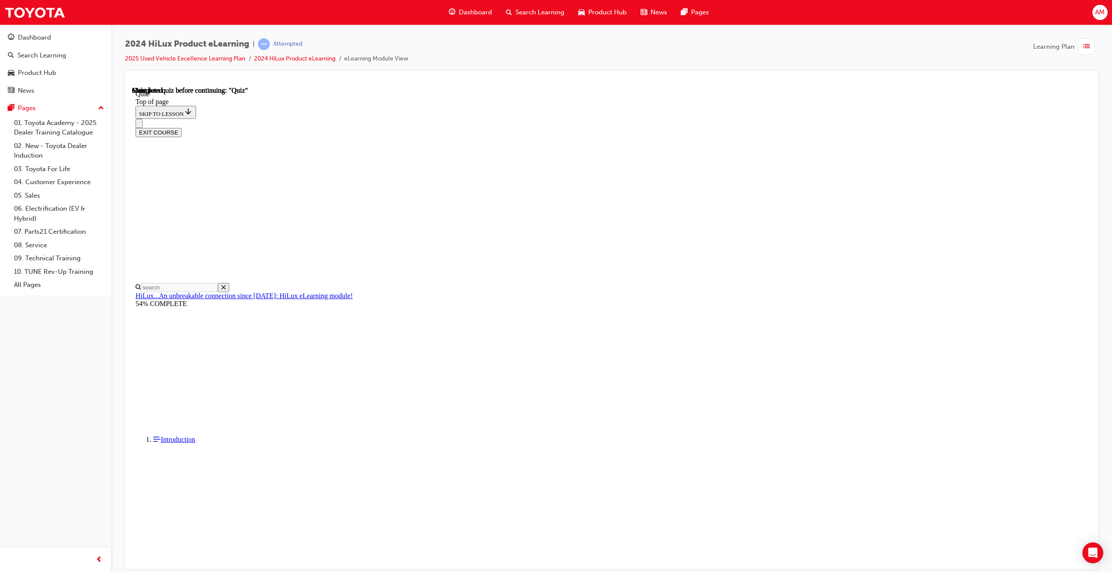
scroll to position [54, 0]
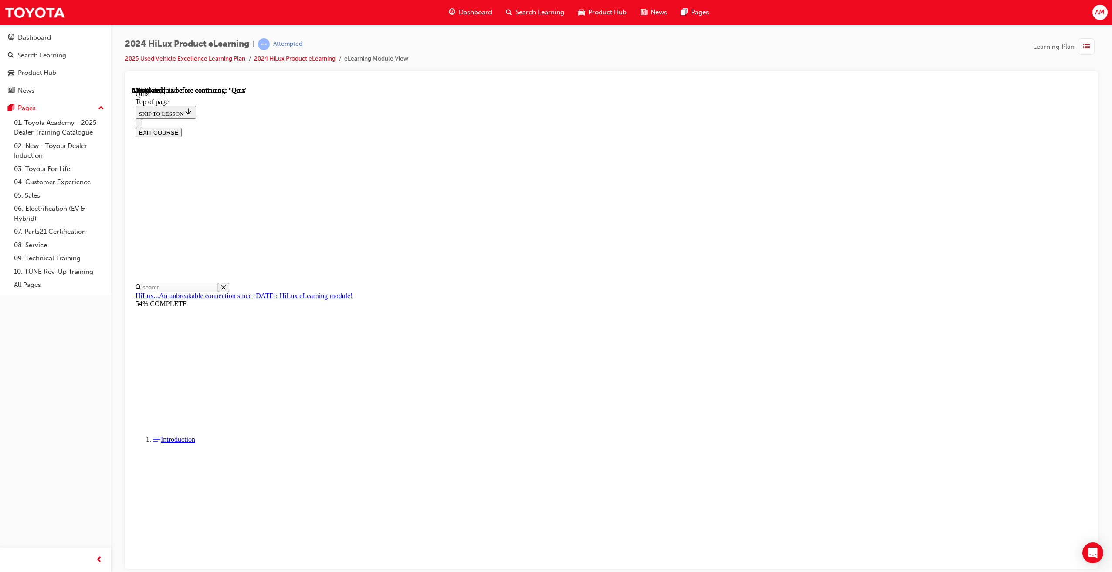
drag, startPoint x: 588, startPoint y: 314, endPoint x: 651, endPoint y: 362, distance: 78.3
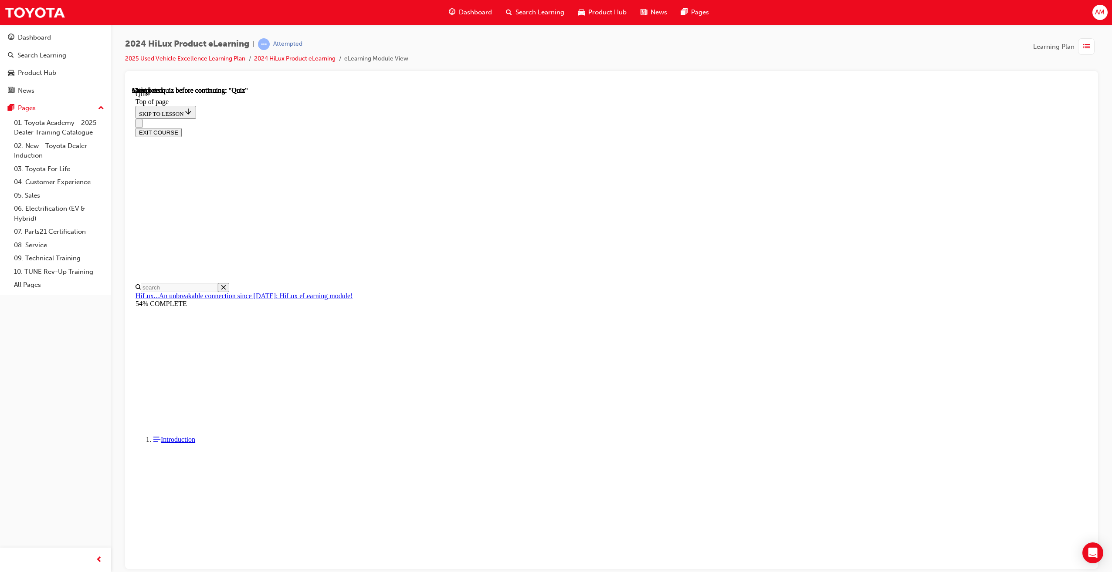
drag, startPoint x: 595, startPoint y: 282, endPoint x: 624, endPoint y: 323, distance: 50.5
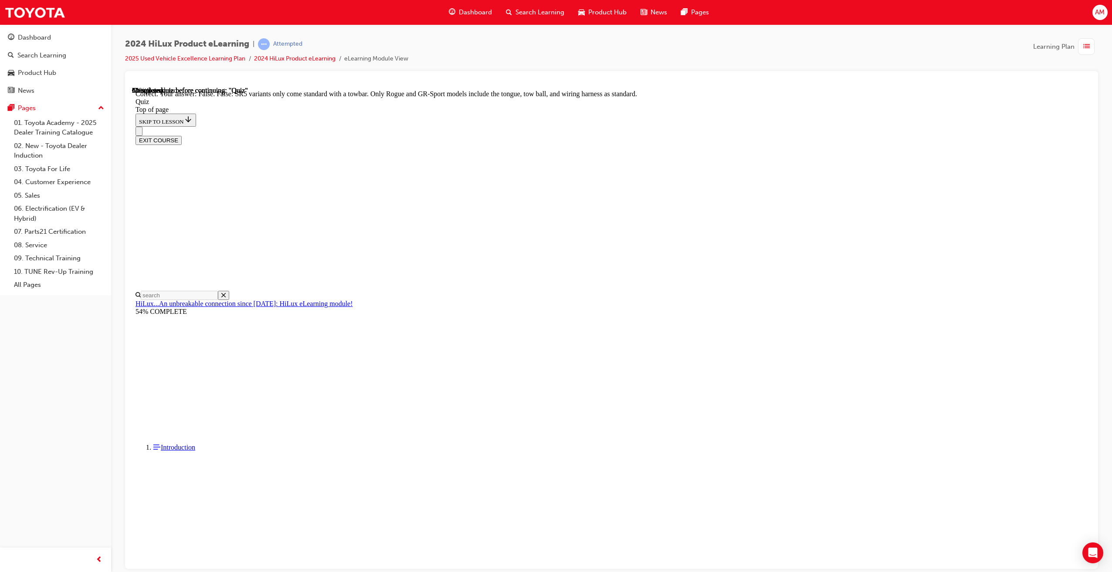
drag, startPoint x: 611, startPoint y: 338, endPoint x: 646, endPoint y: 369, distance: 46.3
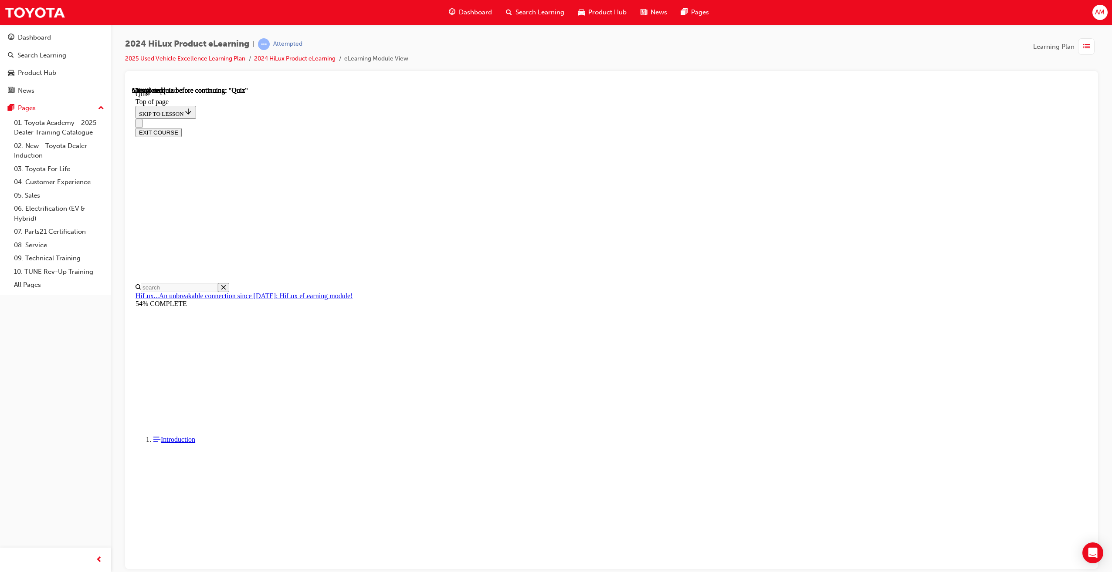
drag, startPoint x: 654, startPoint y: 266, endPoint x: 659, endPoint y: 276, distance: 11.5
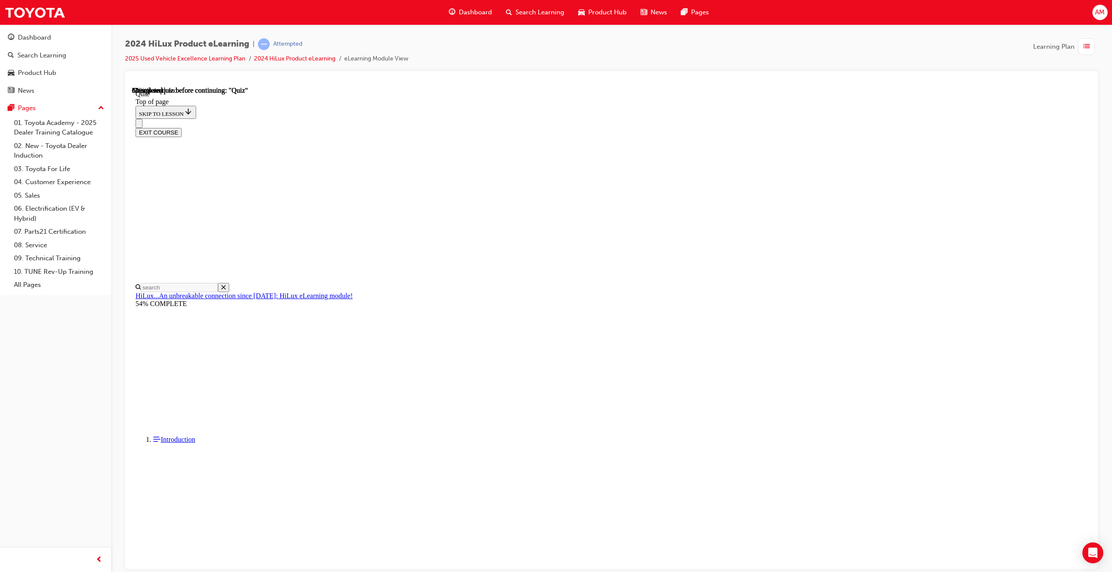
drag, startPoint x: 656, startPoint y: 372, endPoint x: 669, endPoint y: 396, distance: 28.1
drag, startPoint x: 669, startPoint y: 396, endPoint x: 653, endPoint y: 379, distance: 23.7
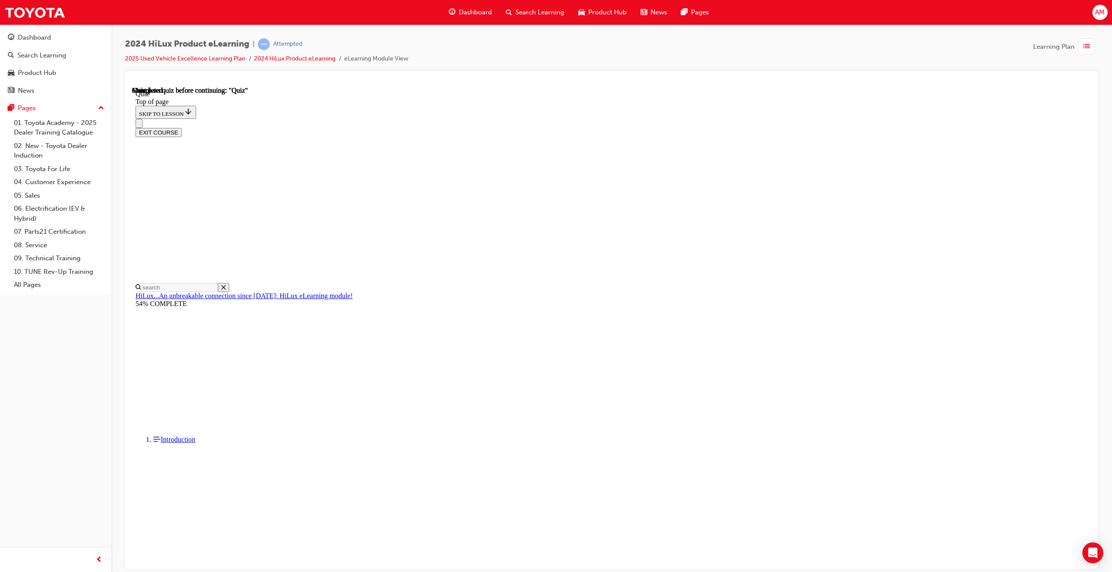
scroll to position [54, 0]
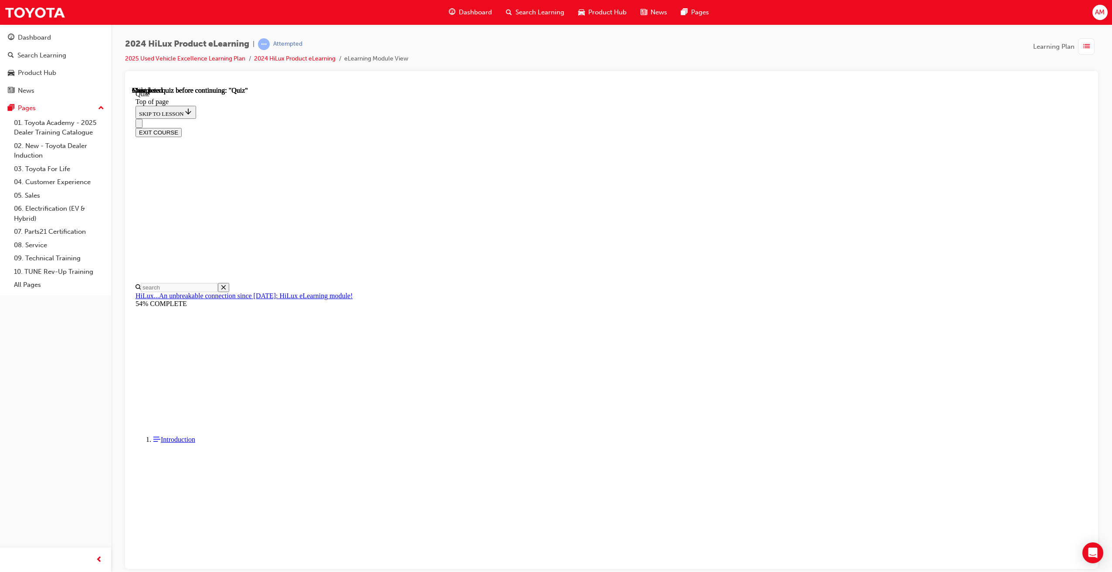
scroll to position [54, 0]
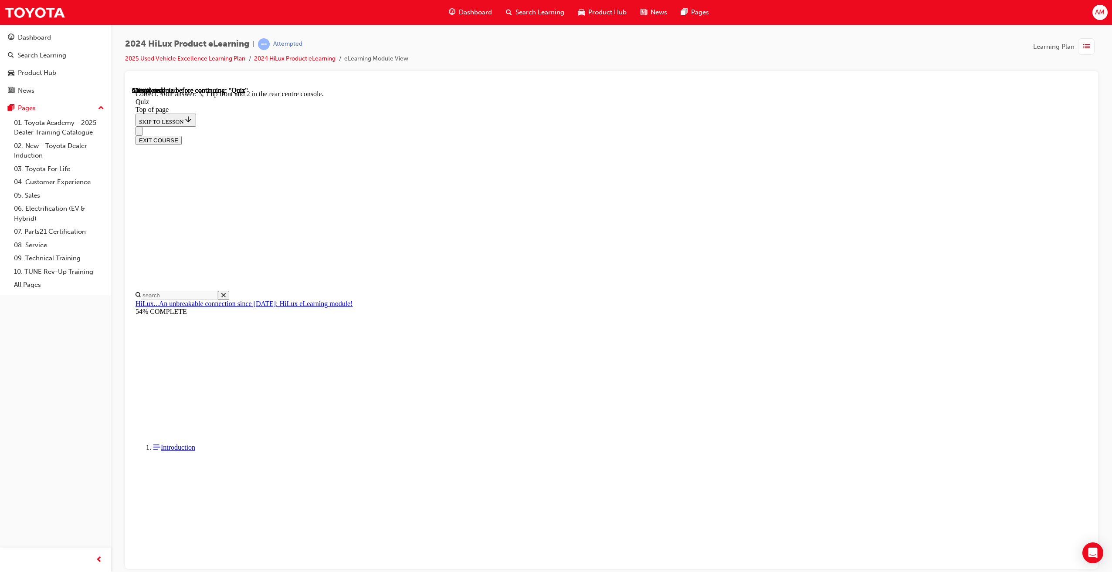
drag, startPoint x: 582, startPoint y: 324, endPoint x: 638, endPoint y: 376, distance: 76.7
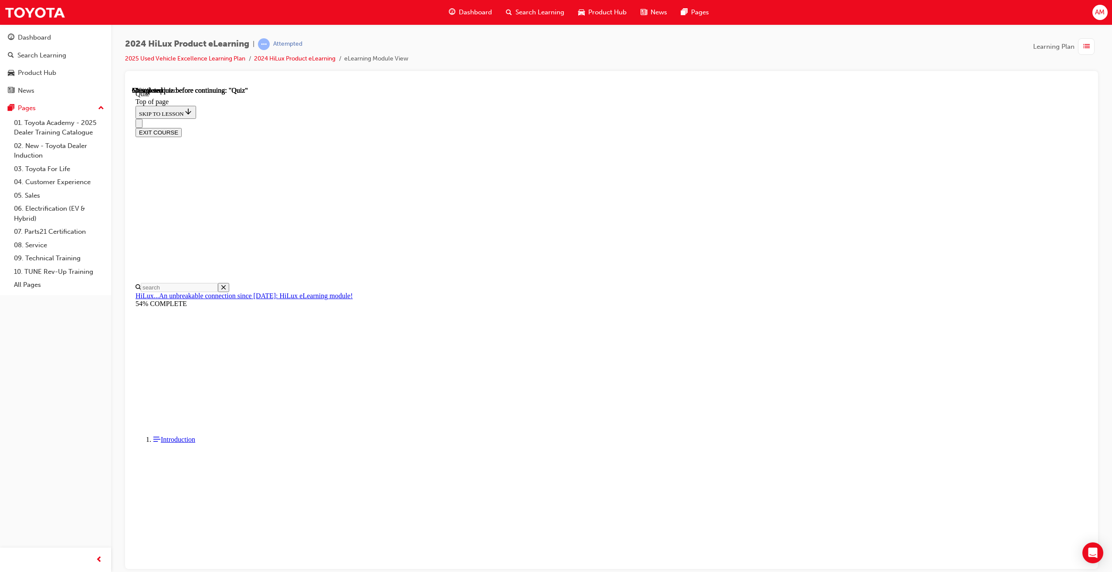
drag, startPoint x: 623, startPoint y: 258, endPoint x: 671, endPoint y: 361, distance: 112.8
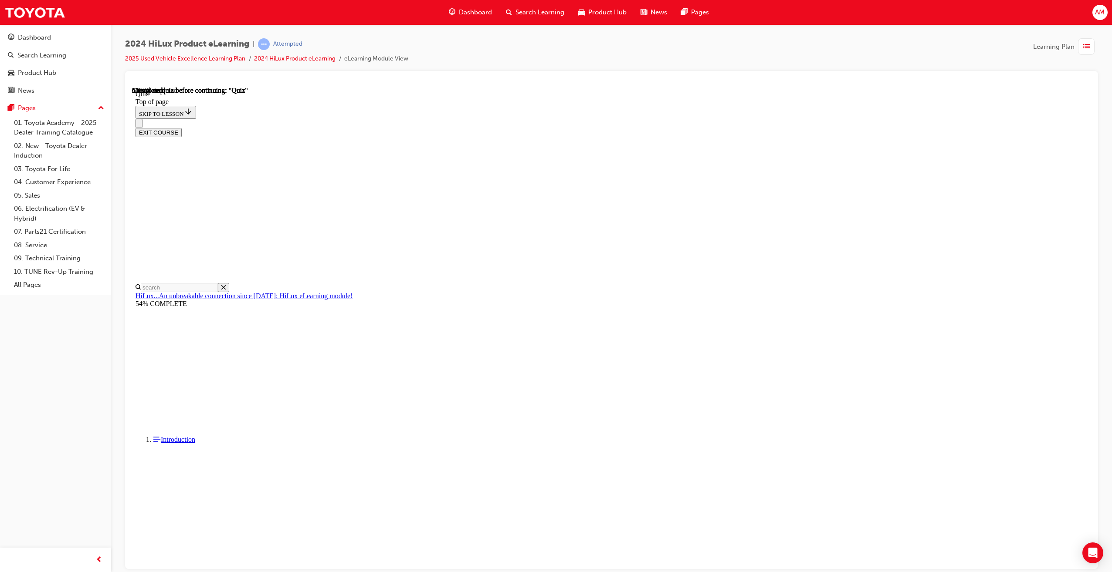
drag, startPoint x: 631, startPoint y: 295, endPoint x: 673, endPoint y: 368, distance: 84.3
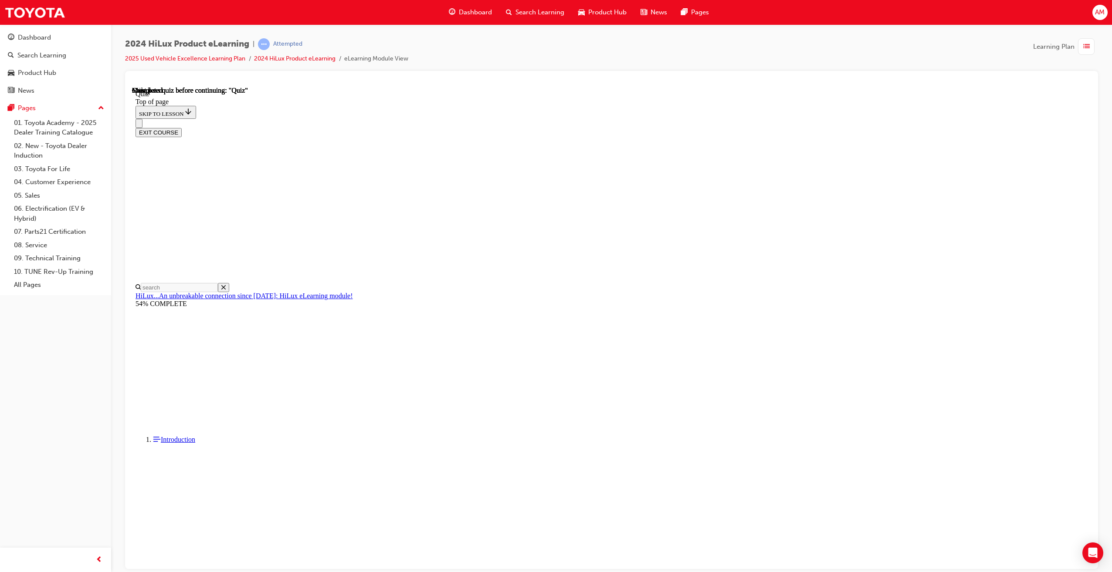
scroll to position [54, 0]
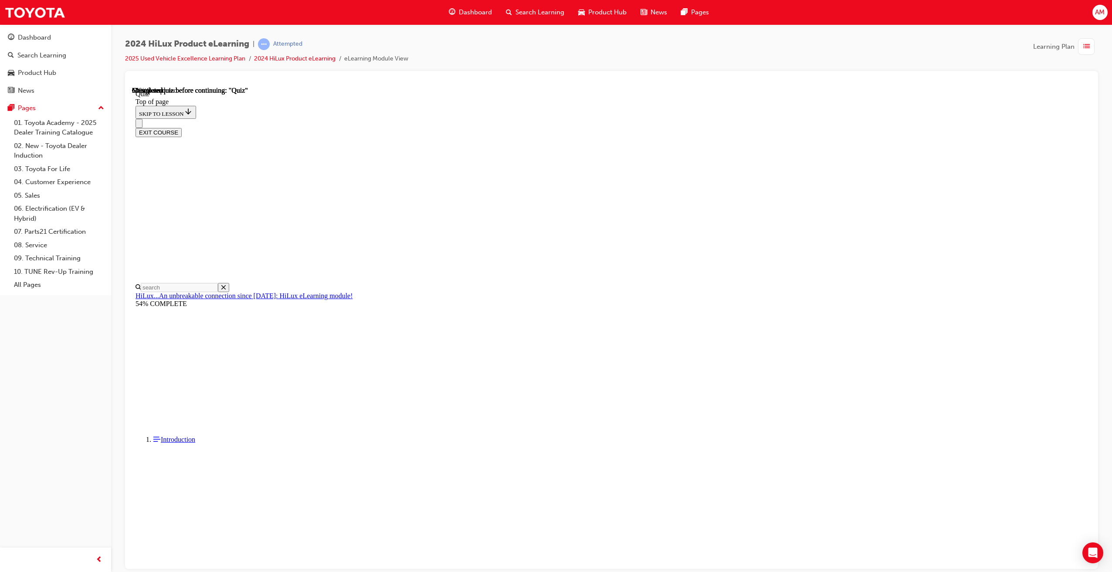
drag, startPoint x: 687, startPoint y: 422, endPoint x: 677, endPoint y: 389, distance: 33.8
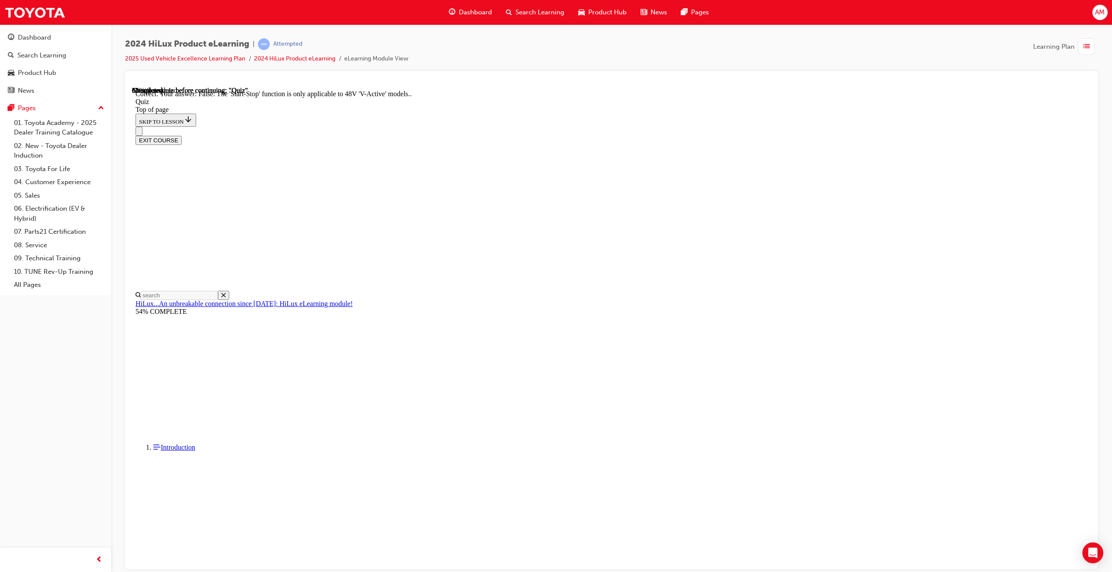
drag, startPoint x: 659, startPoint y: 369, endPoint x: 661, endPoint y: 406, distance: 37.9
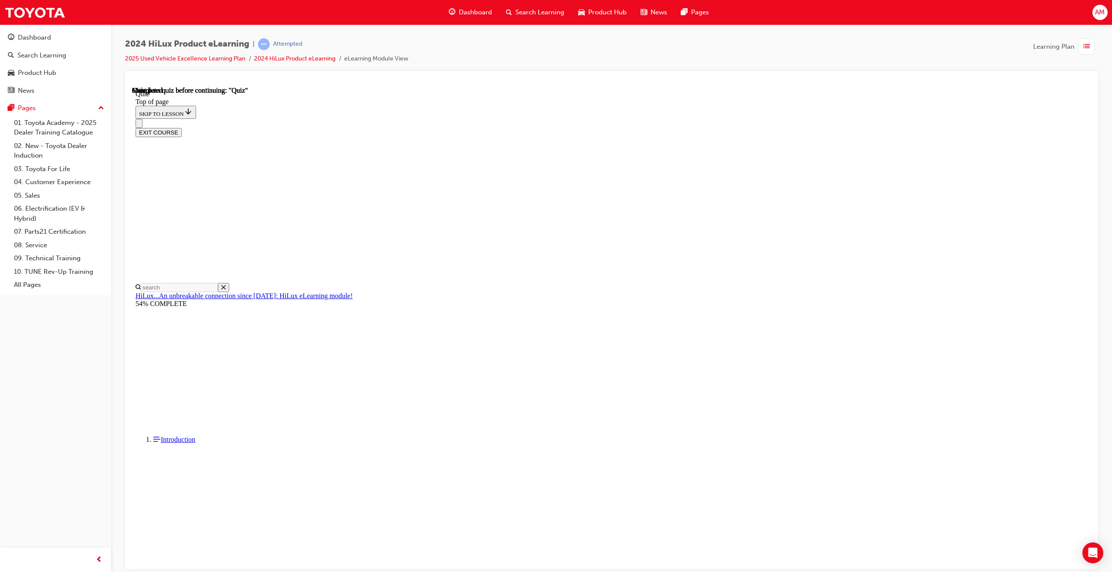
scroll to position [54, 0]
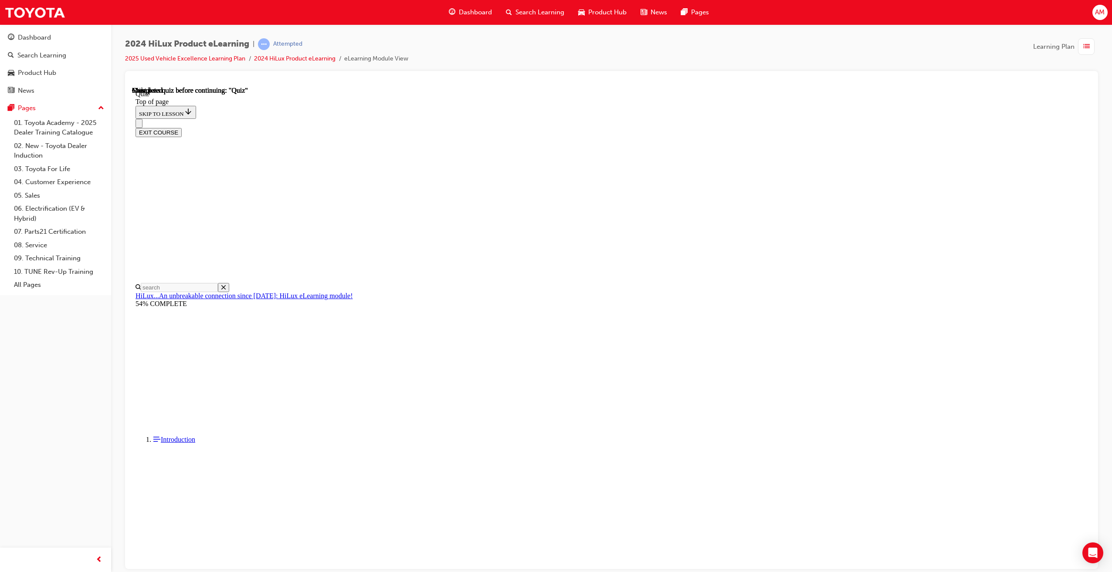
scroll to position [54, 0]
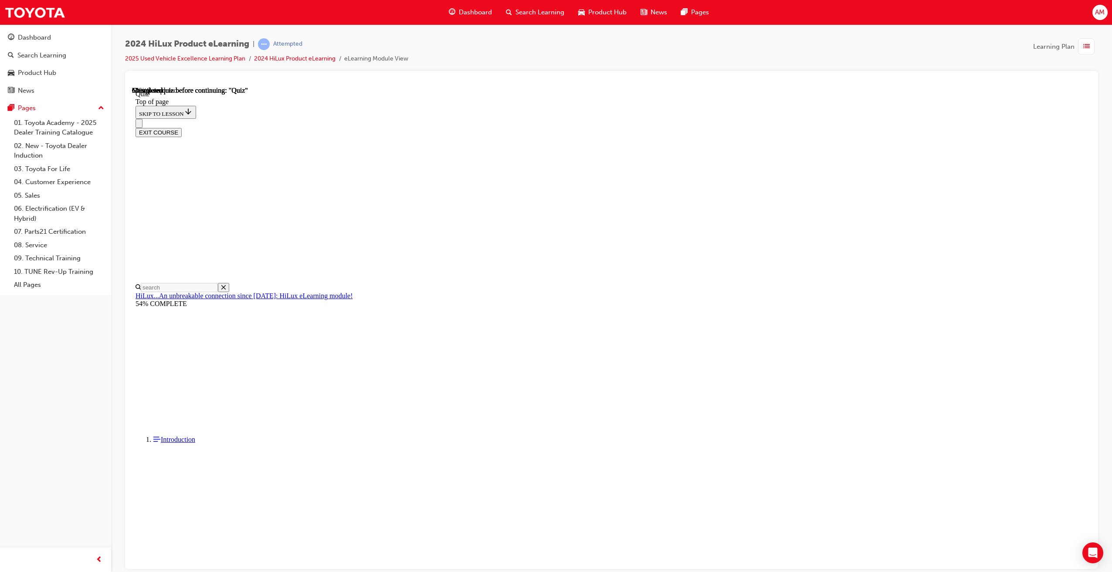
drag, startPoint x: 574, startPoint y: 297, endPoint x: 621, endPoint y: 363, distance: 81.1
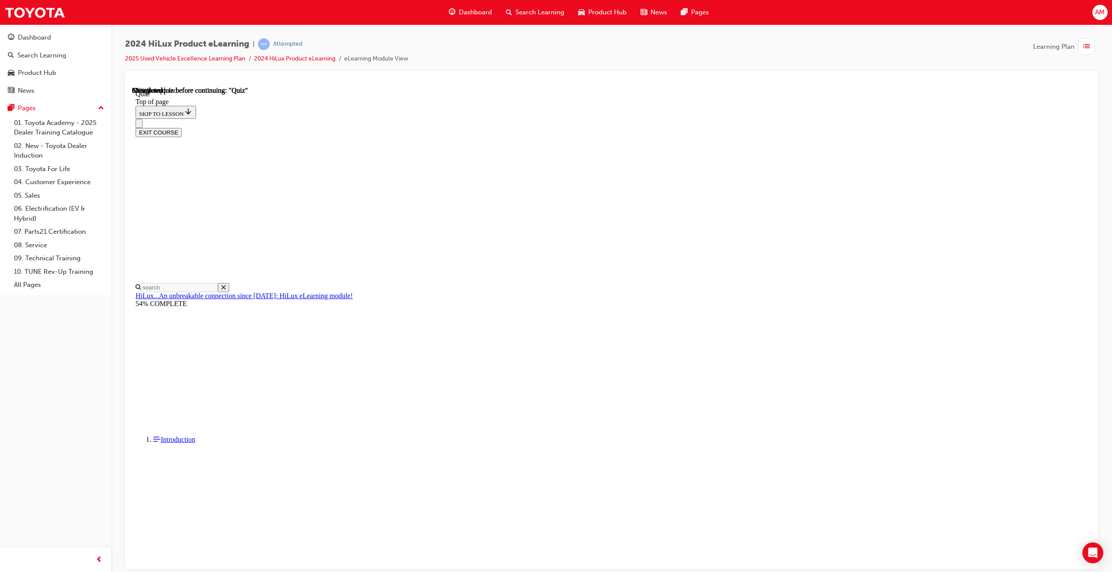
drag, startPoint x: 599, startPoint y: 259, endPoint x: 653, endPoint y: 326, distance: 85.5
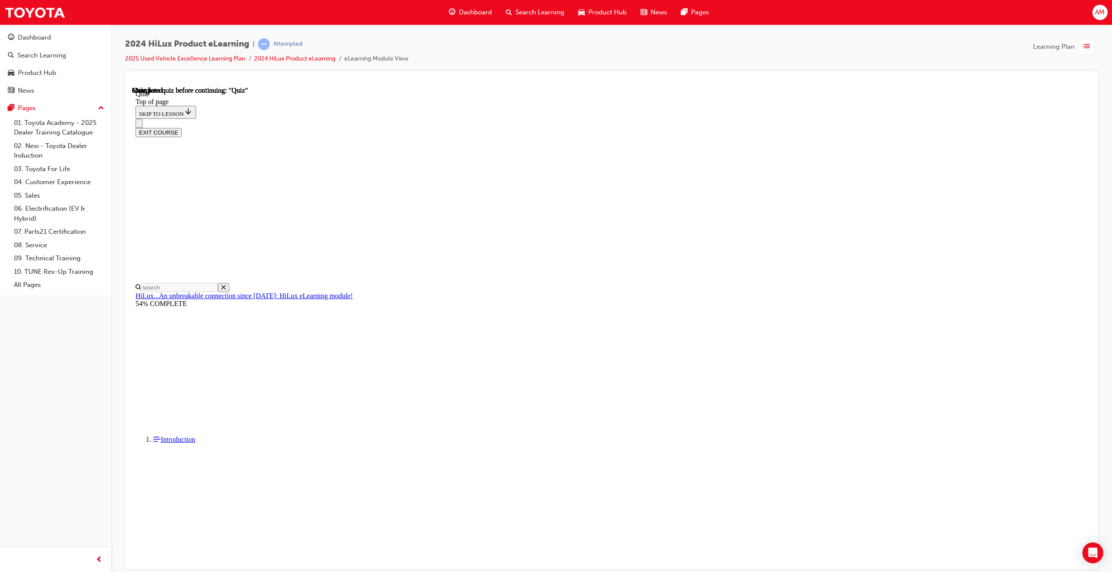
scroll to position [54, 0]
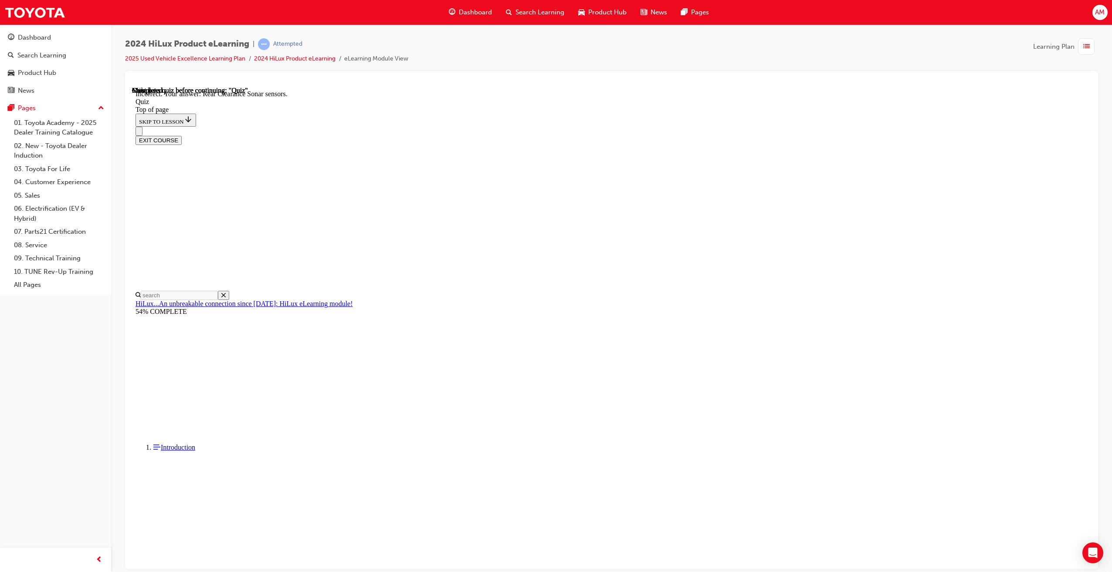
drag, startPoint x: 672, startPoint y: 493, endPoint x: 667, endPoint y: 492, distance: 5.2
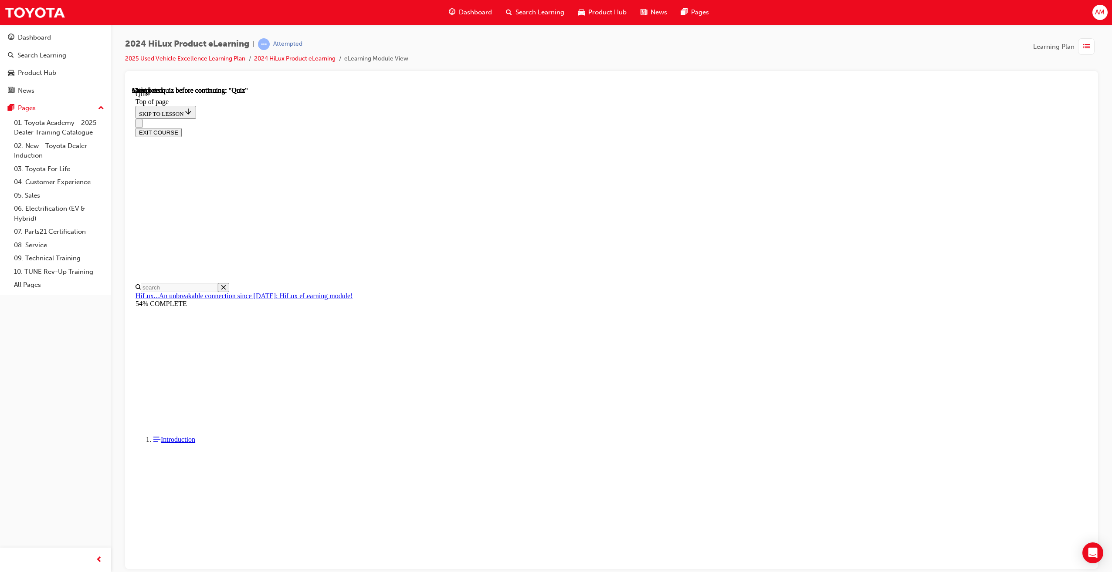
scroll to position [54, 0]
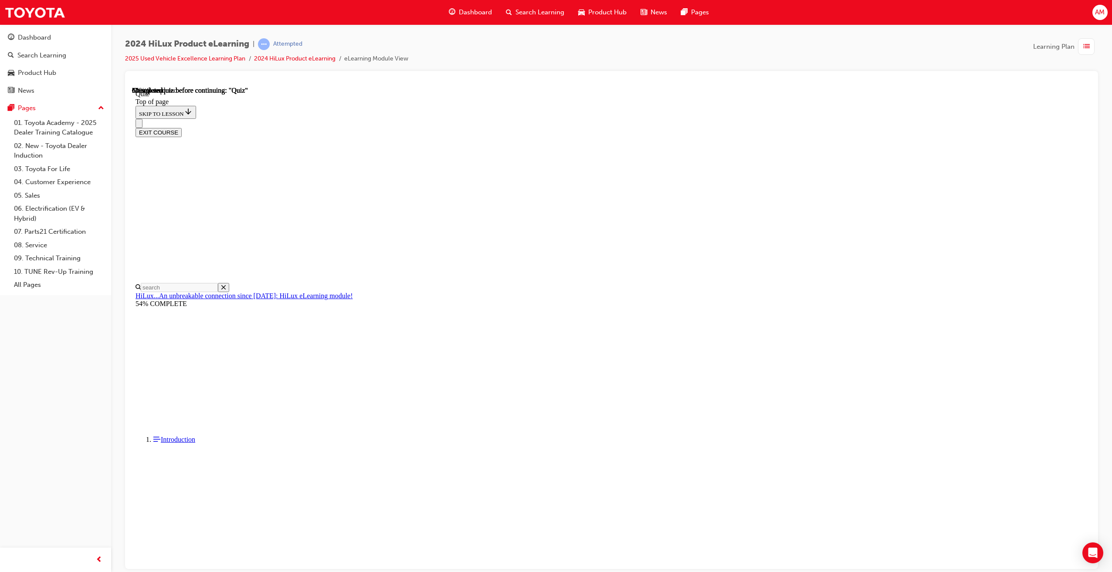
drag, startPoint x: 608, startPoint y: 344, endPoint x: 653, endPoint y: 402, distance: 73.4
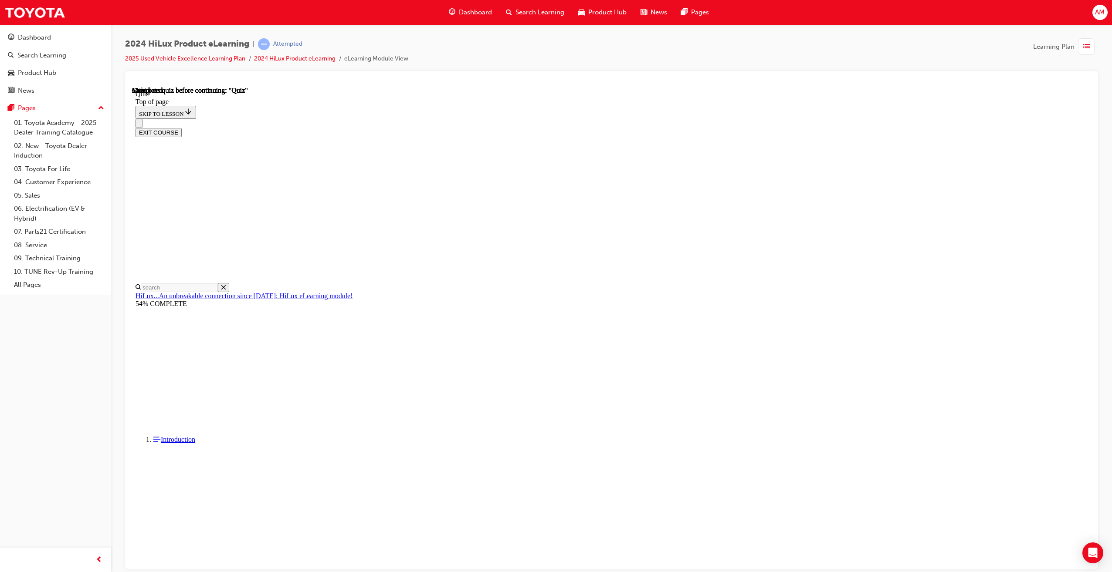
scroll to position [54, 0]
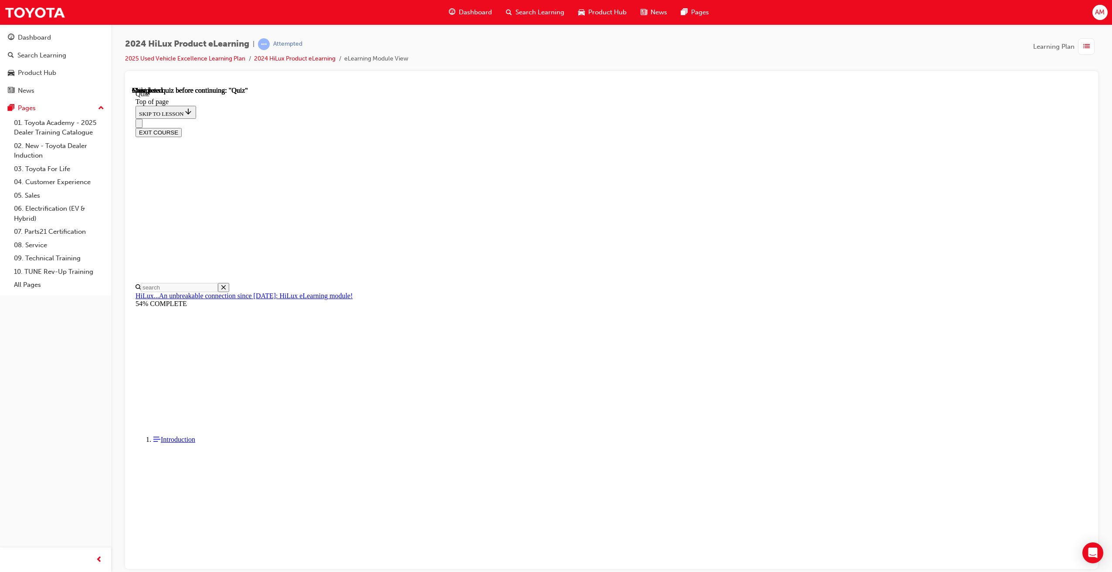
scroll to position [54, 0]
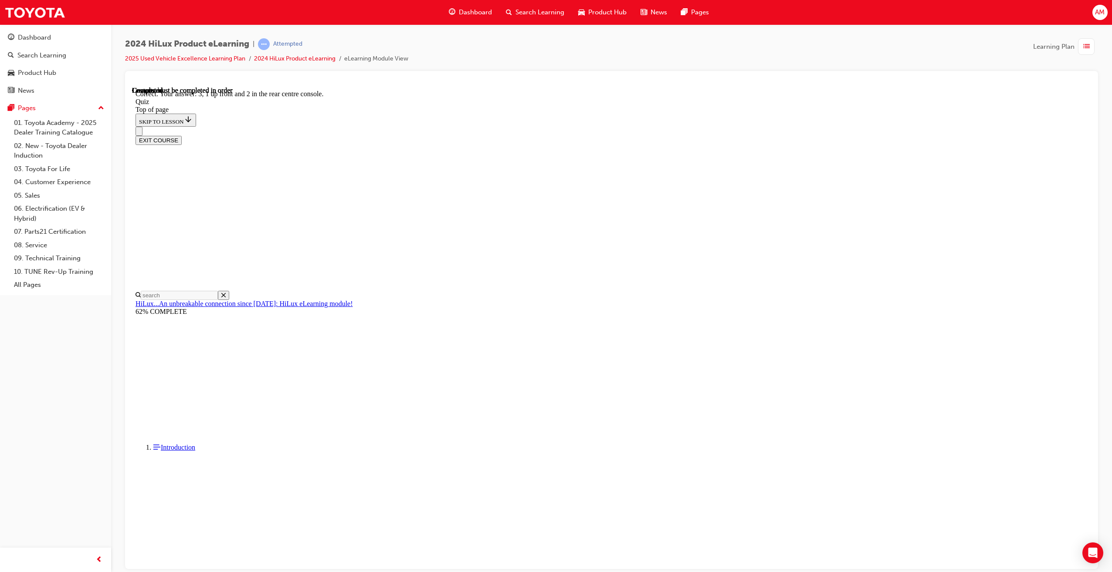
drag, startPoint x: 667, startPoint y: 470, endPoint x: 667, endPoint y: 463, distance: 7.0
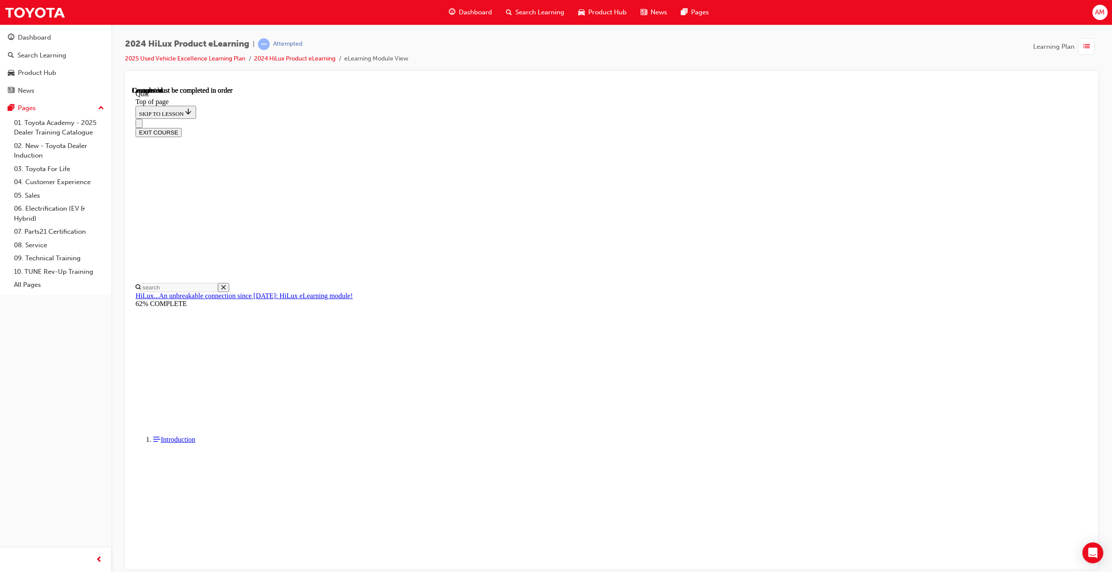
scroll to position [54, 0]
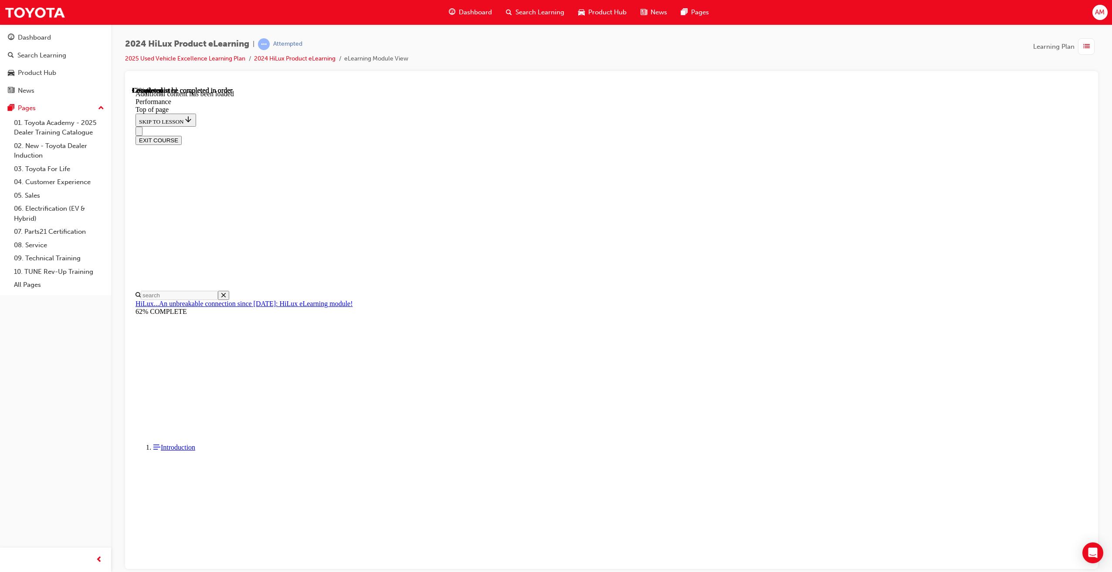
scroll to position [652, 0]
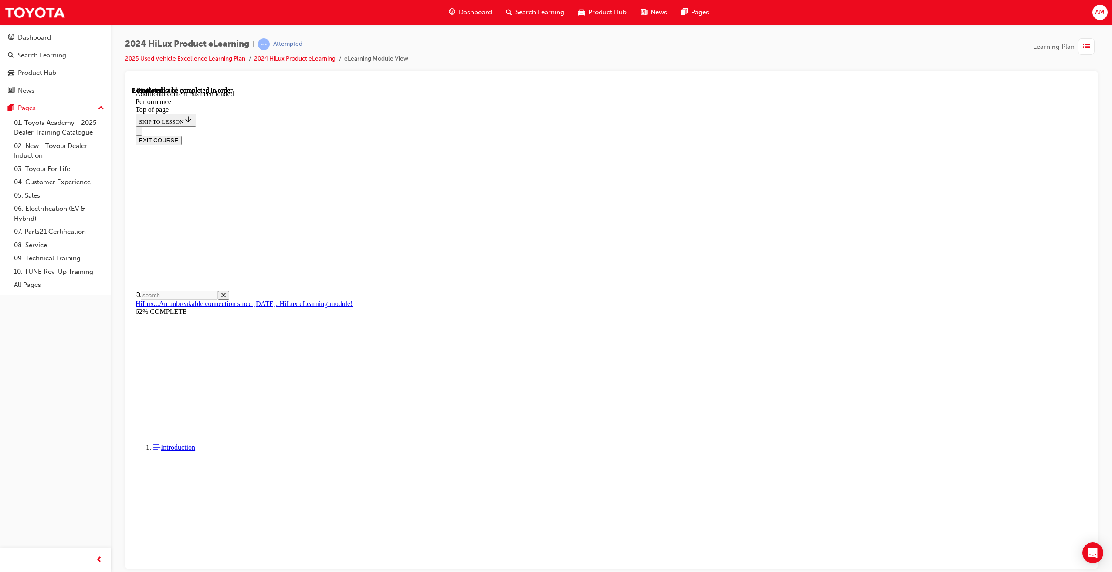
scroll to position [2281, 0]
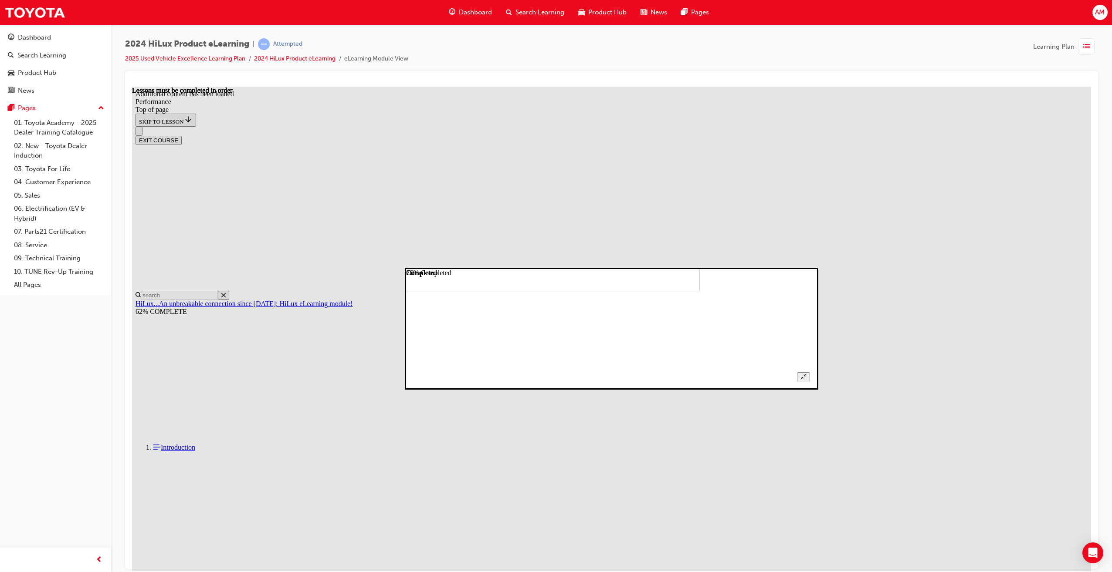
click at [700, 291] on img at bounding box center [508, 239] width 384 height 103
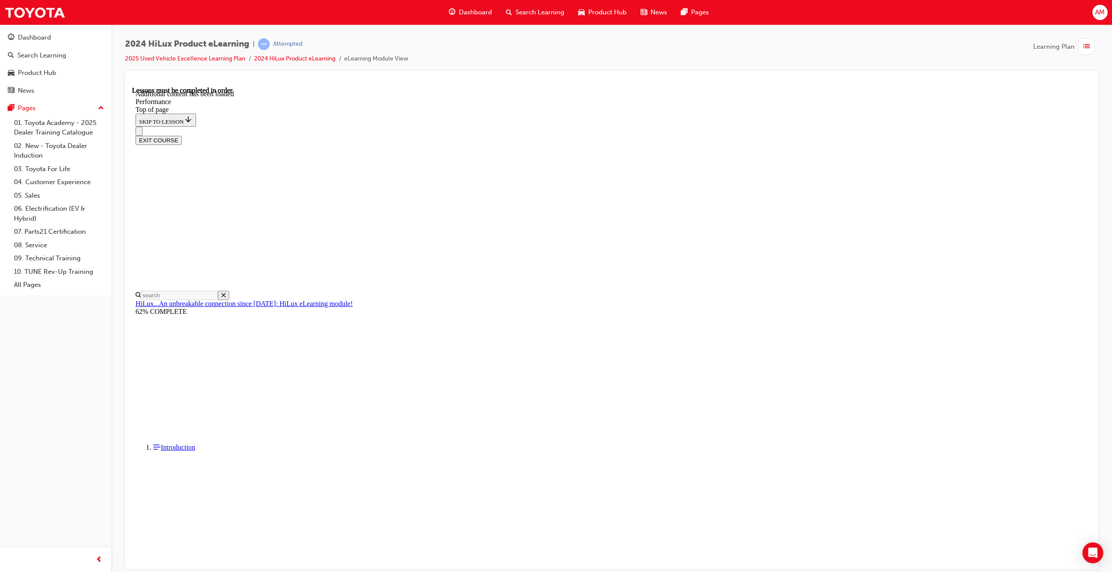
drag, startPoint x: 570, startPoint y: 212, endPoint x: 591, endPoint y: 222, distance: 23.6
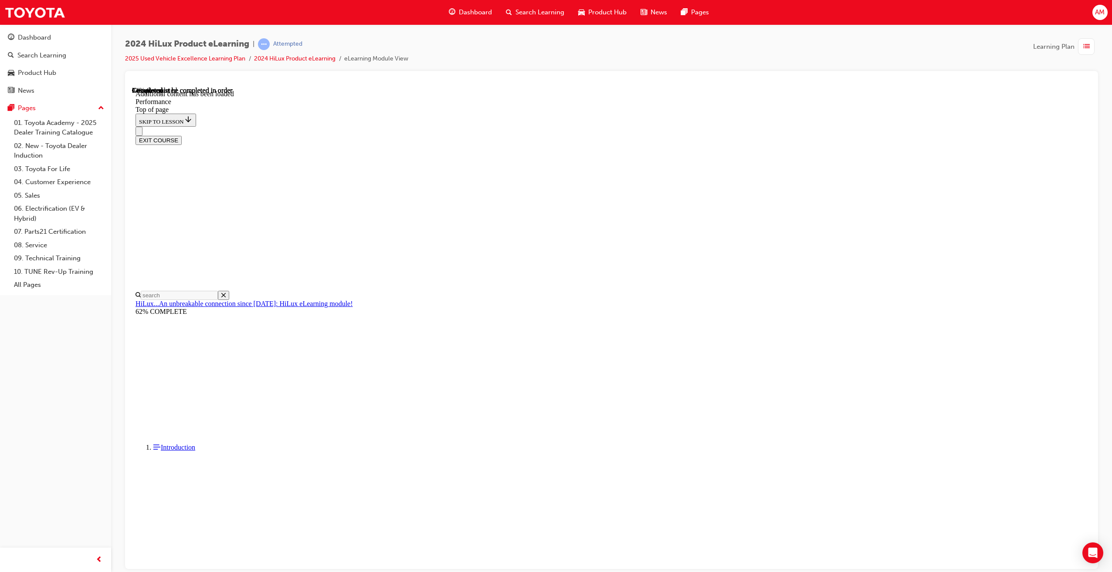
scroll to position [3316, 0]
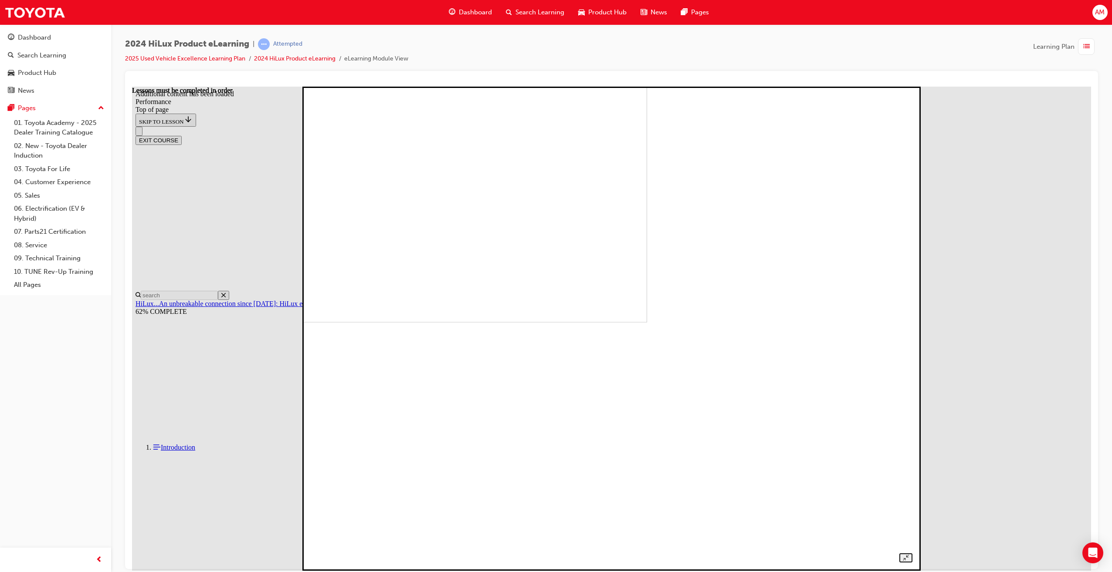
click at [596, 322] on img at bounding box center [353, 80] width 588 height 484
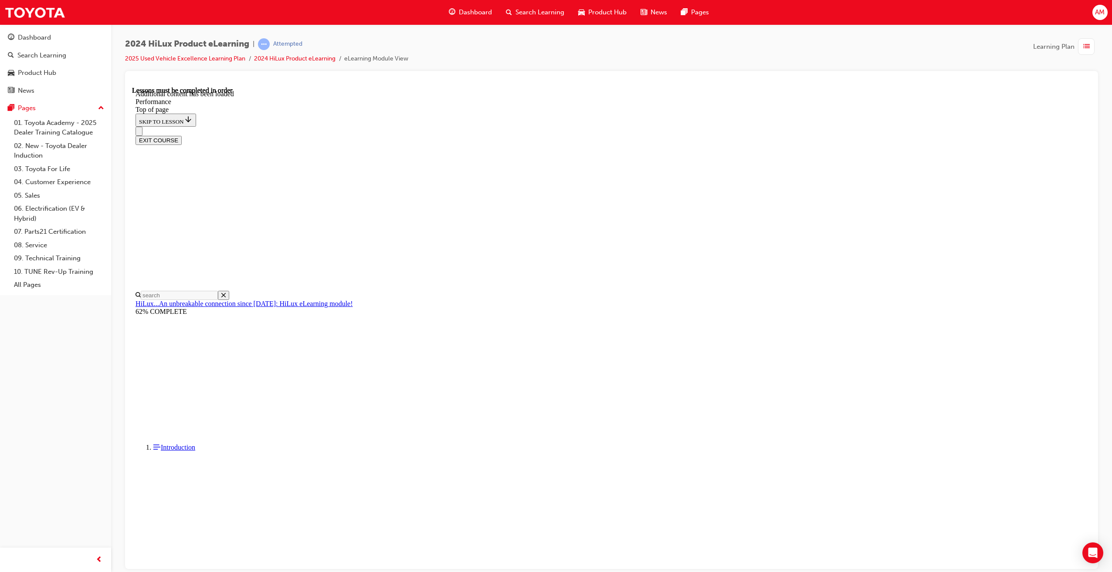
scroll to position [3434, 0]
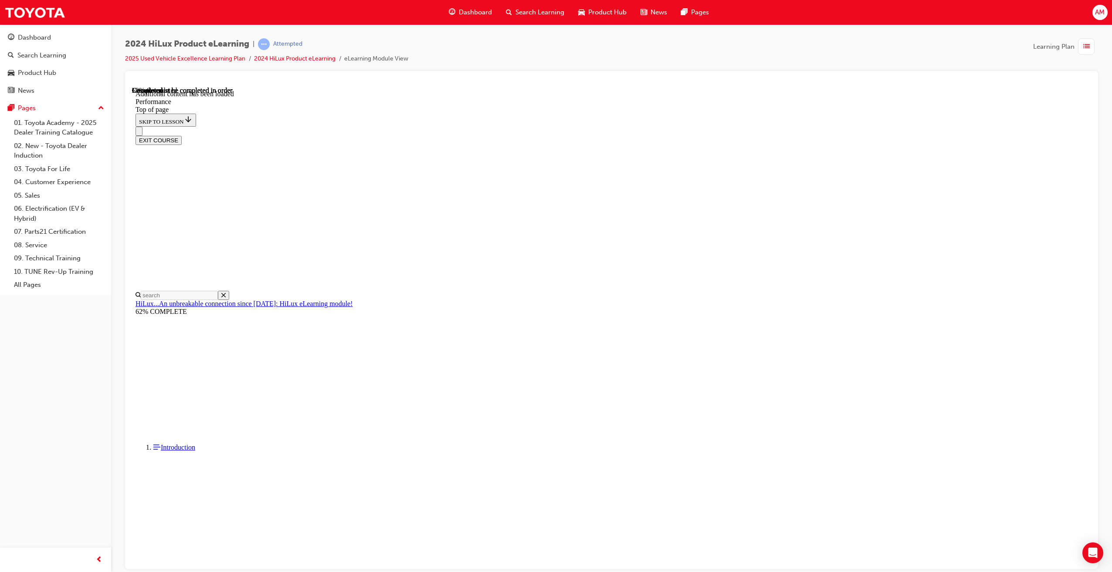
scroll to position [4701, 0]
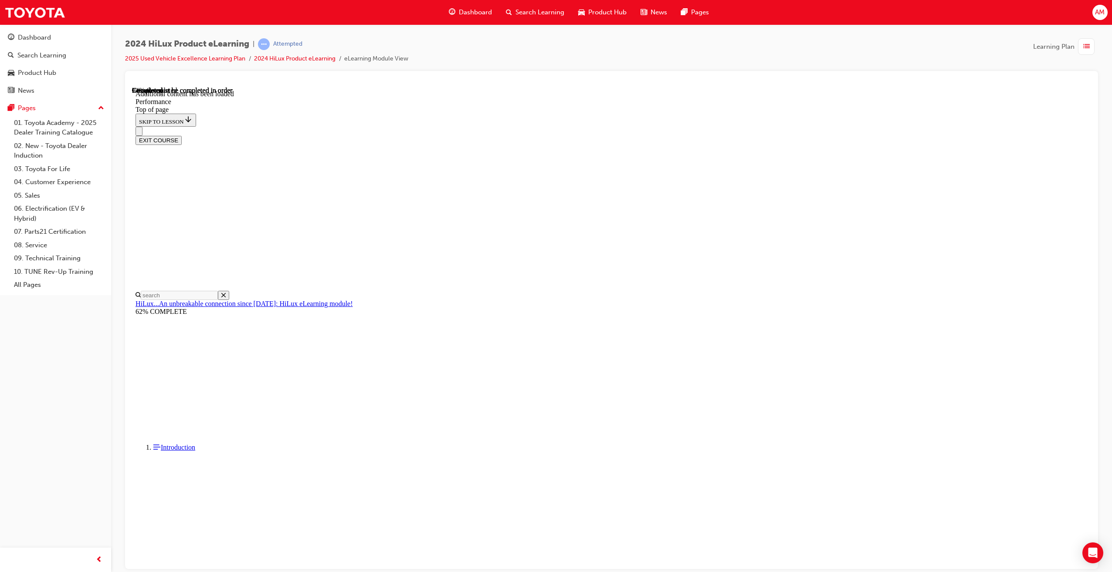
scroll to position [6071, 0]
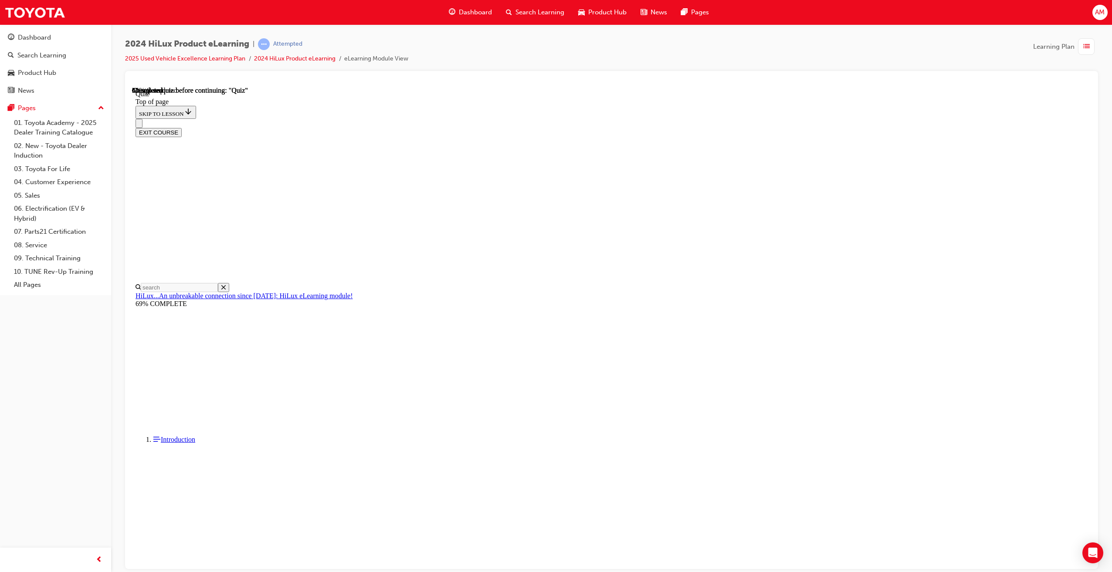
scroll to position [27, 0]
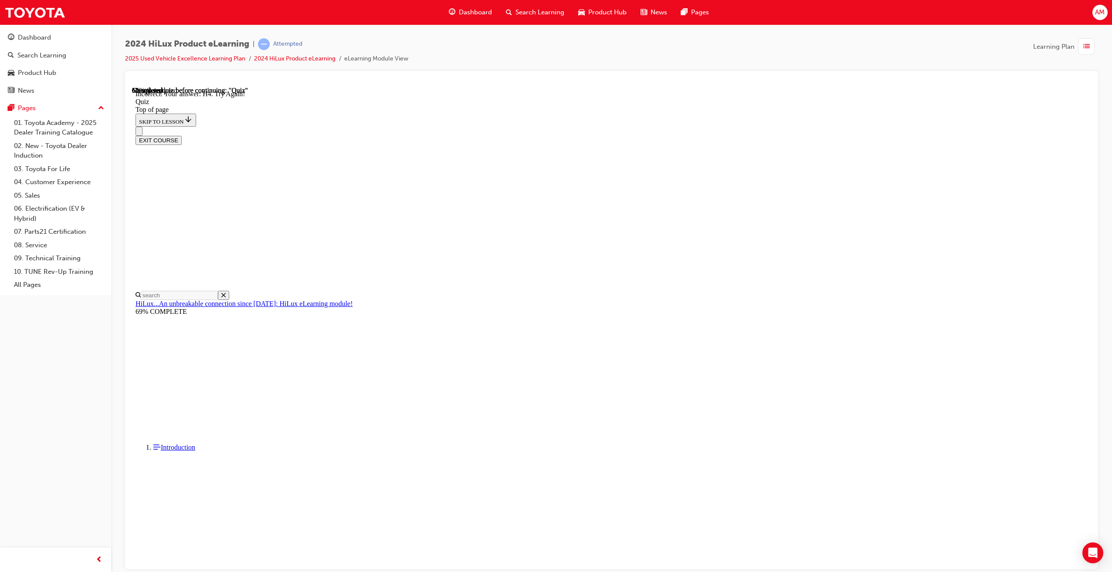
scroll to position [43, 0]
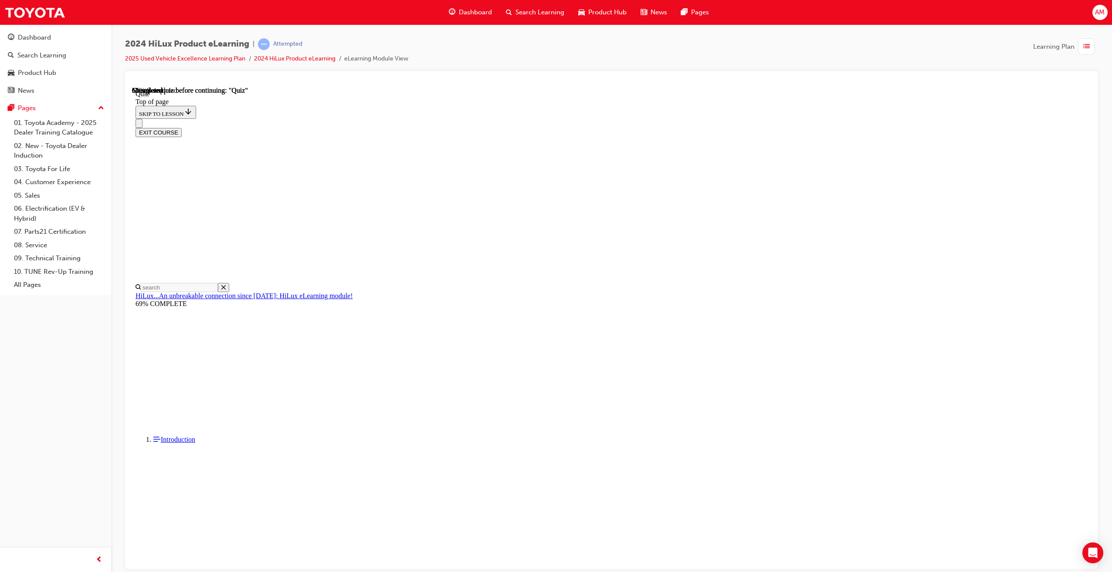
scroll to position [27, 0]
drag, startPoint x: 688, startPoint y: 331, endPoint x: 681, endPoint y: 351, distance: 20.8
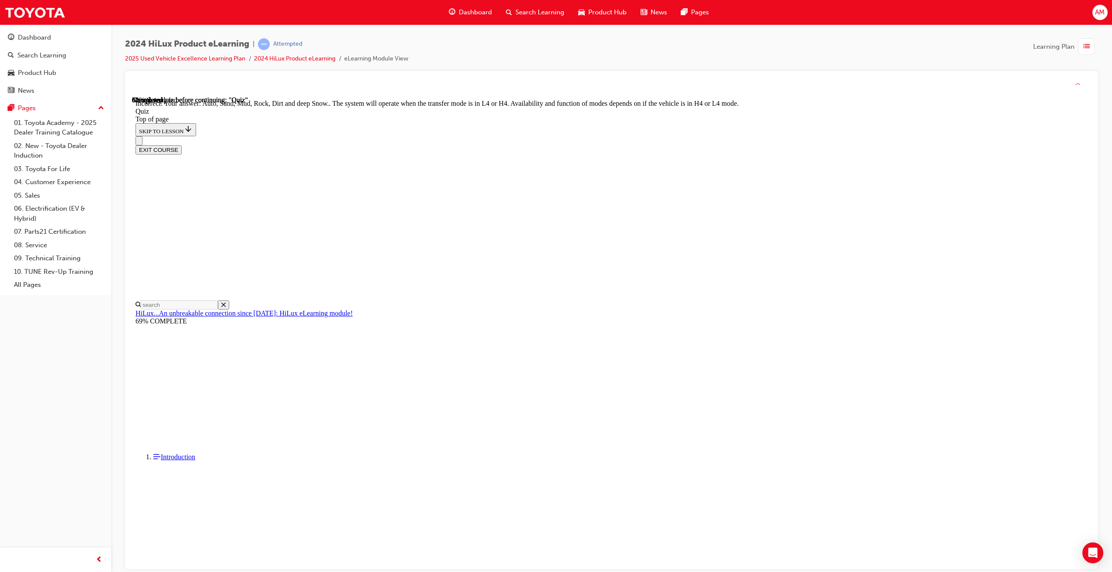
scroll to position [64, 0]
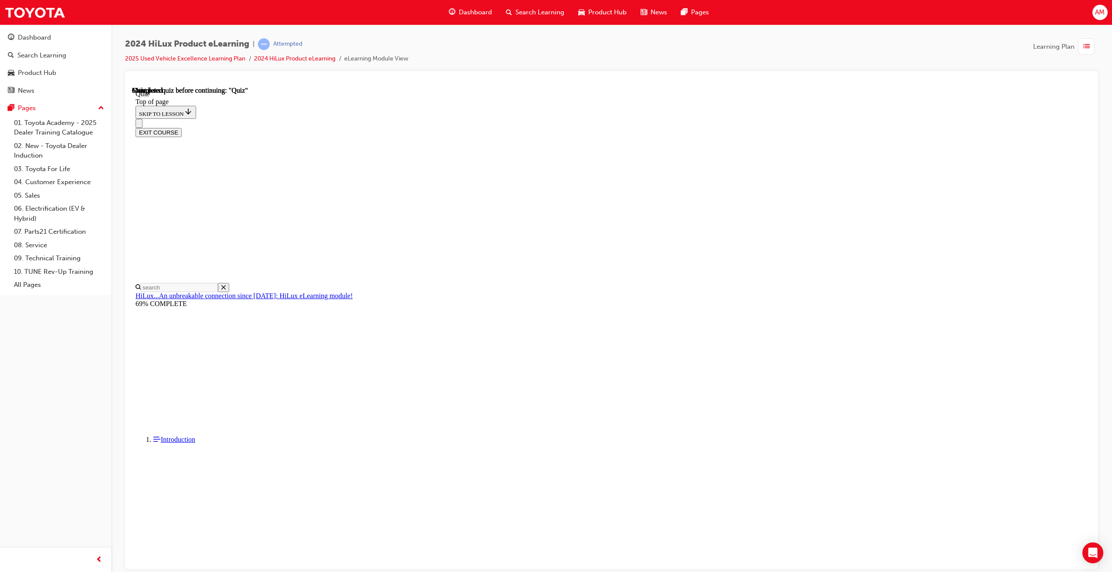
scroll to position [54, 0]
